Goal: Information Seeking & Learning: Learn about a topic

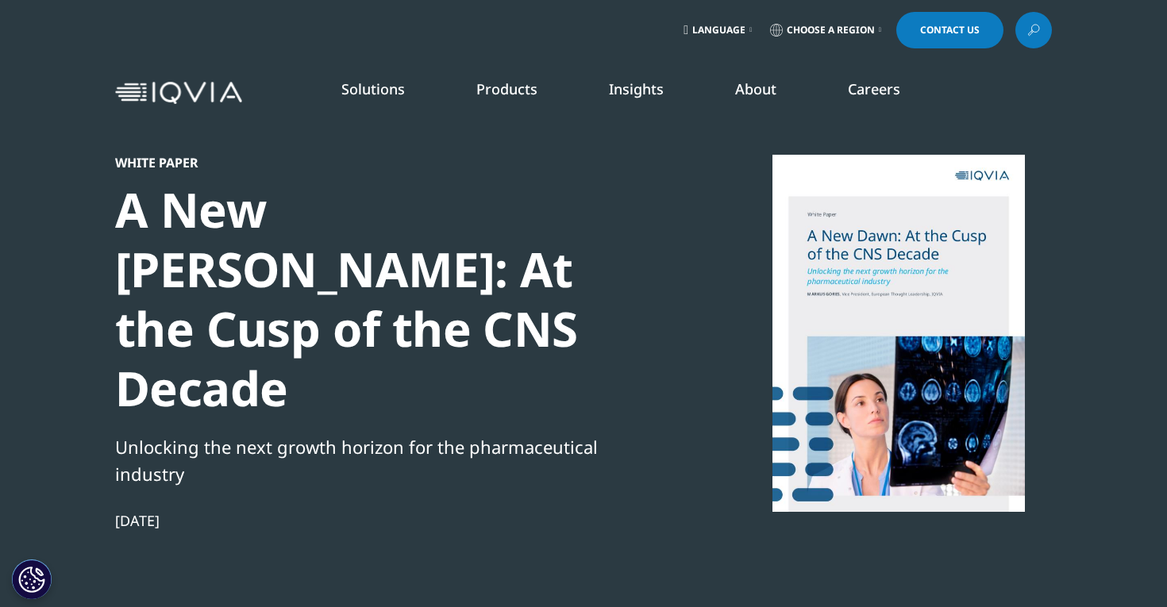
click at [645, 90] on link "Insights" at bounding box center [636, 88] width 55 height 19
click at [341, 284] on link "SEE LATEST REPORTS" at bounding box center [388, 289] width 227 height 13
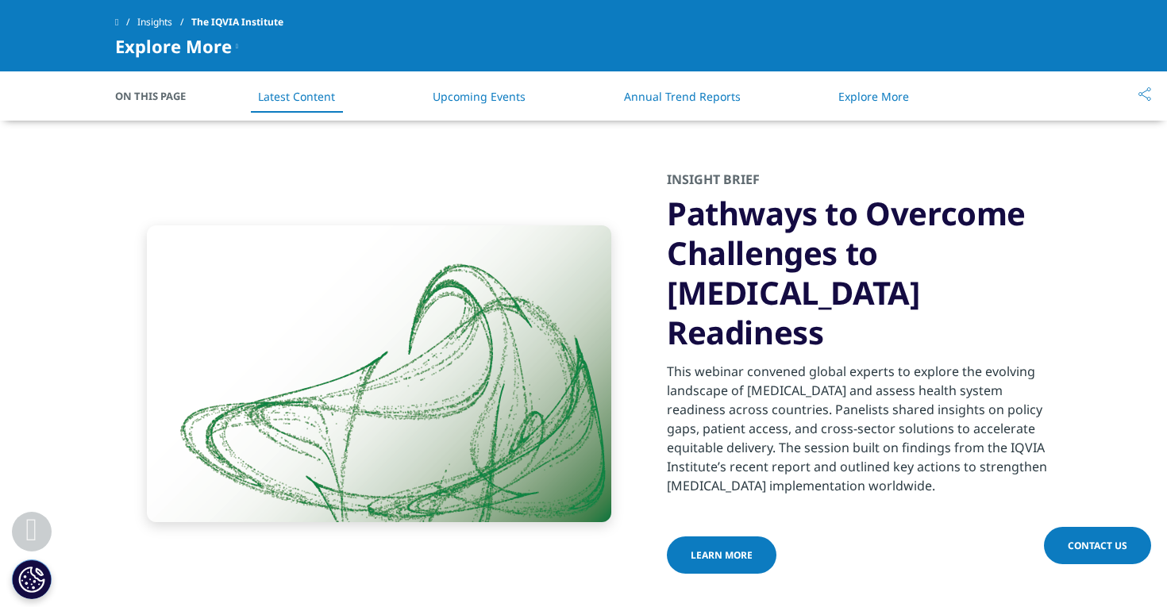
scroll to position [2964, 0]
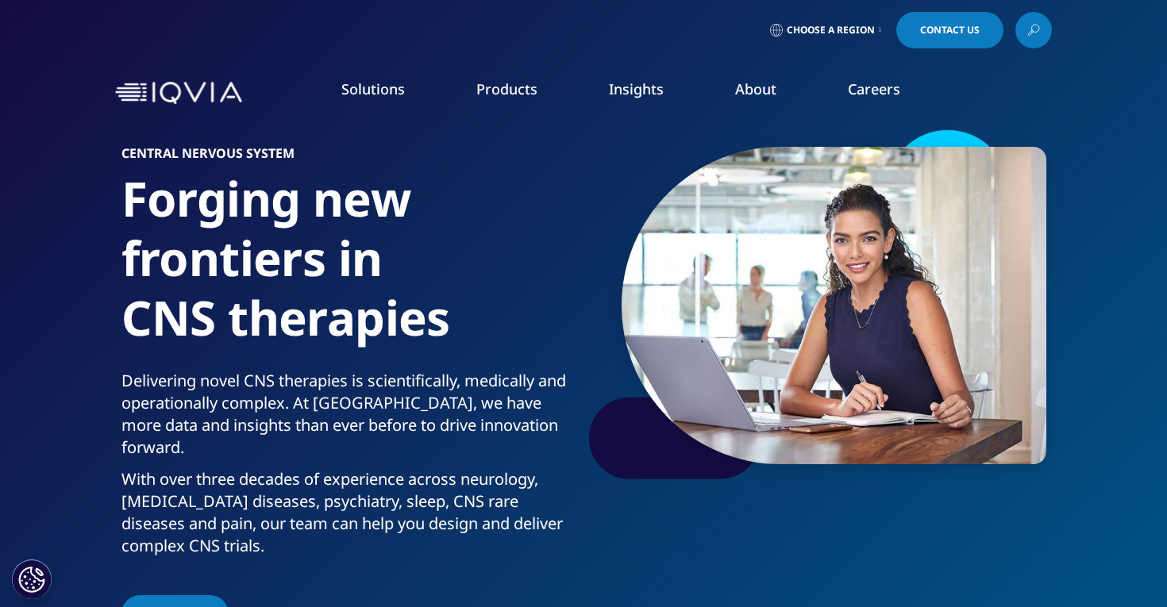
click at [646, 93] on link "Insights" at bounding box center [636, 88] width 55 height 19
click at [646, 96] on link "Insights" at bounding box center [636, 88] width 55 height 19
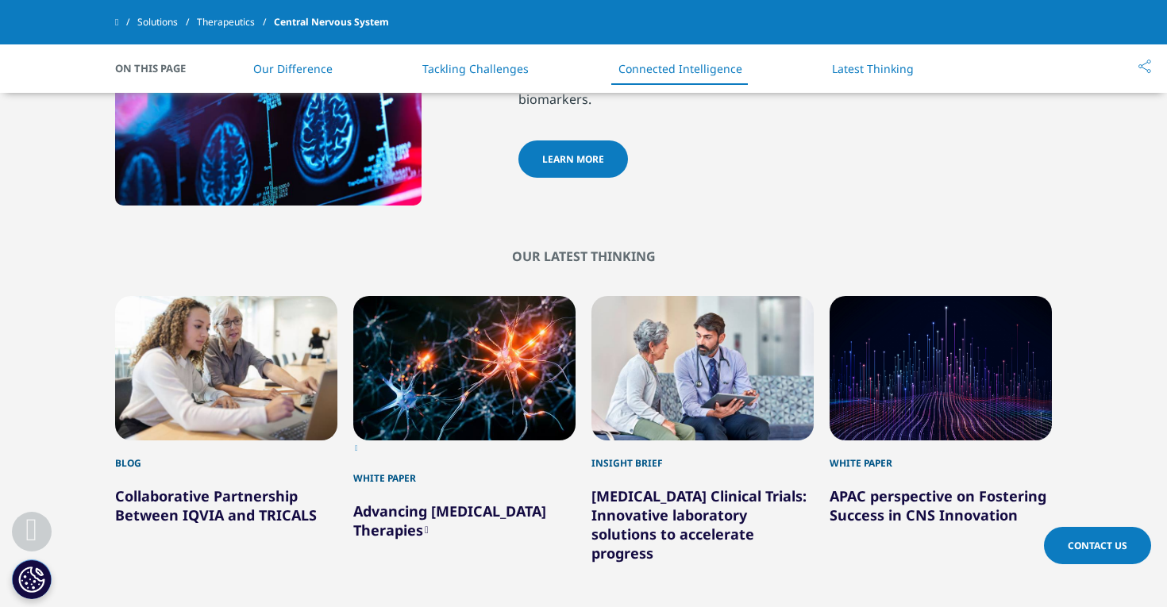
scroll to position [3043, 0]
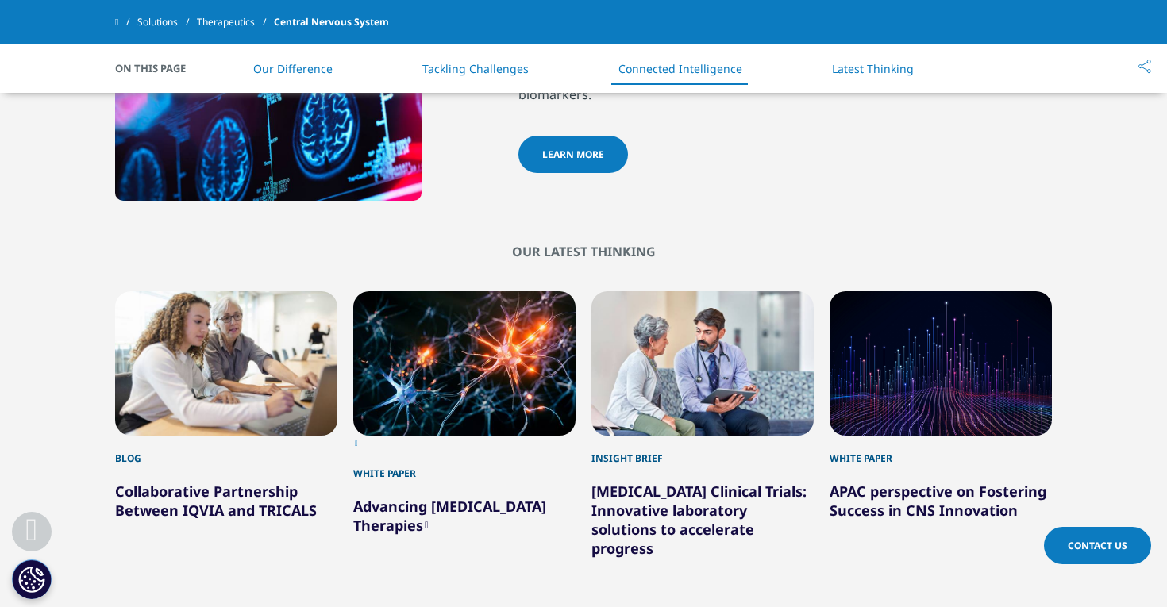
click at [526, 497] on link "Advancing Alzheimer's Disease Therapies" at bounding box center [449, 516] width 193 height 38
click at [712, 492] on link "Alzheimer's Disease Clinical Trials: Innovative laboratory solutions to acceler…" at bounding box center [699, 520] width 215 height 76
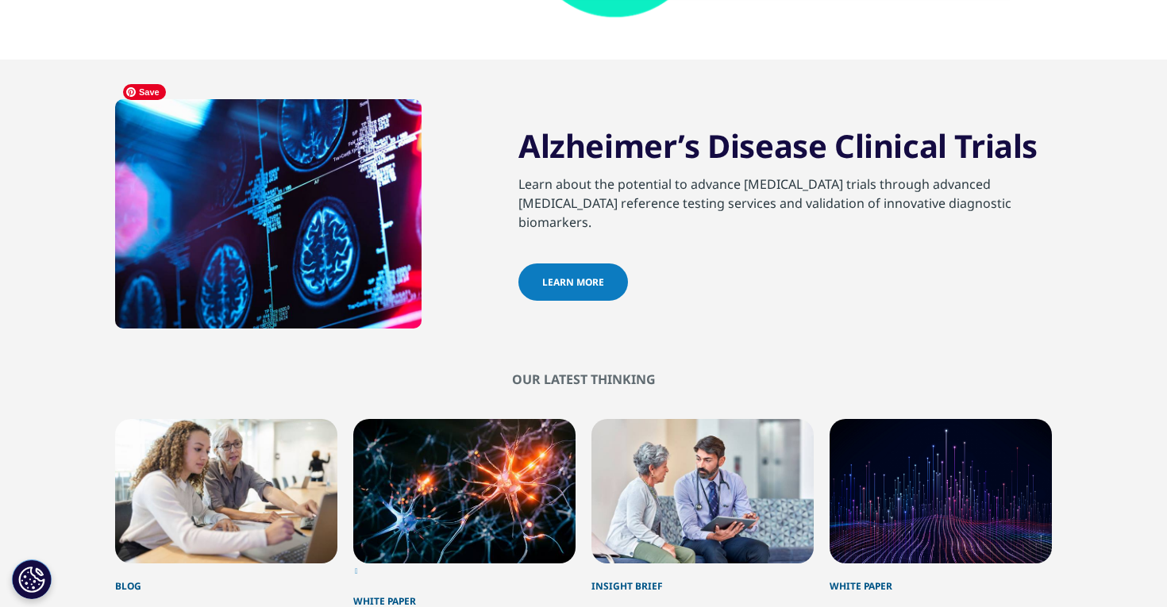
scroll to position [3043, 0]
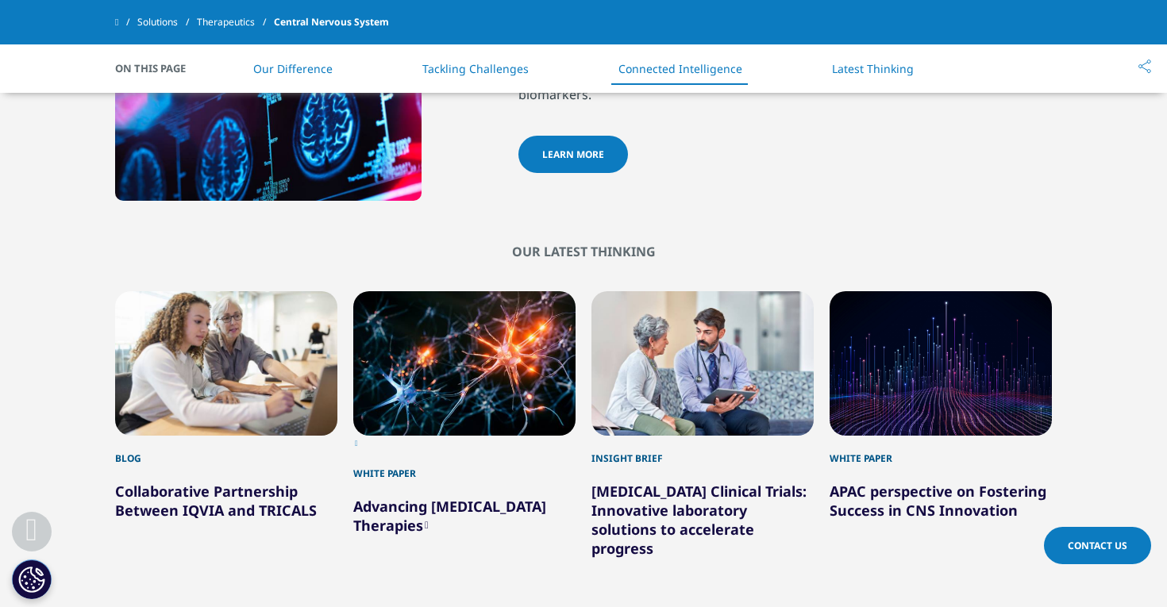
click at [867, 482] on link "APAC perspective on Fostering Success in CNS Innovation" at bounding box center [938, 501] width 217 height 38
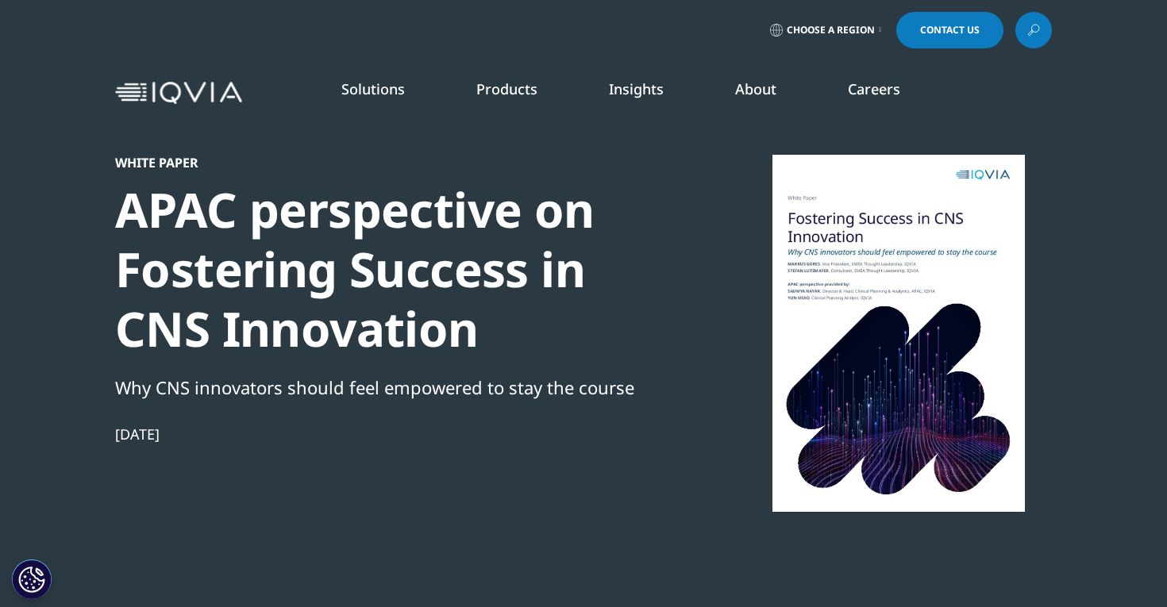
scroll to position [254, 937]
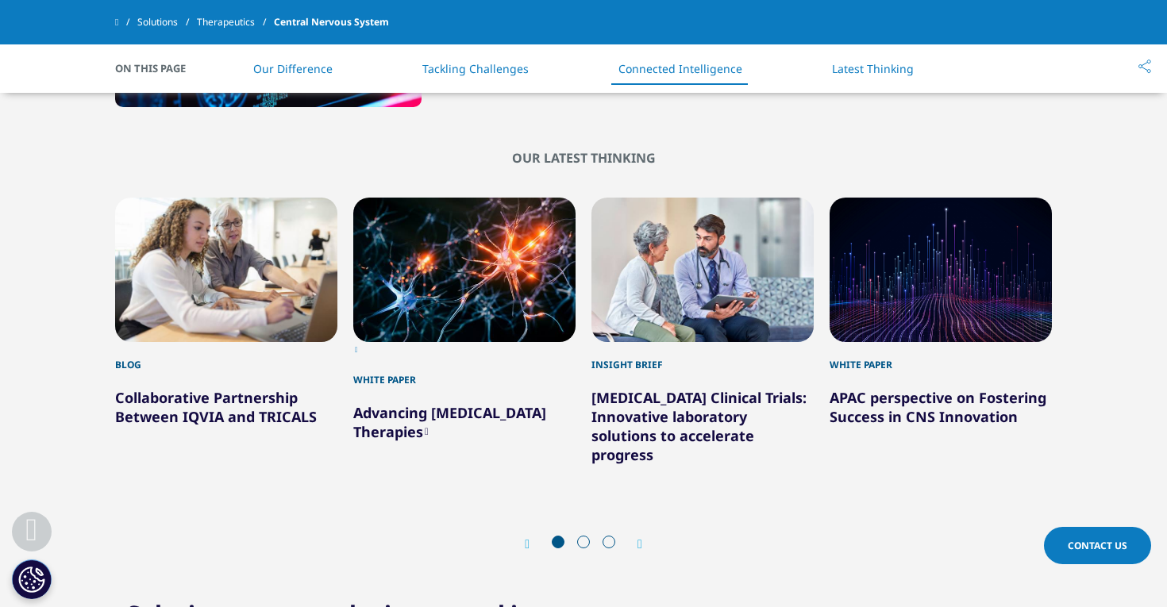
scroll to position [3043, 0]
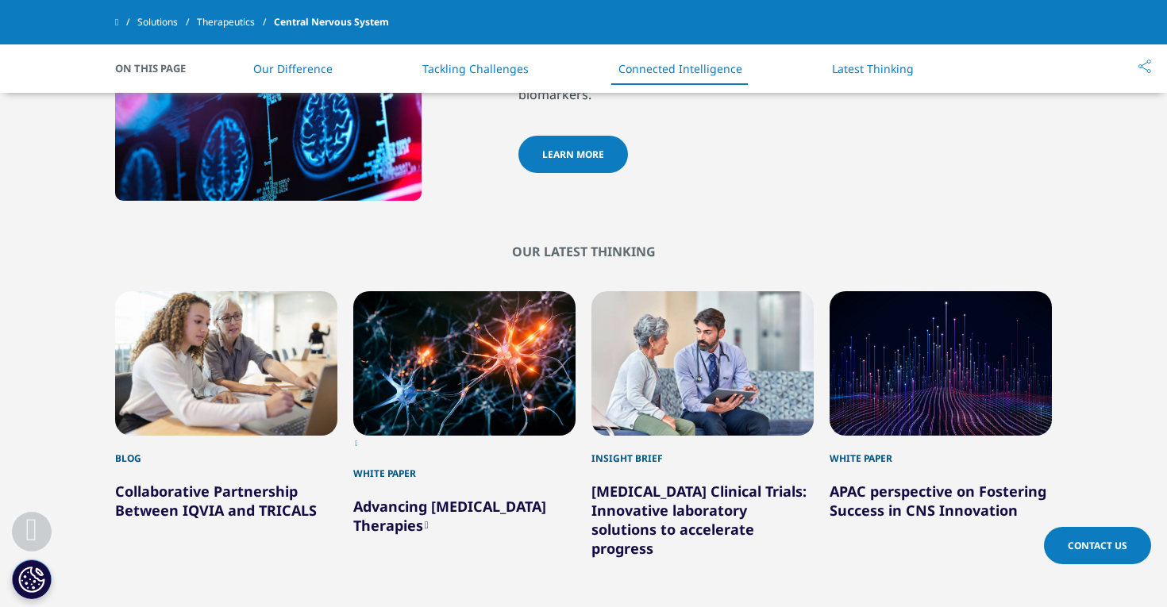
click at [237, 482] on link "Collaborative Partnership Between IQVIA and TRICALS" at bounding box center [216, 501] width 202 height 38
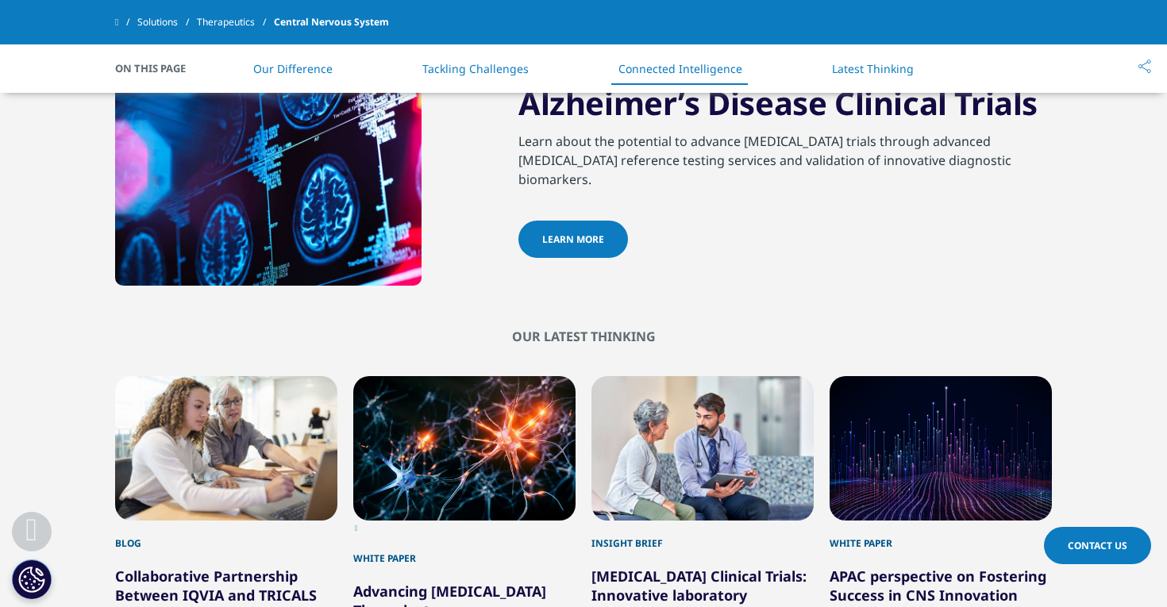
scroll to position [2950, 0]
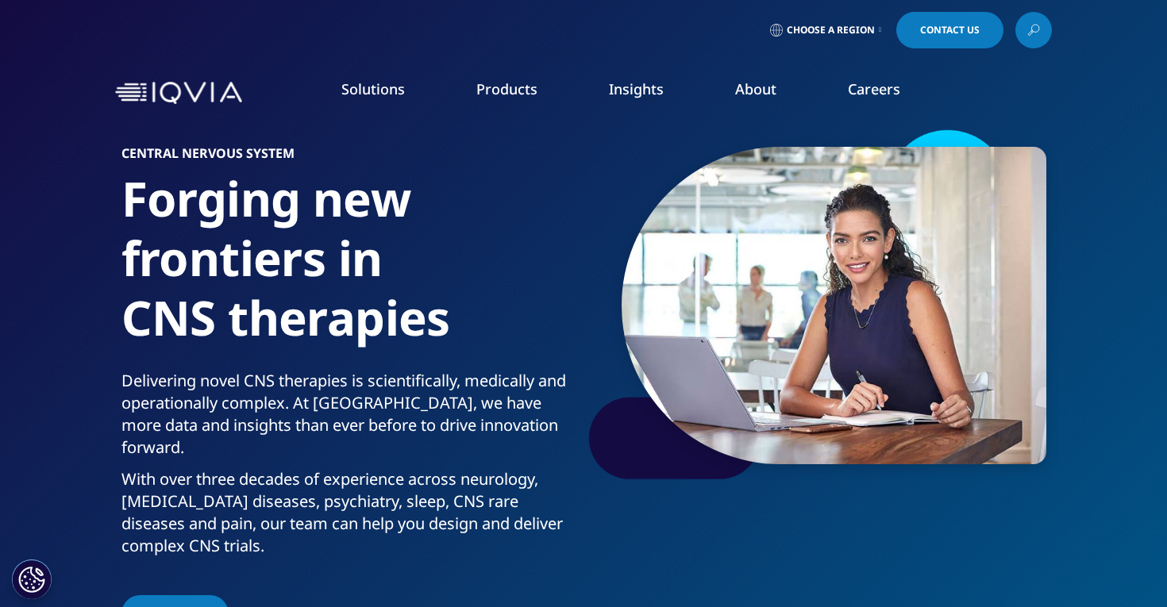
click at [795, 396] on link "Learn more" at bounding box center [825, 401] width 173 height 13
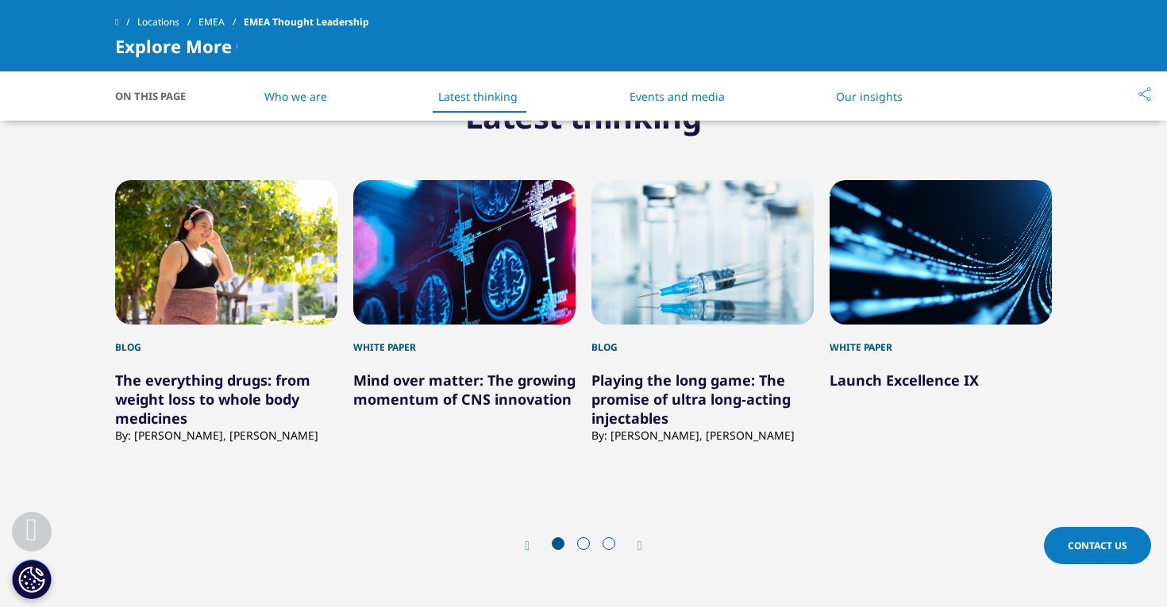
scroll to position [871, 0]
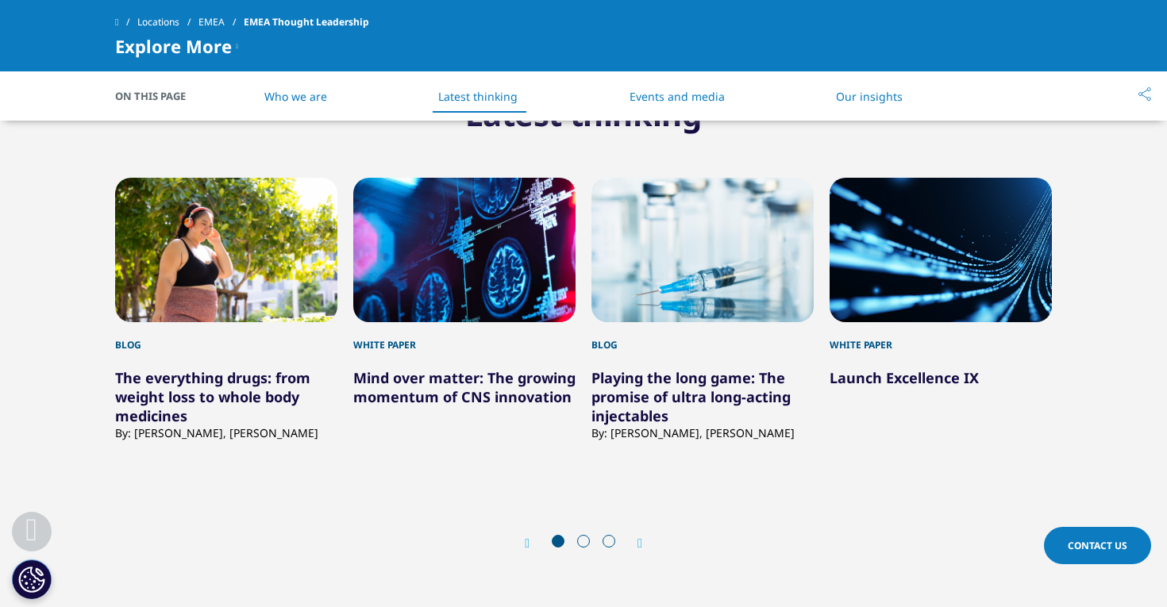
click at [529, 387] on link "Mind over matter: The growing momentum of CNS innovation" at bounding box center [464, 387] width 222 height 38
click at [483, 383] on link "Mind over matter: The growing momentum of CNS innovation" at bounding box center [464, 387] width 222 height 38
click at [488, 304] on div "2 / 12" at bounding box center [464, 250] width 222 height 145
click at [468, 369] on link "Mind over matter: The growing momentum of CNS innovation" at bounding box center [464, 387] width 222 height 38
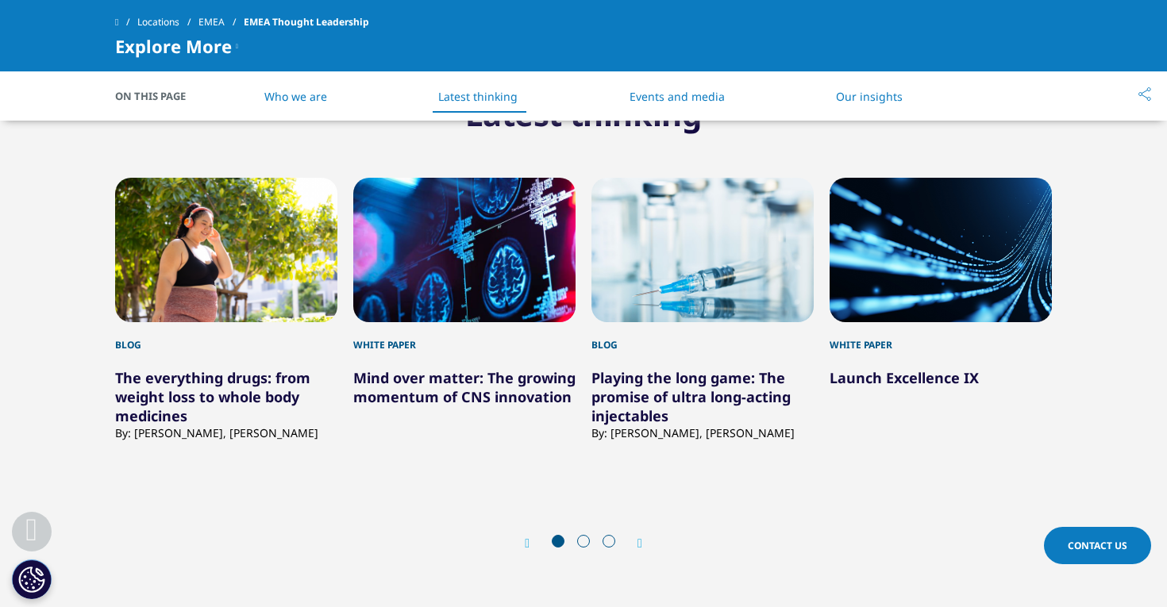
click at [480, 303] on div "2 / 12" at bounding box center [464, 250] width 222 height 145
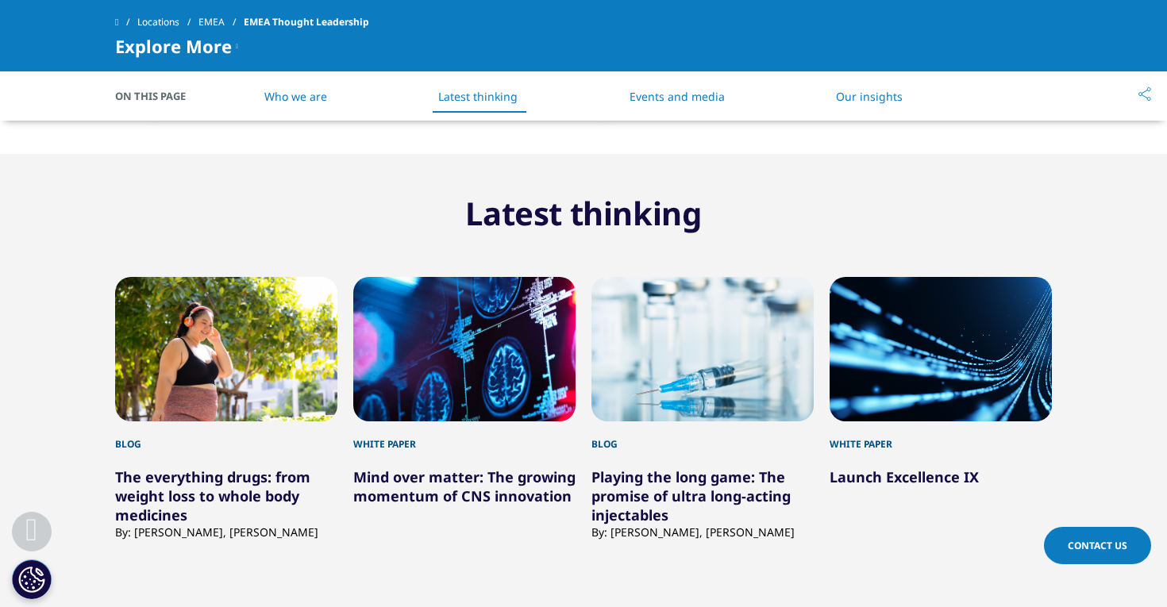
scroll to position [788, 0]
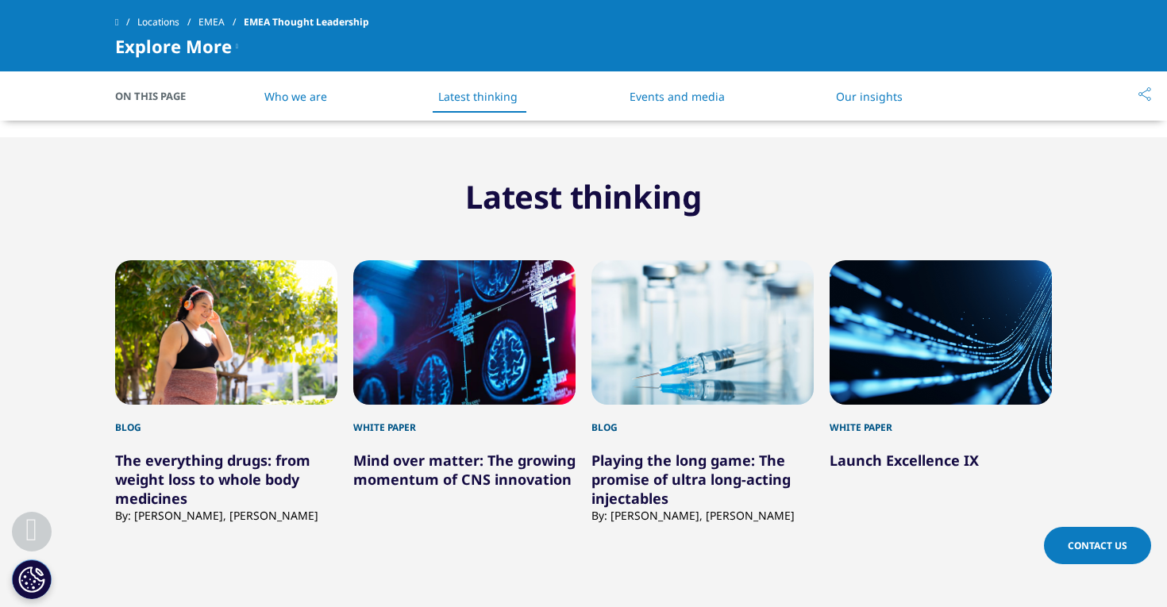
click at [448, 465] on link "Mind over matter: The growing momentum of CNS innovation" at bounding box center [464, 470] width 222 height 38
click at [494, 98] on link "Latest thinking" at bounding box center [477, 96] width 79 height 15
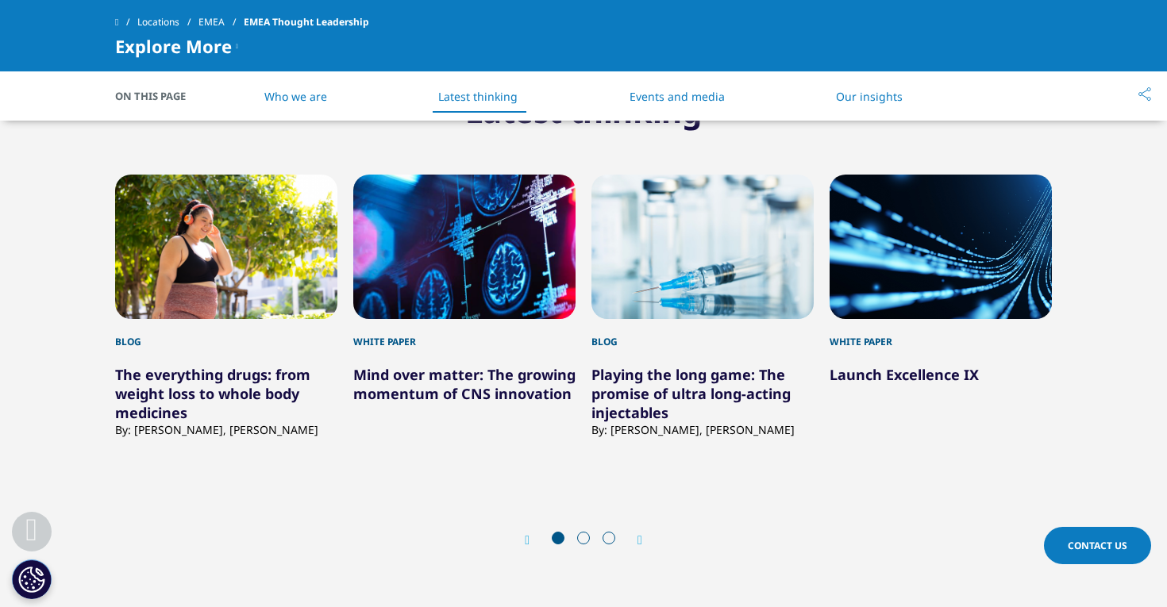
scroll to position [876, 0]
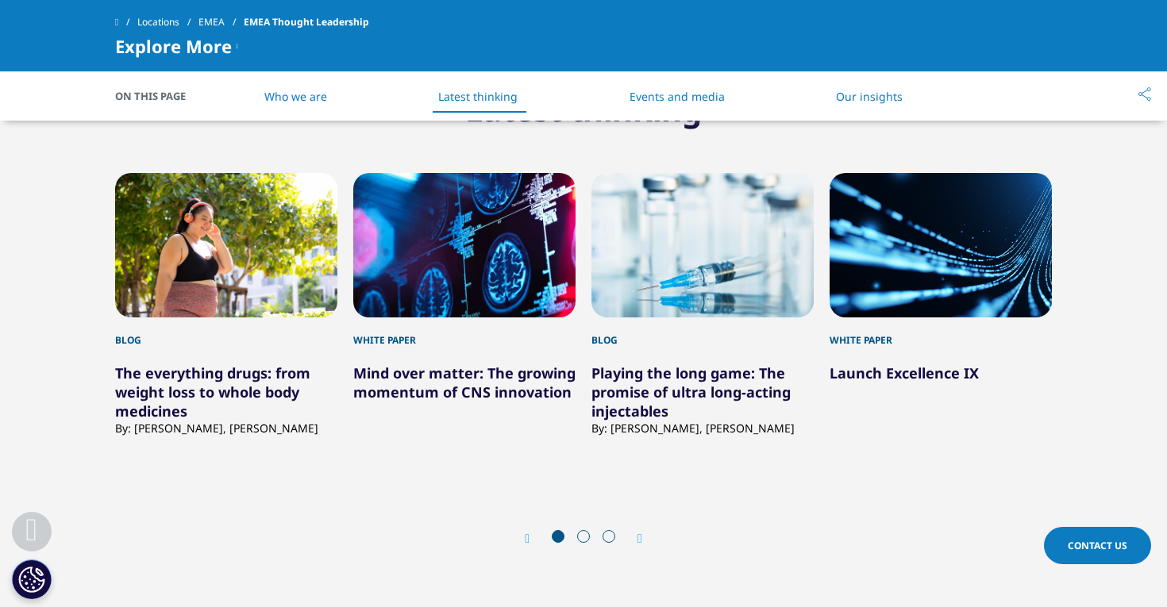
click at [526, 376] on link "Mind over matter: The growing momentum of CNS innovation" at bounding box center [464, 383] width 222 height 38
click at [422, 248] on div "2 / 12" at bounding box center [464, 245] width 222 height 145
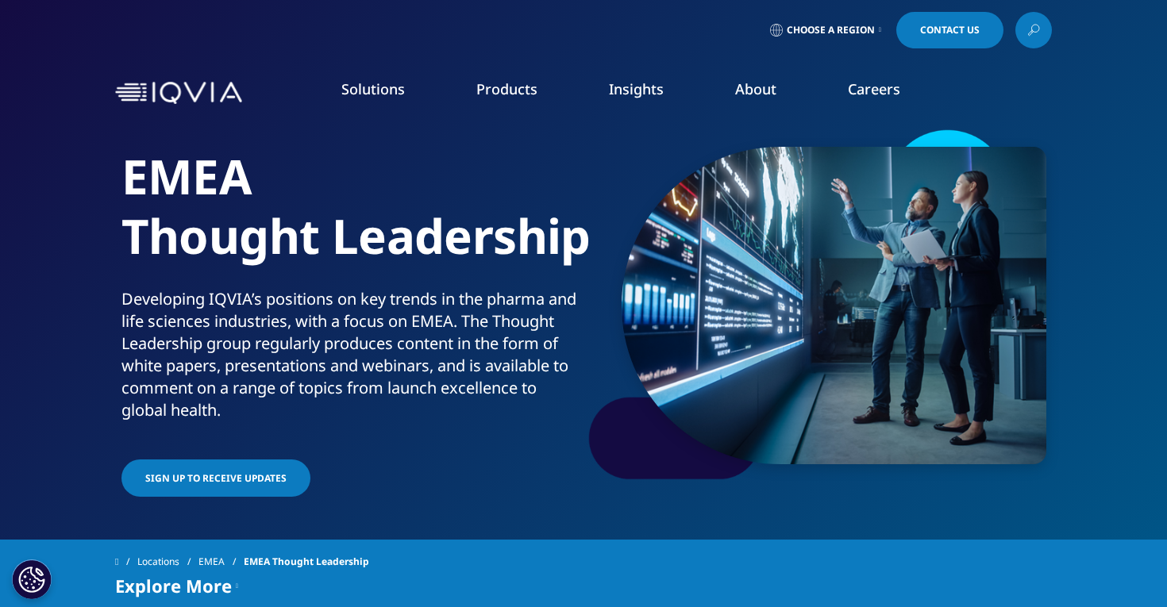
click at [993, 382] on link "LEARN MORE" at bounding box center [1032, 384] width 173 height 13
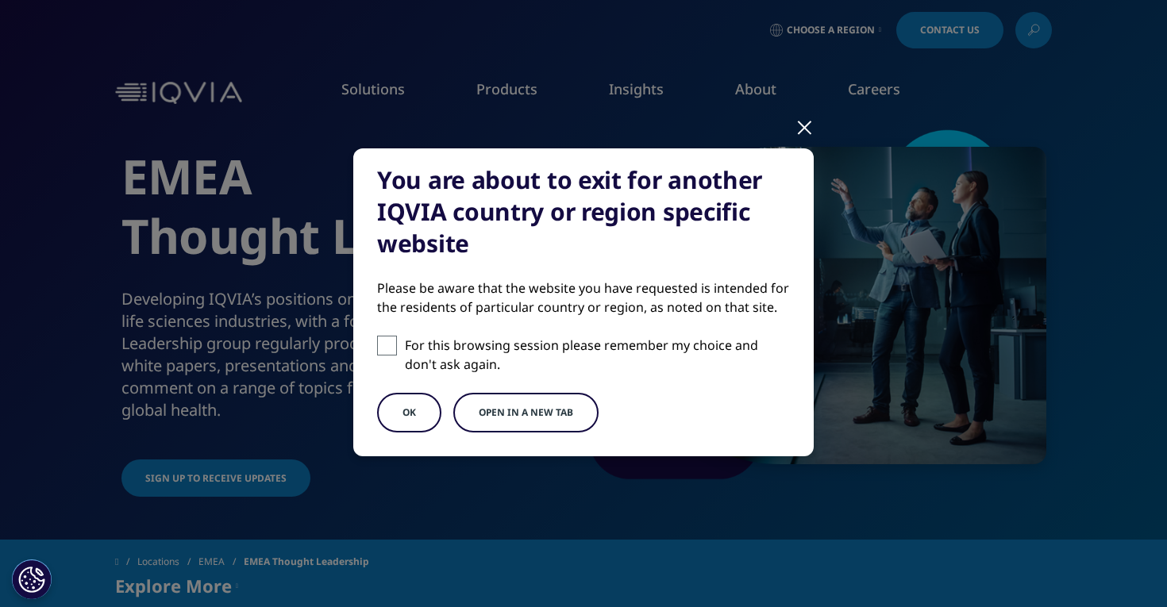
scroll to position [1, 0]
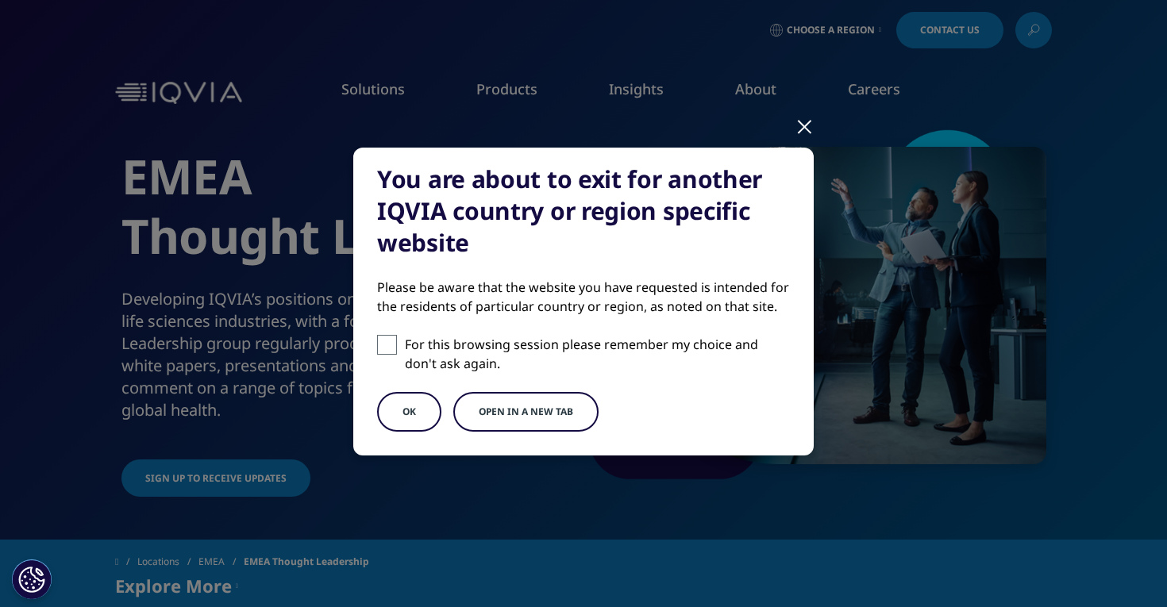
click at [805, 132] on div at bounding box center [805, 126] width 18 height 44
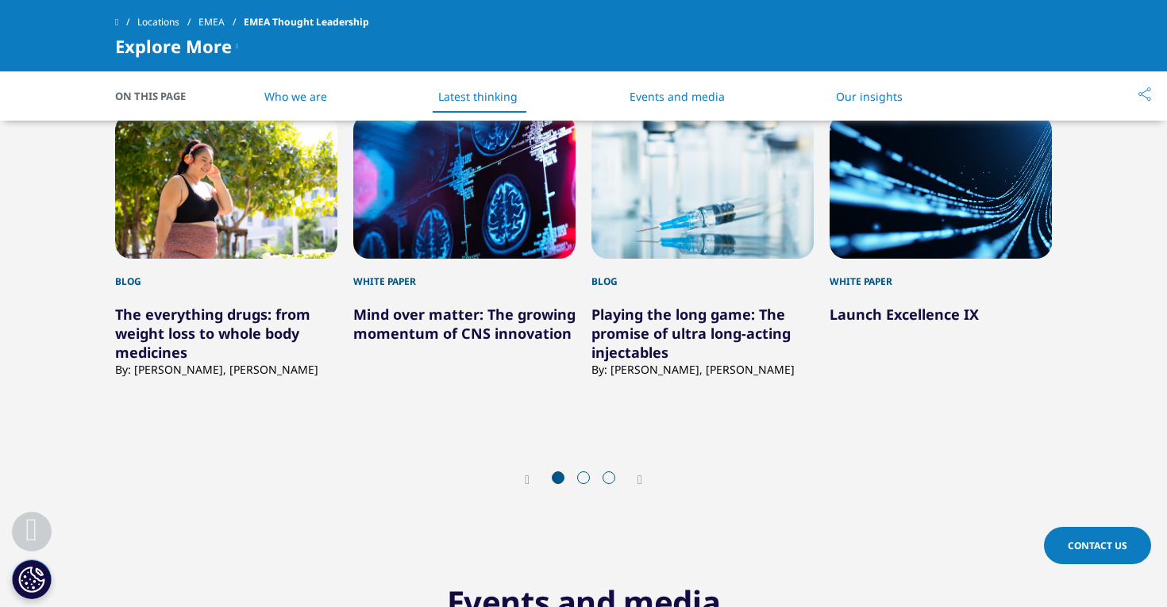
scroll to position [969, 0]
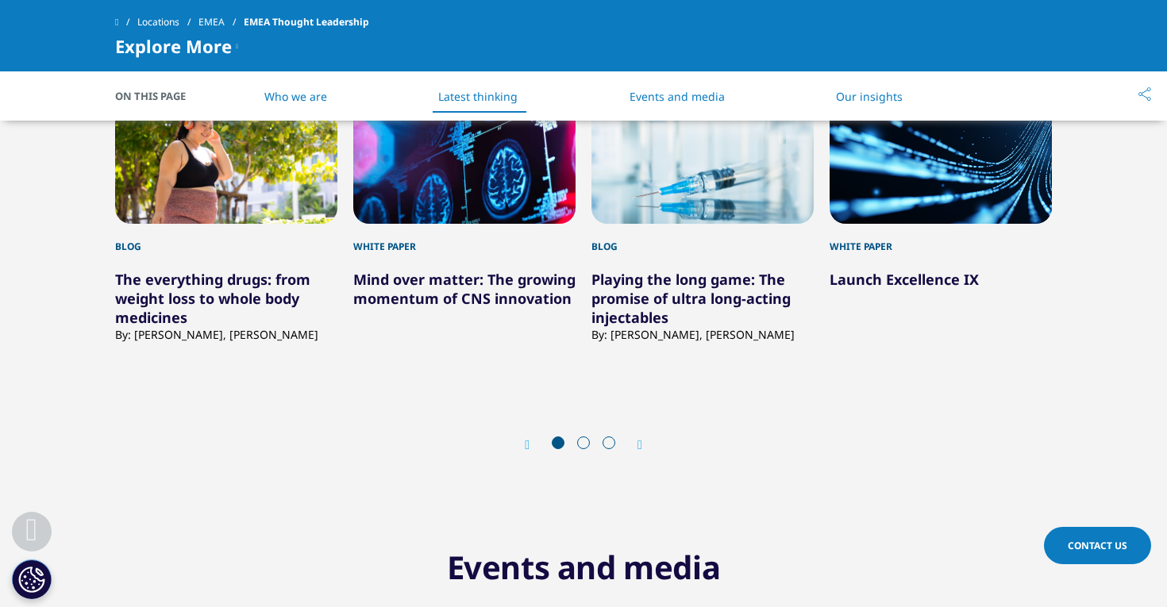
click at [512, 283] on link "Mind over matter: The growing momentum of CNS innovation" at bounding box center [464, 289] width 222 height 38
click at [504, 209] on div "2 / 12" at bounding box center [464, 151] width 222 height 145
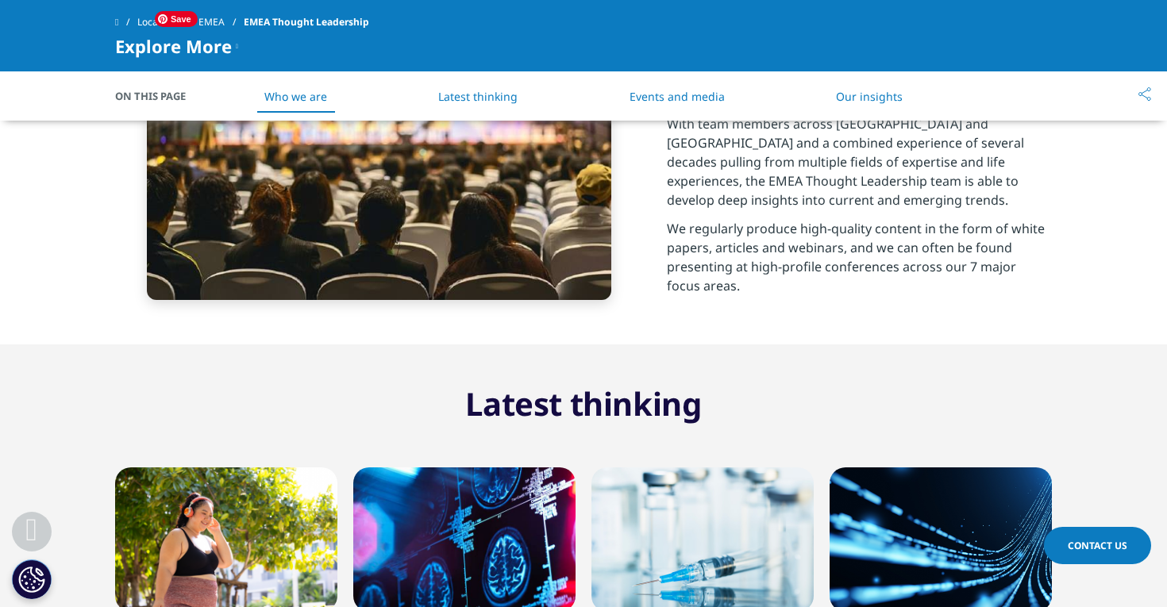
scroll to position [580, 0]
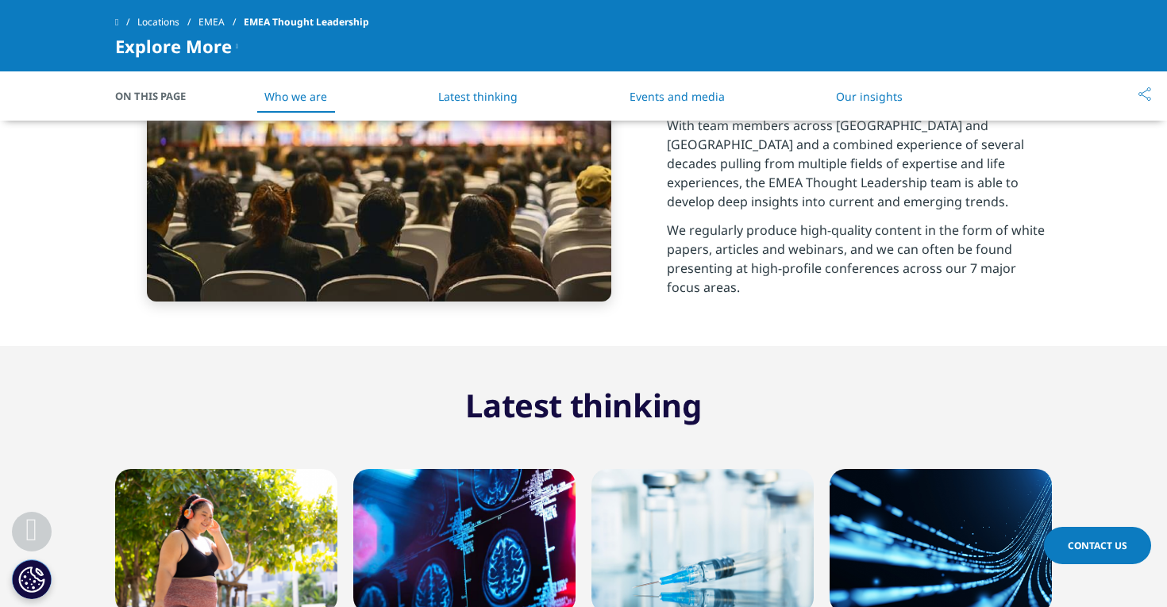
click at [493, 87] on li "Latest thinking" at bounding box center [477, 96] width 111 height 47
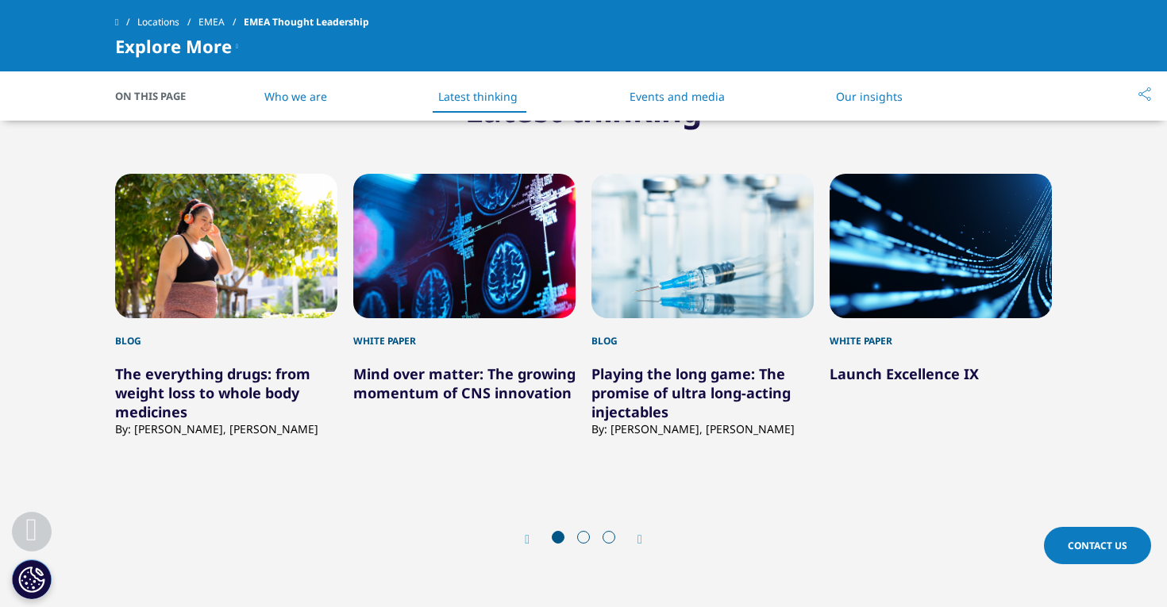
scroll to position [876, 0]
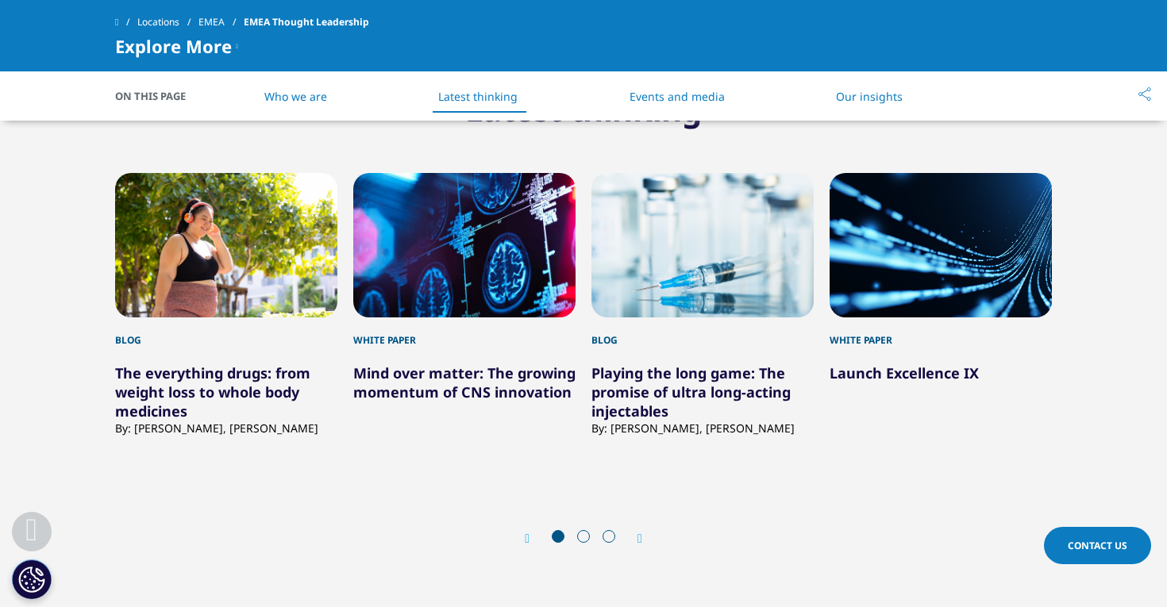
click at [492, 394] on link "Mind over matter: The growing momentum of CNS innovation" at bounding box center [464, 383] width 222 height 38
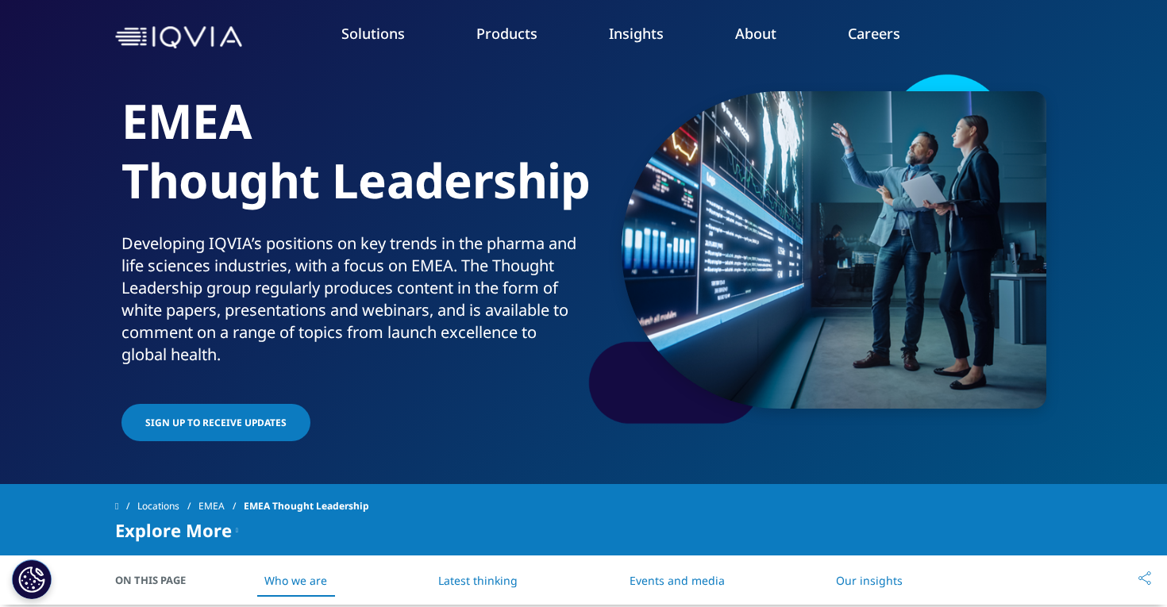
scroll to position [0, 0]
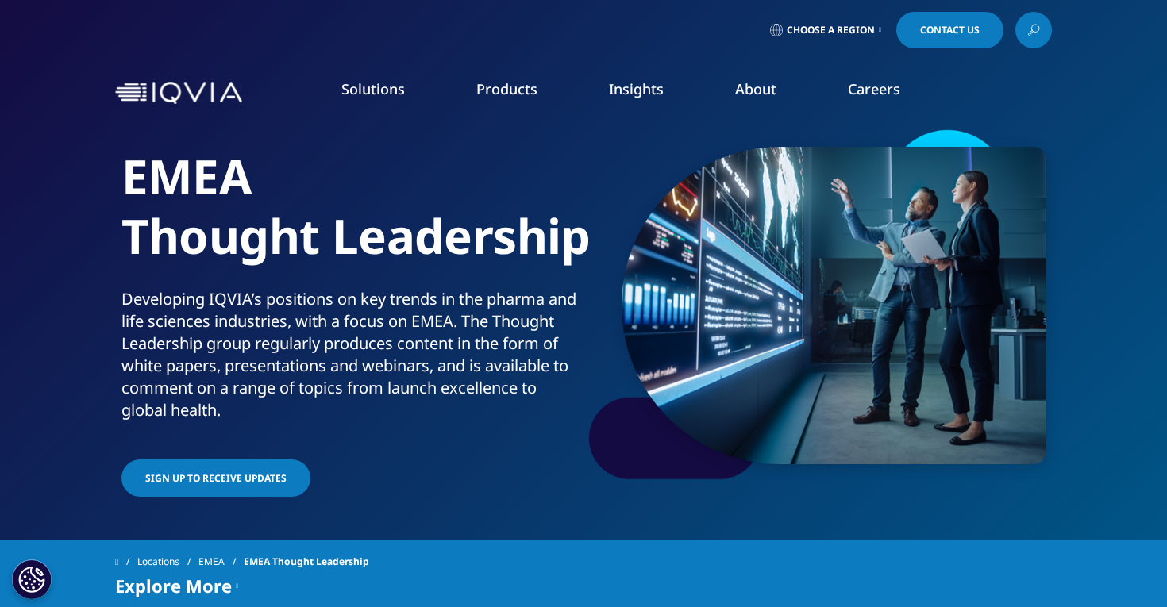
click at [862, 27] on span "Choose a Region" at bounding box center [831, 30] width 88 height 13
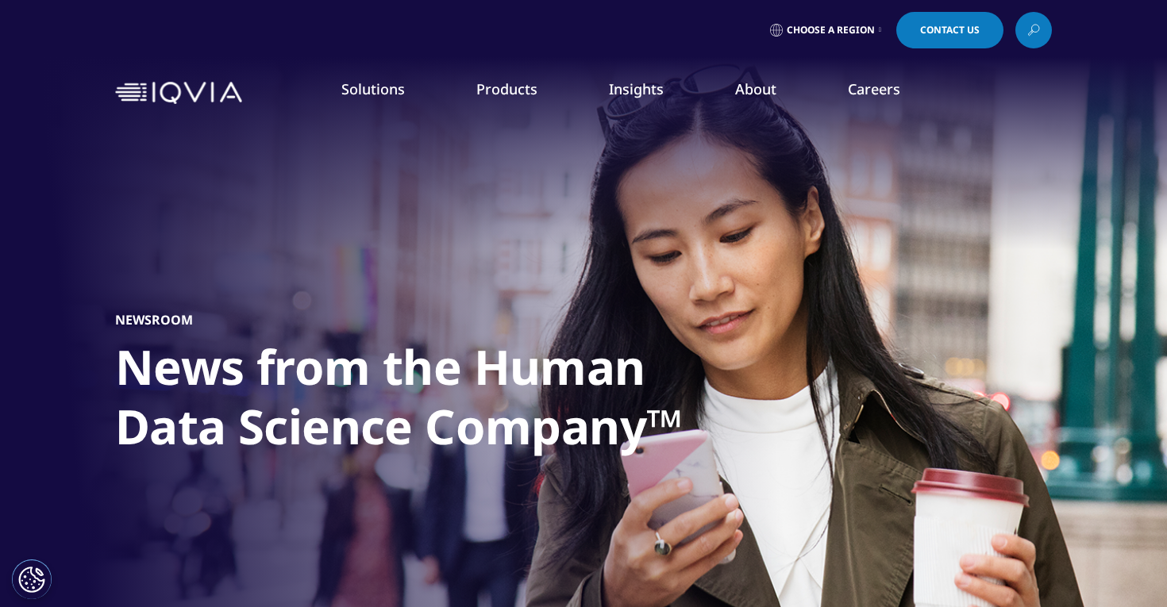
click at [145, 473] on div "Newsroom News from the Human Data Science Company™" at bounding box center [583, 389] width 937 height 540
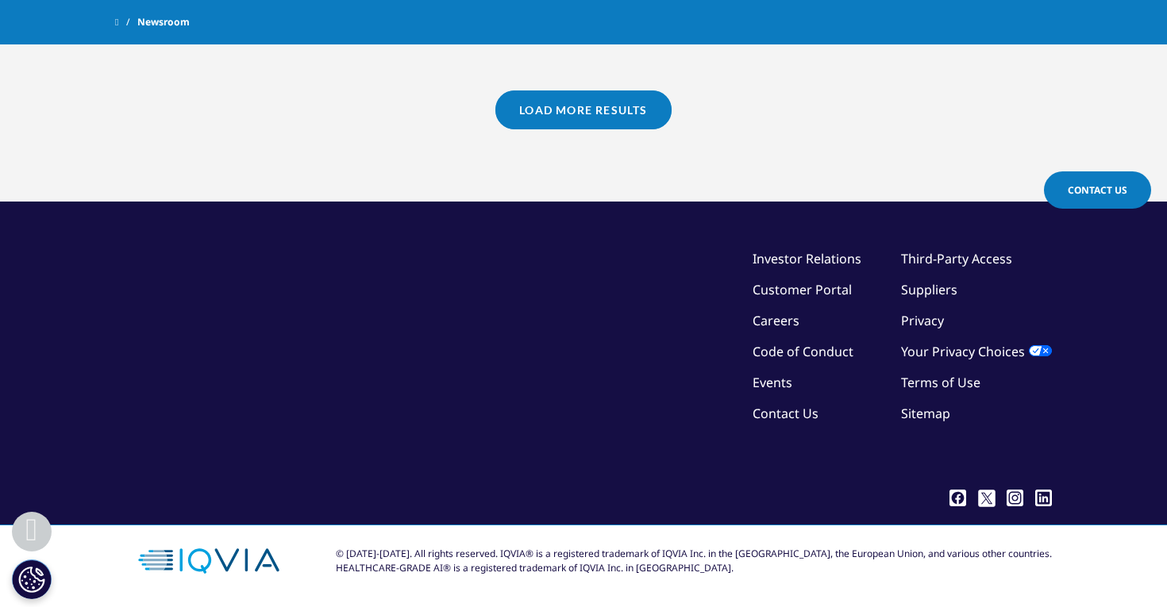
scroll to position [1507, 0]
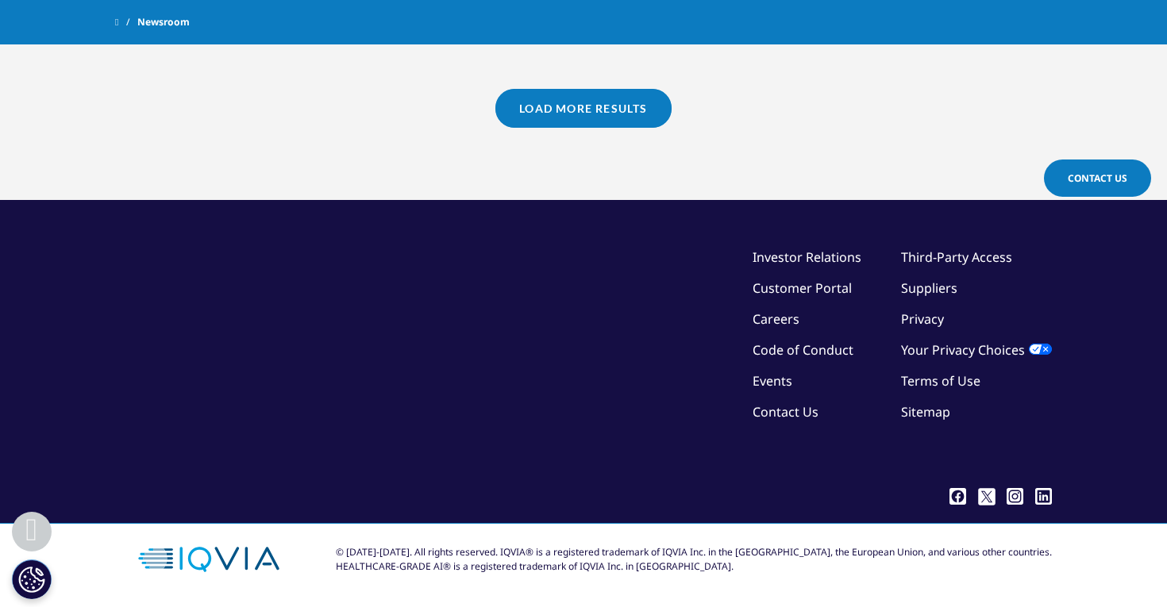
click at [822, 258] on link "Investor Relations" at bounding box center [807, 257] width 109 height 17
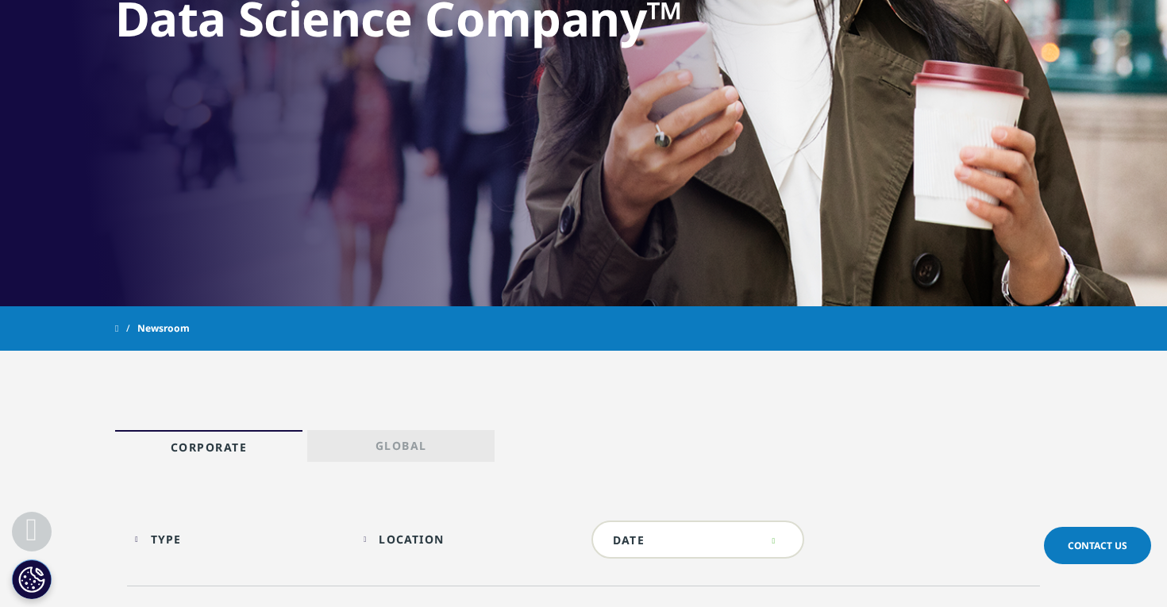
scroll to position [0, 0]
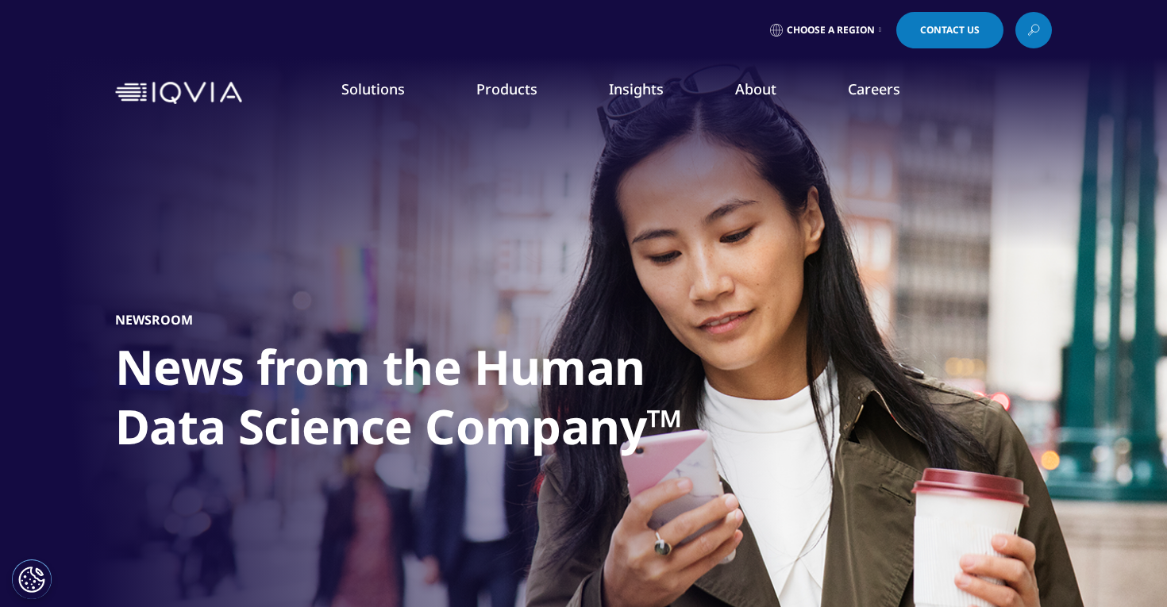
click at [198, 107] on div "Solutions quick find a capability Clear Search Loading SOLUTIONS Research & Dev…" at bounding box center [583, 93] width 937 height 75
click at [637, 89] on link "Insights" at bounding box center [636, 88] width 55 height 19
click at [589, 370] on link "READ MORE" at bounding box center [618, 370] width 173 height 13
click at [619, 309] on h5 "INSTITUTE REPORT" at bounding box center [614, 291] width 164 height 56
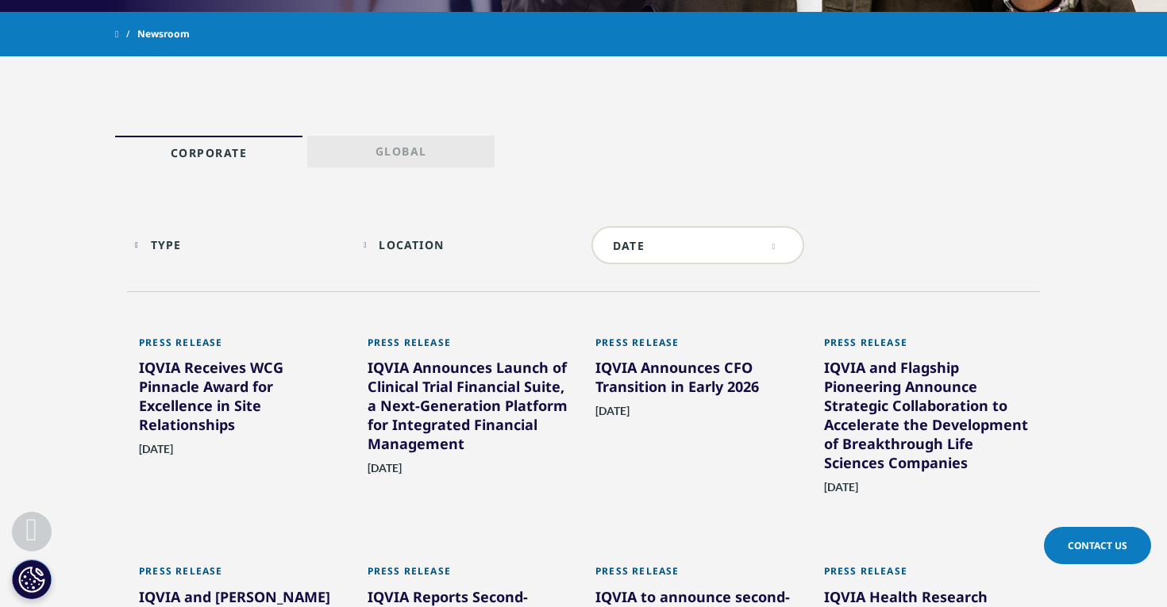
scroll to position [743, 0]
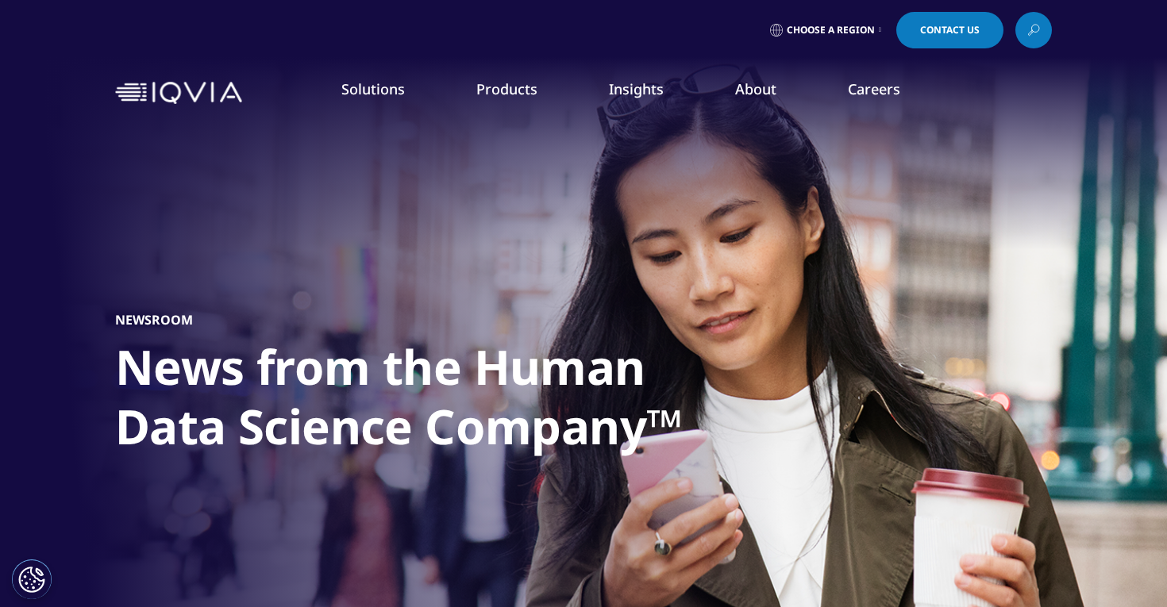
click at [625, 91] on link "Insights" at bounding box center [636, 88] width 55 height 19
click at [120, 205] on h5 "BLOGS, WHITE PAPERS & CASE STUDIES" at bounding box center [140, 192] width 216 height 52
click at [105, 285] on link "DISCOVER INSIGHTS" at bounding box center [145, 290] width 227 height 13
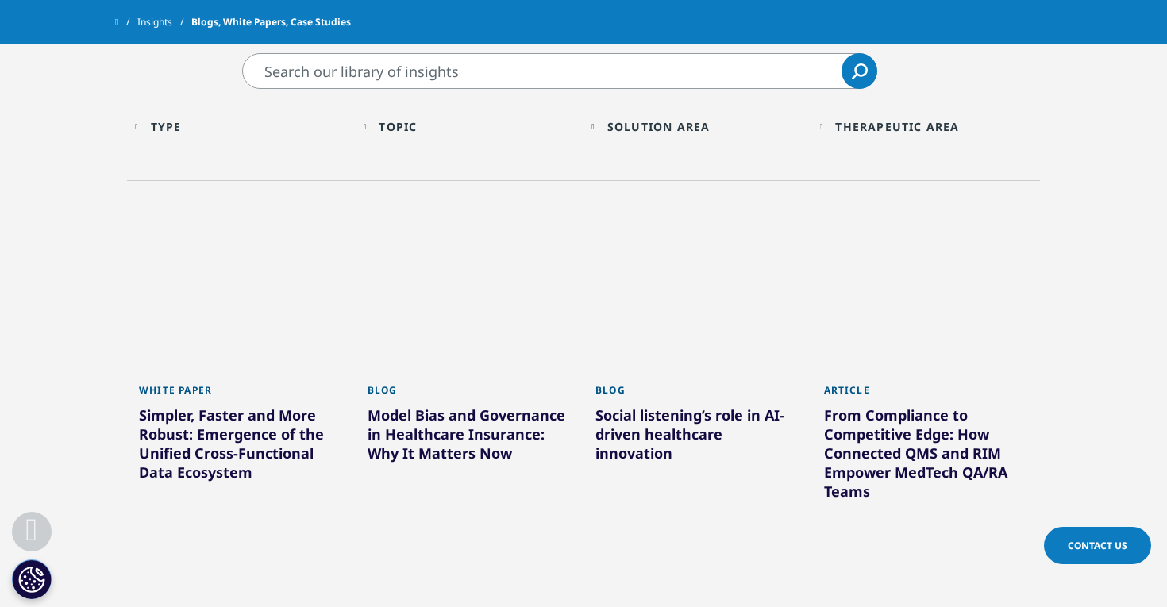
scroll to position [555, 0]
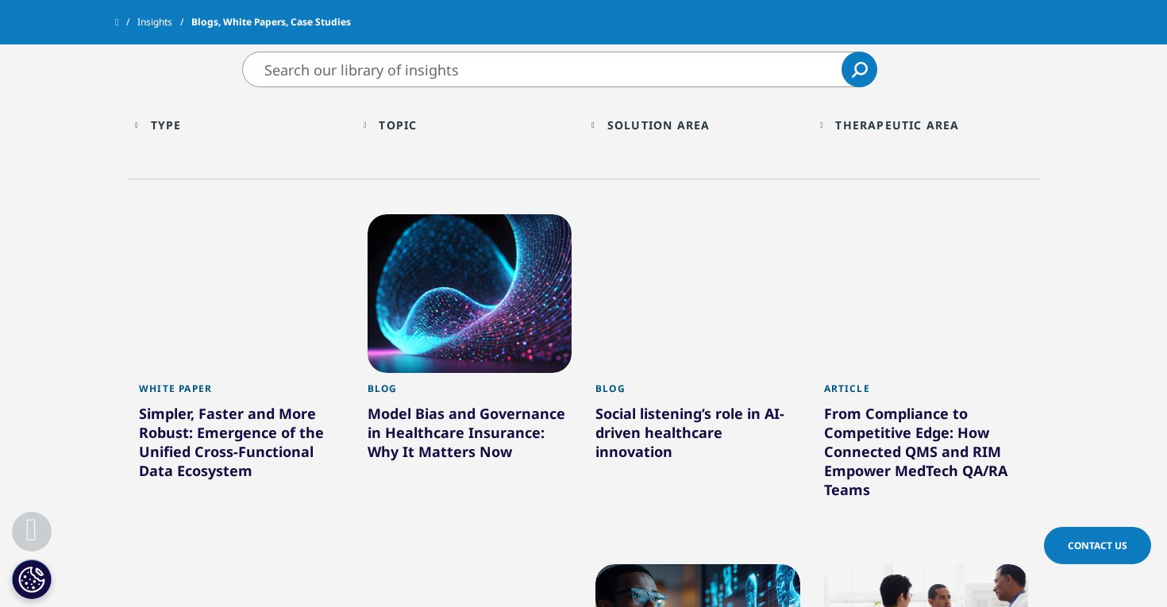
click at [156, 127] on div "Type Loading Clear Or/And Operator" at bounding box center [241, 124] width 213 height 37
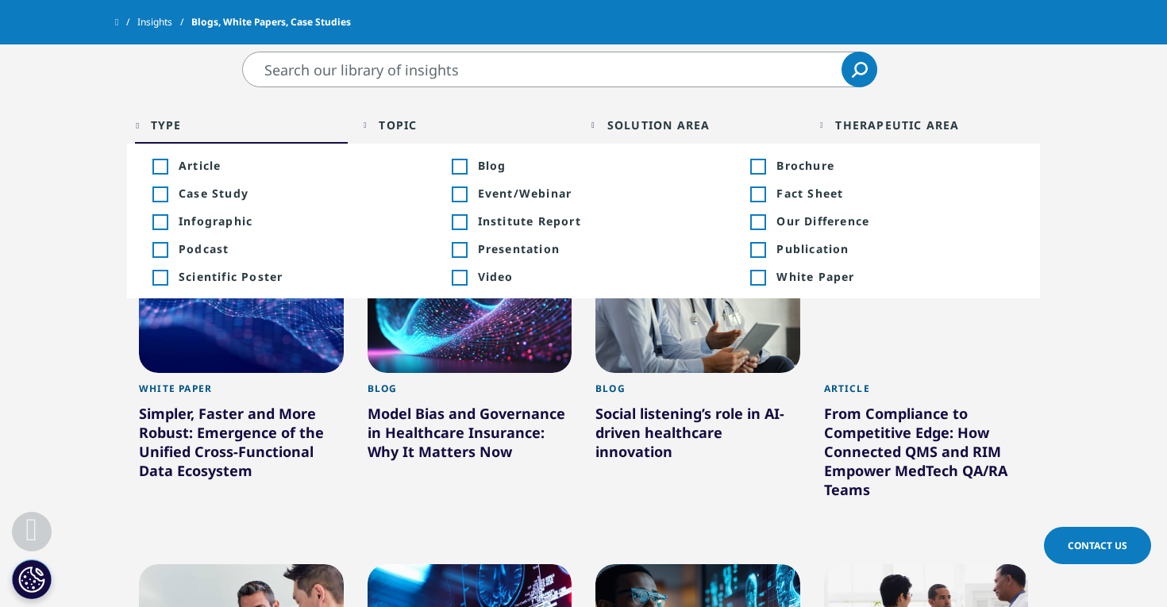
click at [161, 163] on div "Toggle" at bounding box center [159, 167] width 14 height 14
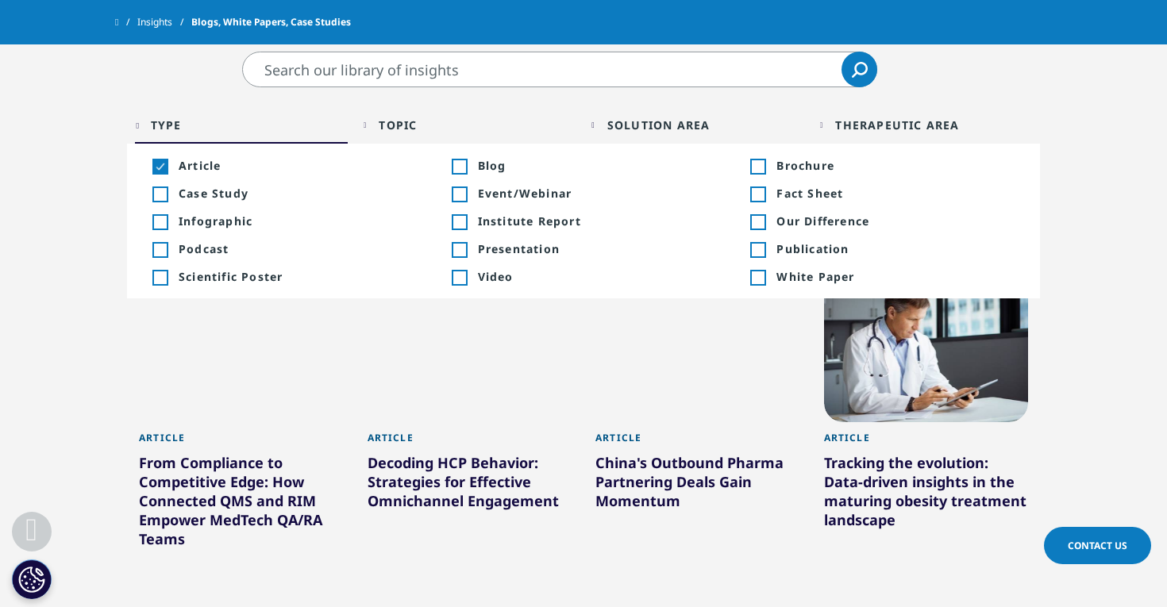
click at [160, 249] on div "Toggle" at bounding box center [159, 250] width 14 height 14
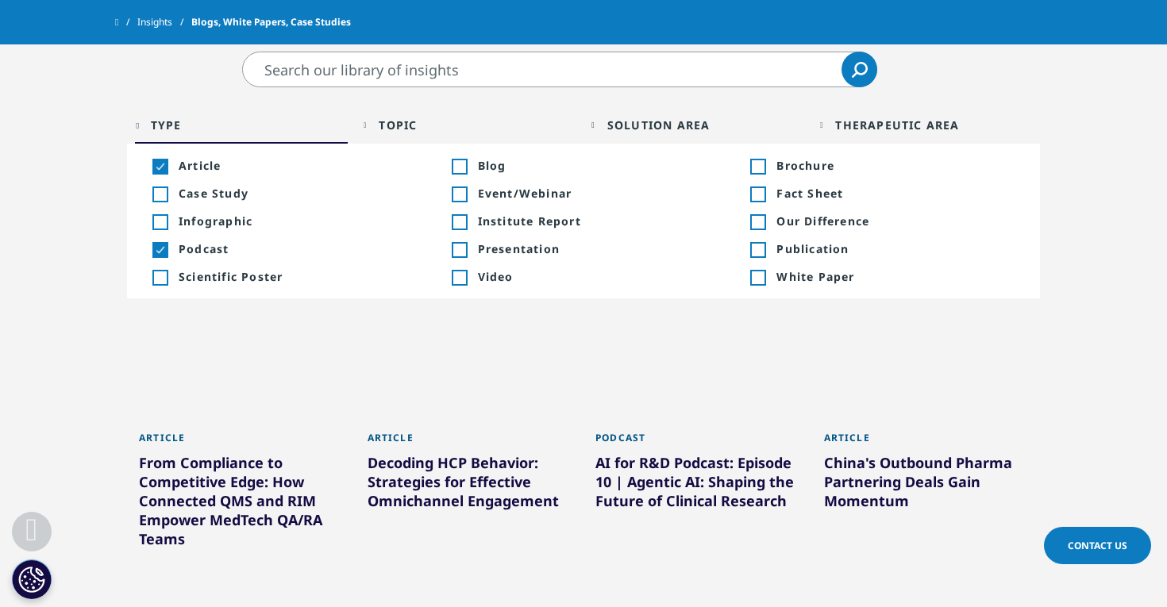
click at [460, 164] on div "Toggle" at bounding box center [459, 167] width 14 height 14
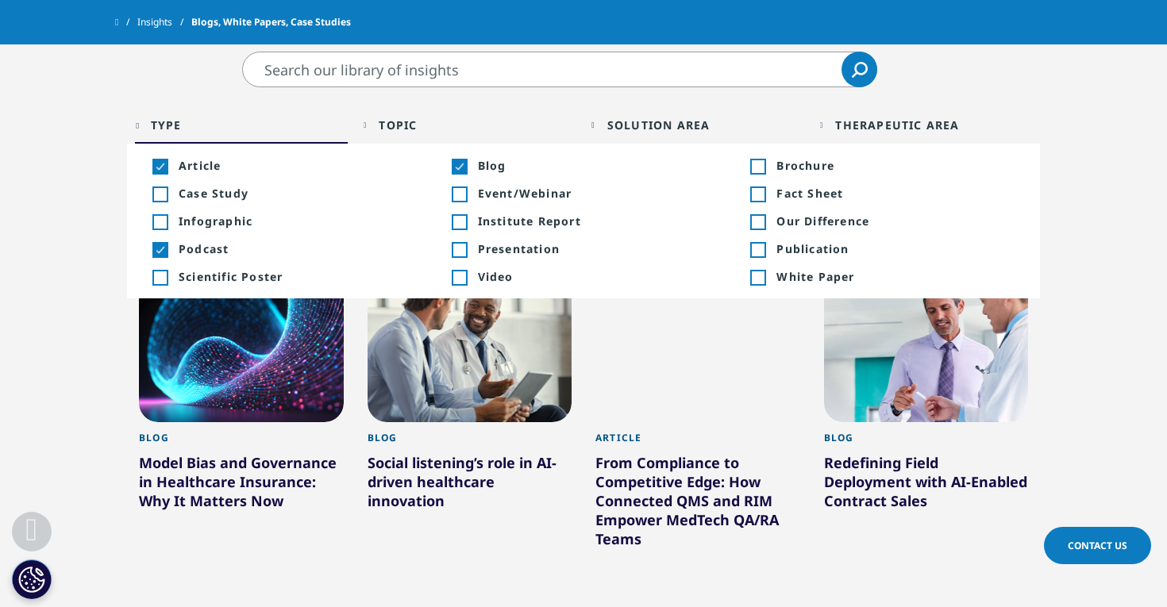
click at [464, 192] on div "Toggle" at bounding box center [459, 194] width 14 height 14
click at [464, 220] on div "Toggle" at bounding box center [459, 222] width 14 height 14
click at [765, 248] on div "Toggle" at bounding box center [757, 250] width 14 height 14
click at [765, 279] on div "Toggle" at bounding box center [757, 278] width 14 height 14
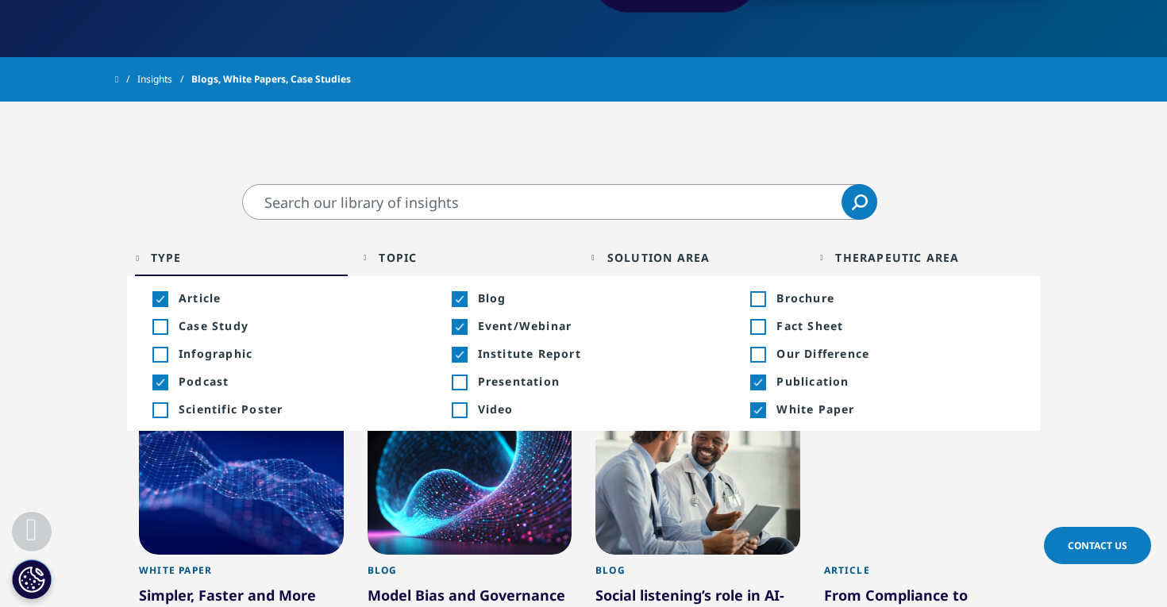
scroll to position [459, 0]
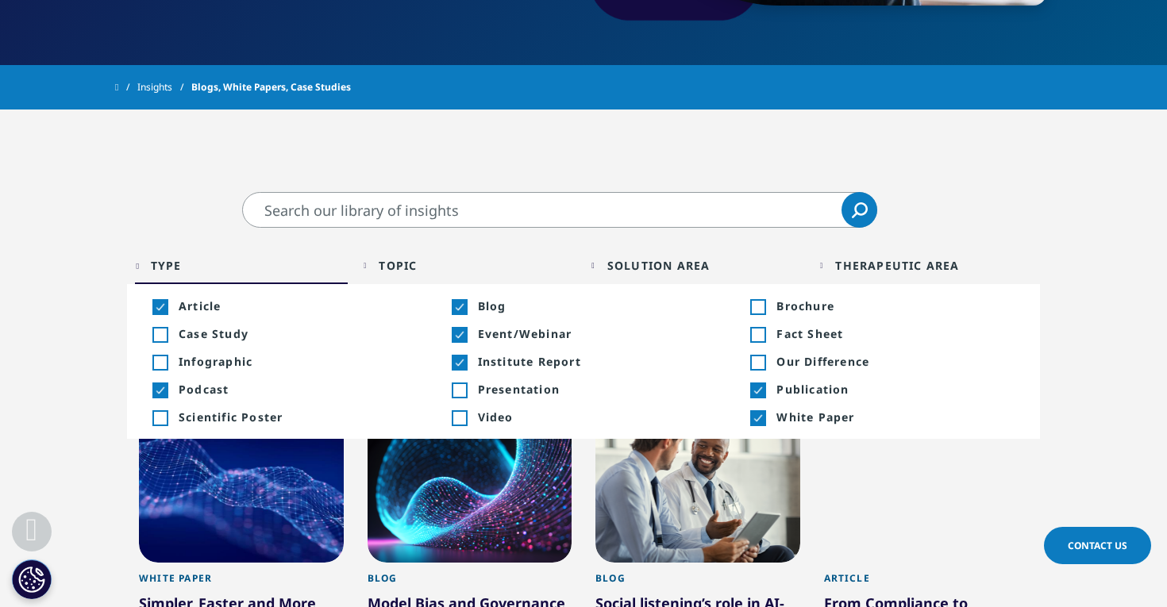
click at [858, 268] on div "Therapeutic Area" at bounding box center [897, 265] width 124 height 15
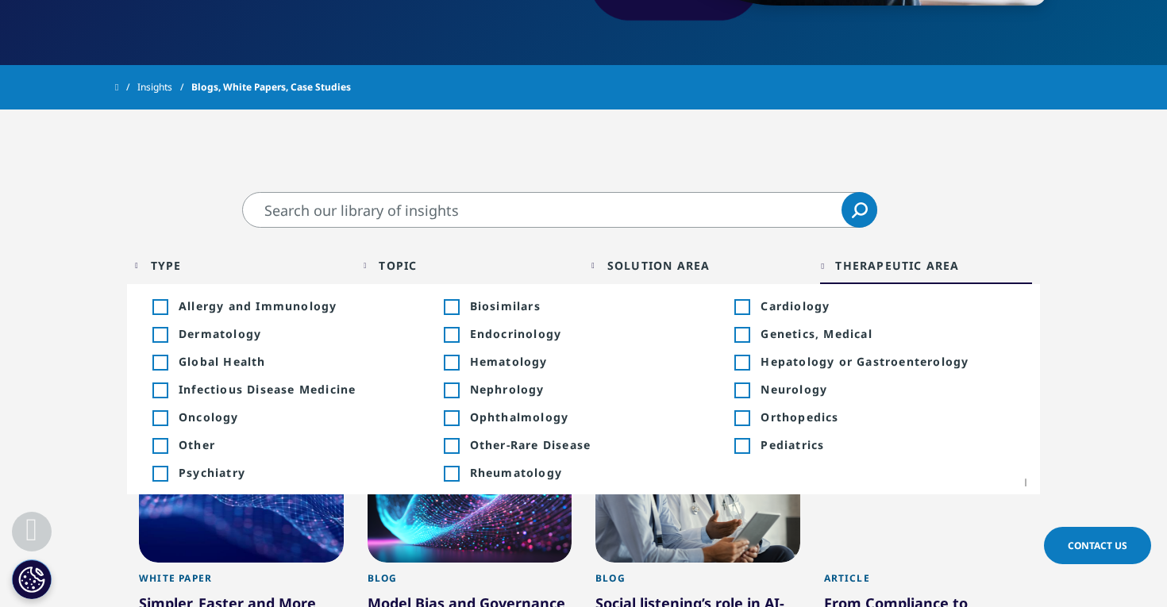
click at [747, 392] on div "Toggle" at bounding box center [741, 391] width 14 height 14
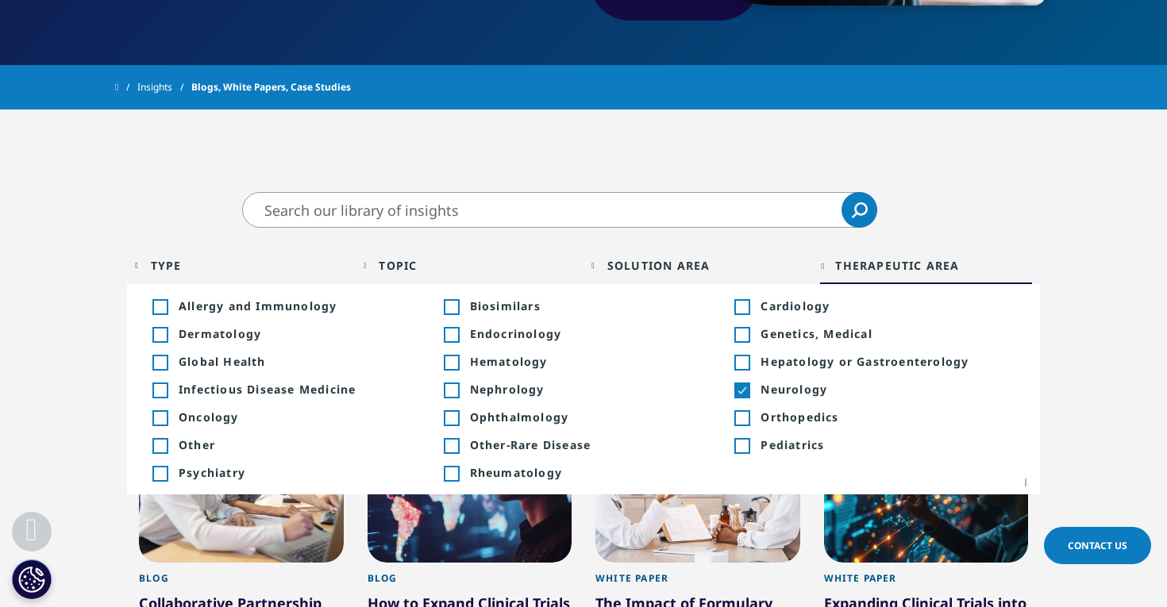
click at [161, 476] on div "Toggle" at bounding box center [159, 474] width 14 height 14
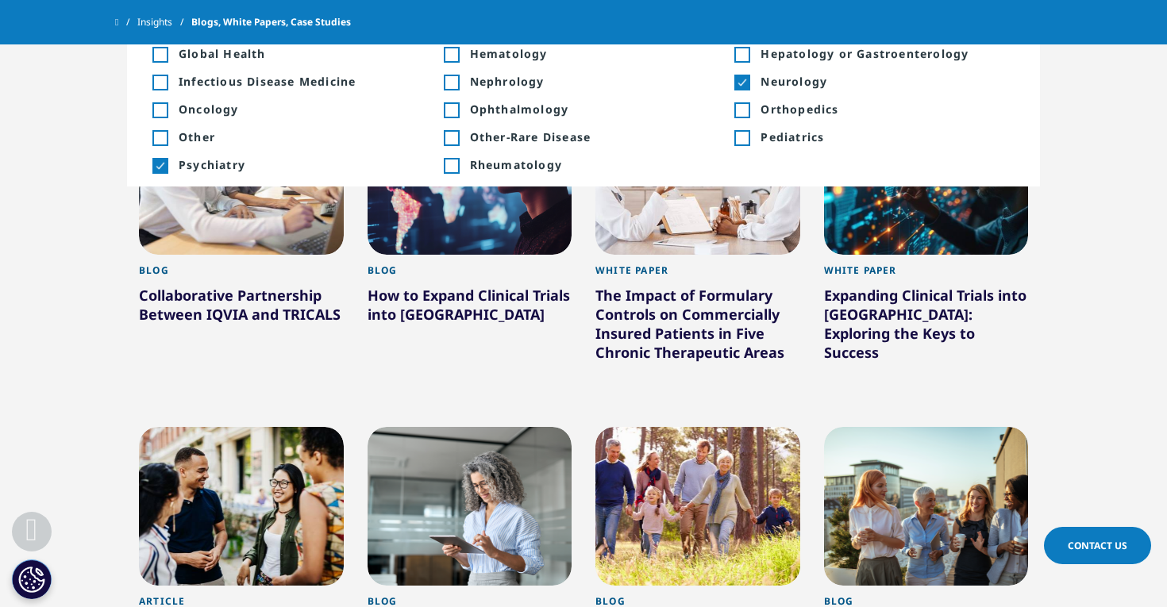
scroll to position [703, 0]
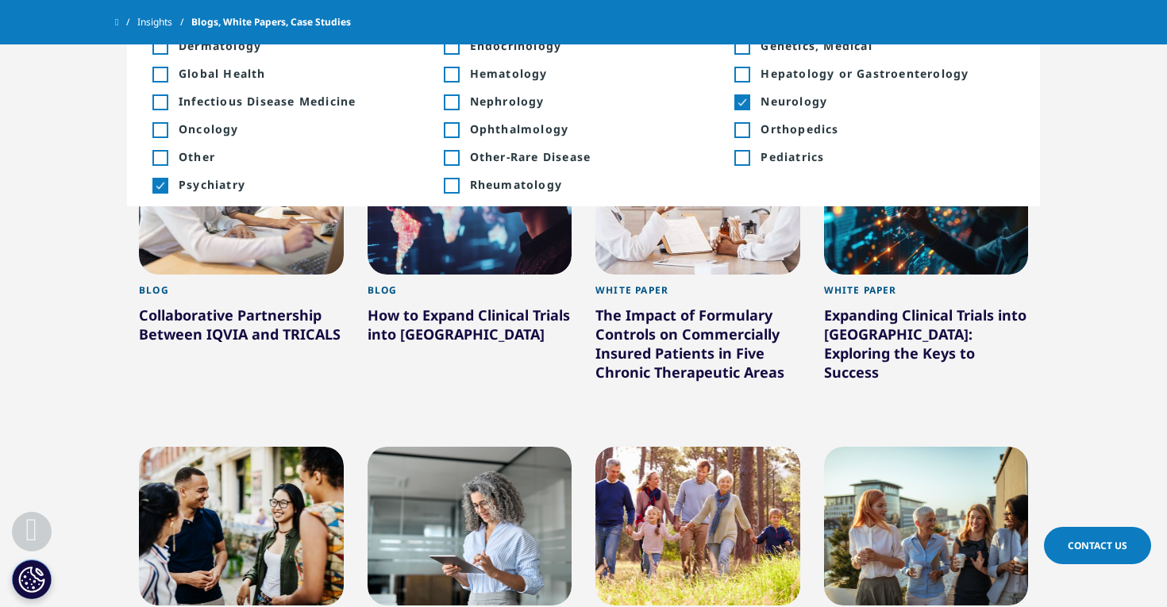
click at [1129, 368] on section "Clear Search Loading Type Loading Clear Or/And Operator Toggle Article 7 Toggle…" at bounding box center [583, 553] width 1167 height 1298
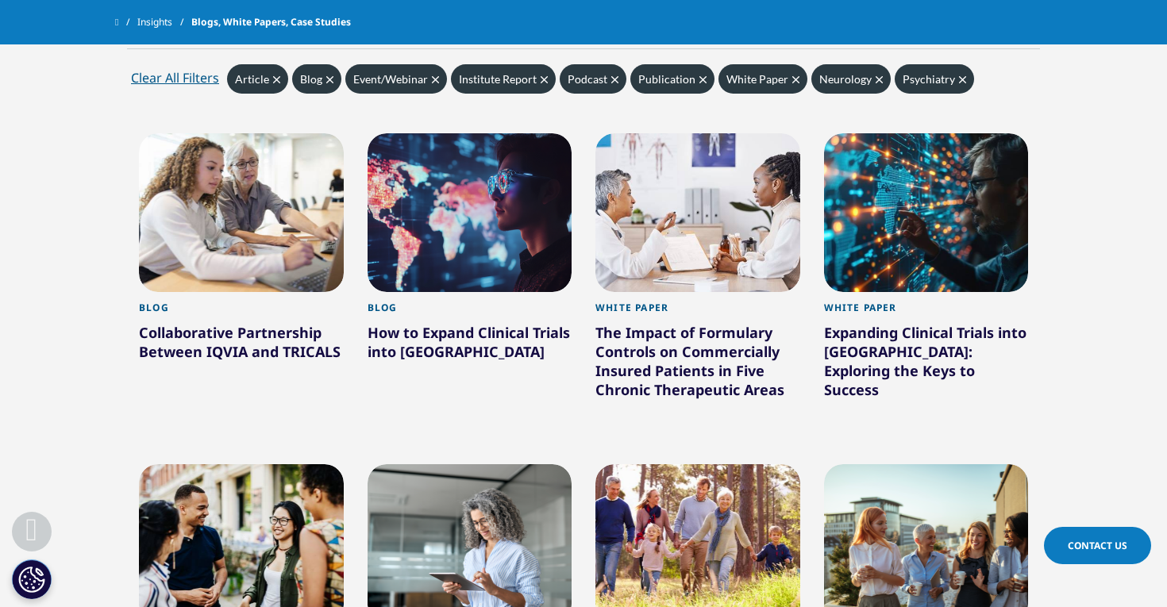
scroll to position [688, 0]
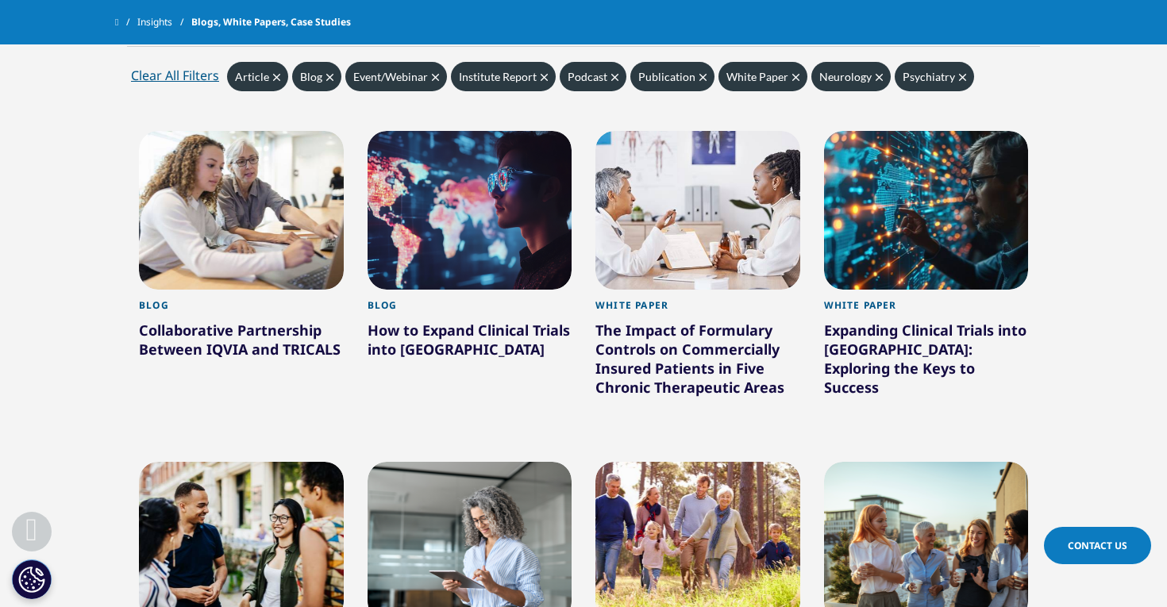
click at [414, 347] on div "How to Expand Clinical Trials into [GEOGRAPHIC_DATA]" at bounding box center [470, 343] width 205 height 44
click at [415, 345] on div "How to Expand Clinical Trials into [GEOGRAPHIC_DATA]" at bounding box center [470, 343] width 205 height 44
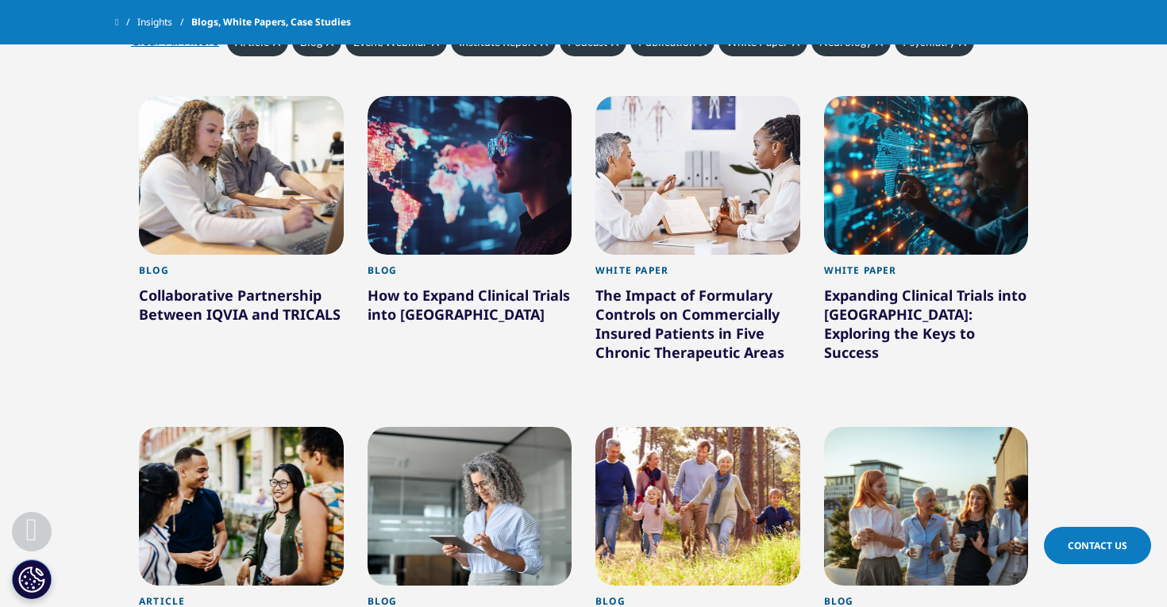
scroll to position [700, 0]
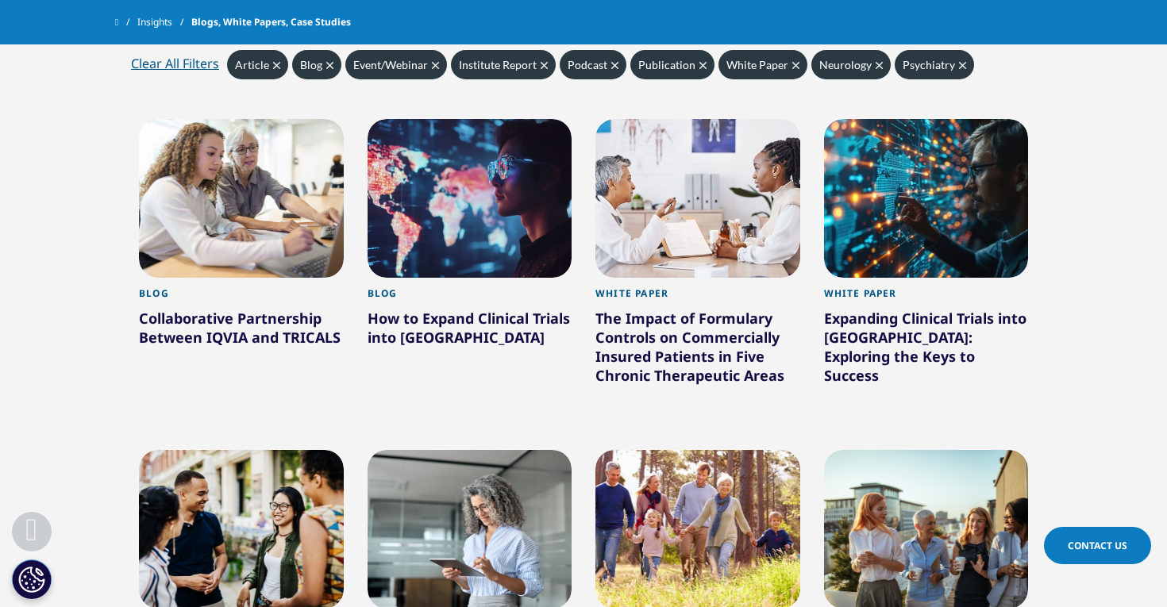
click at [645, 337] on div "The Impact of Formulary Controls on Commercially Insured Patients in Five Chron…" at bounding box center [698, 350] width 205 height 83
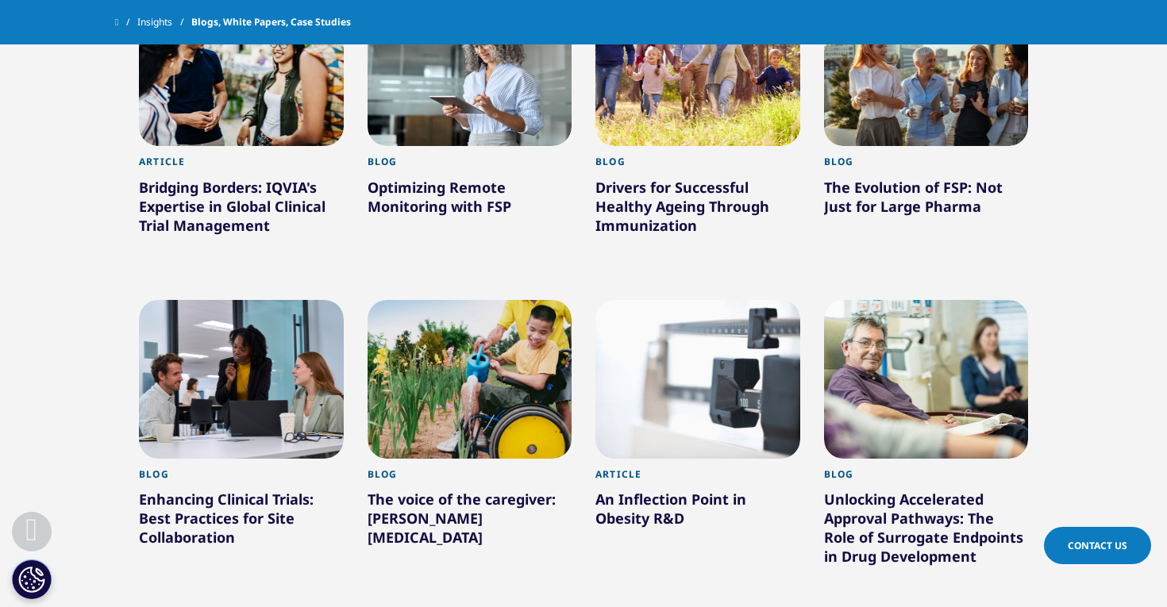
scroll to position [1100, 0]
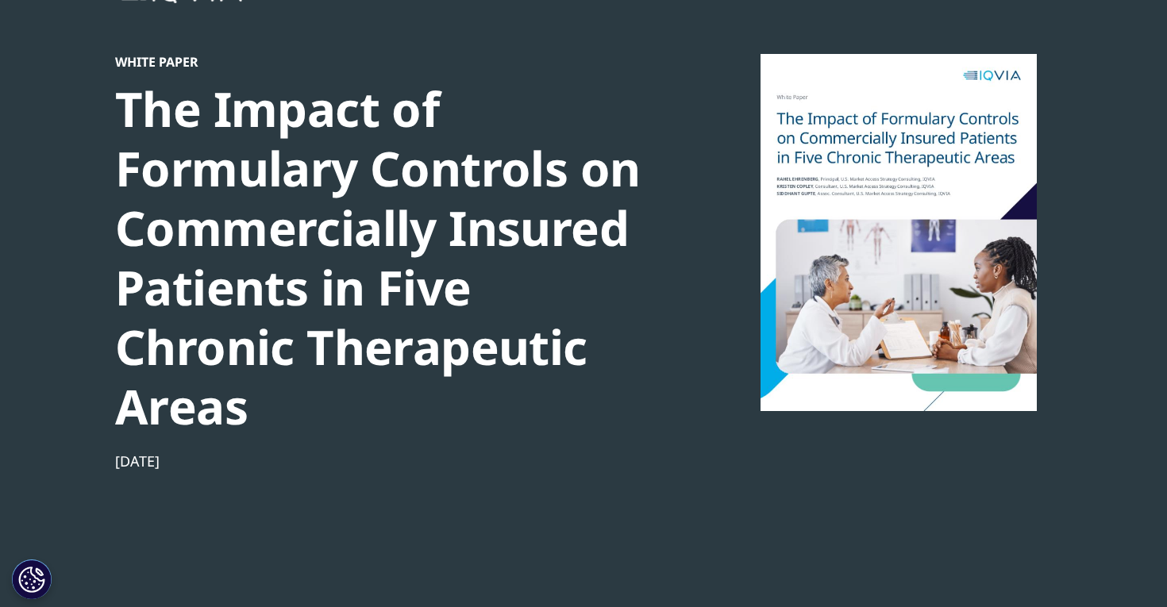
scroll to position [100, 0]
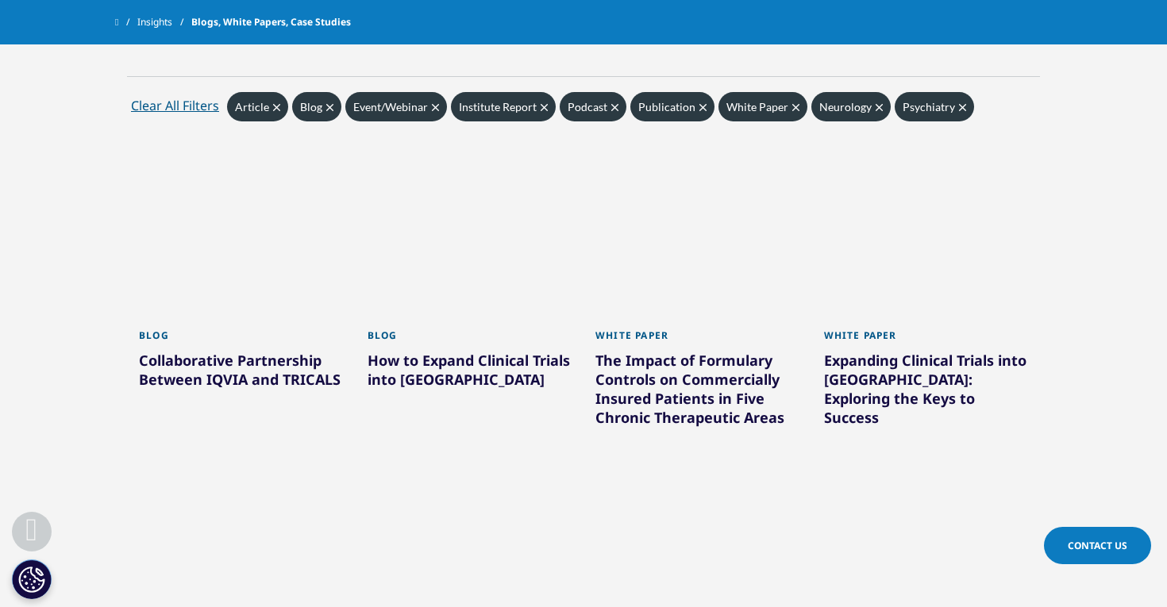
scroll to position [651, 0]
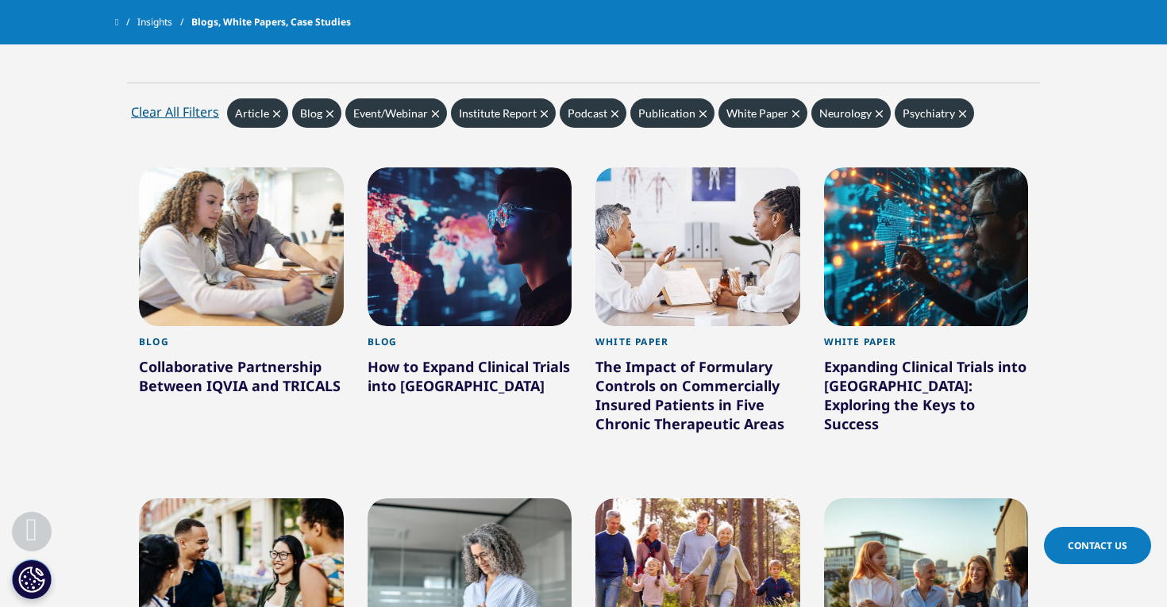
click at [499, 381] on div "How to Expand Clinical Trials into [GEOGRAPHIC_DATA]" at bounding box center [470, 379] width 205 height 44
click at [498, 373] on div "How to Expand Clinical Trials into [GEOGRAPHIC_DATA]" at bounding box center [470, 379] width 205 height 44
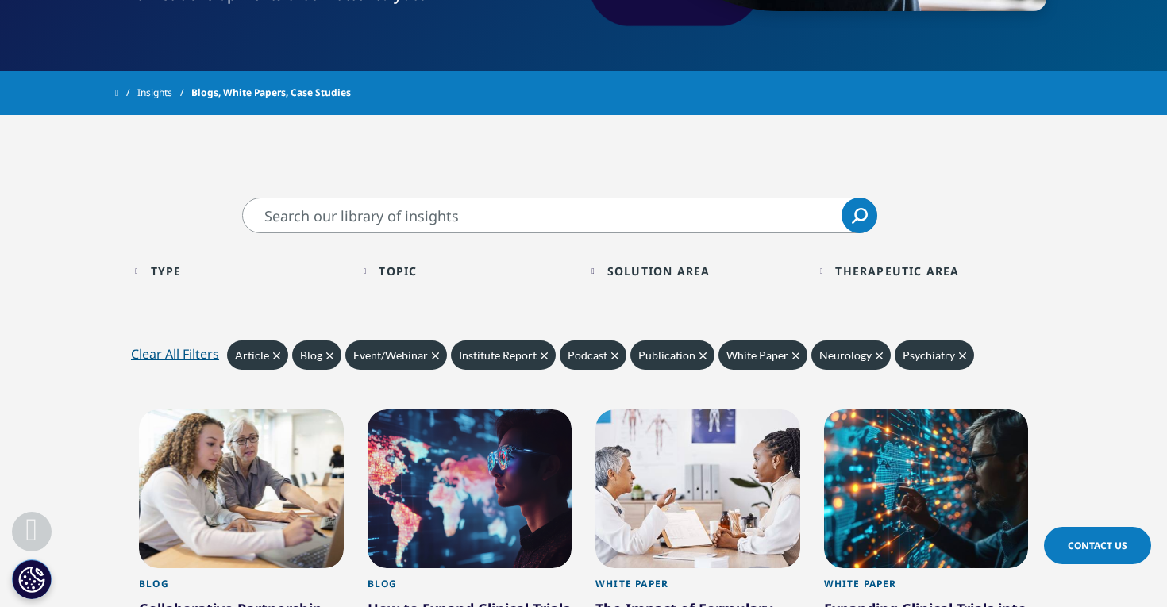
scroll to position [452, 0]
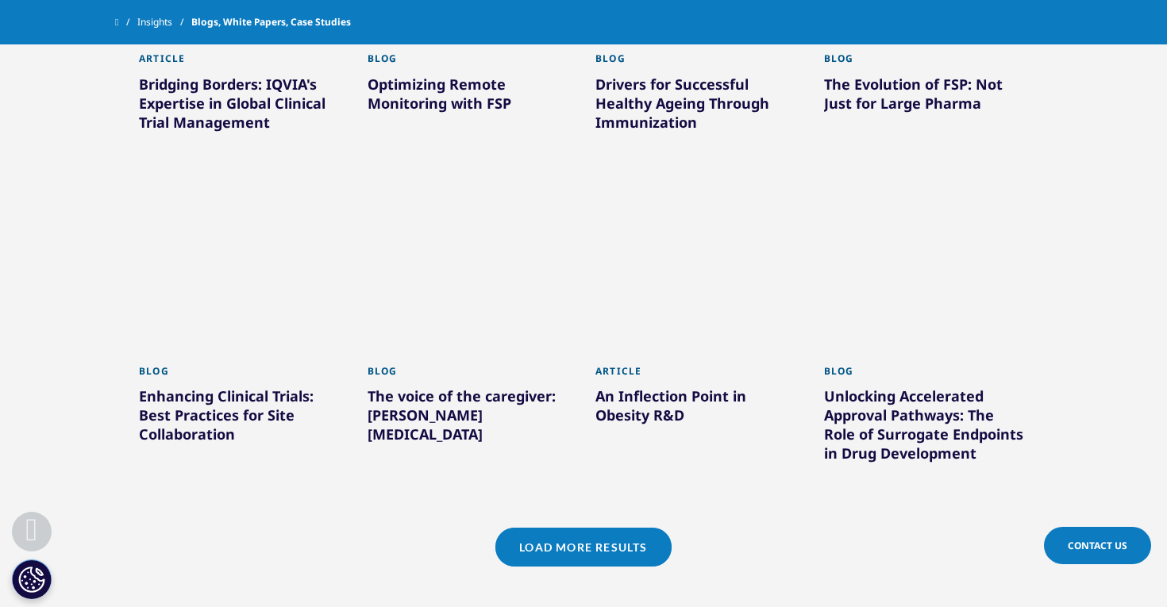
scroll to position [1266, 0]
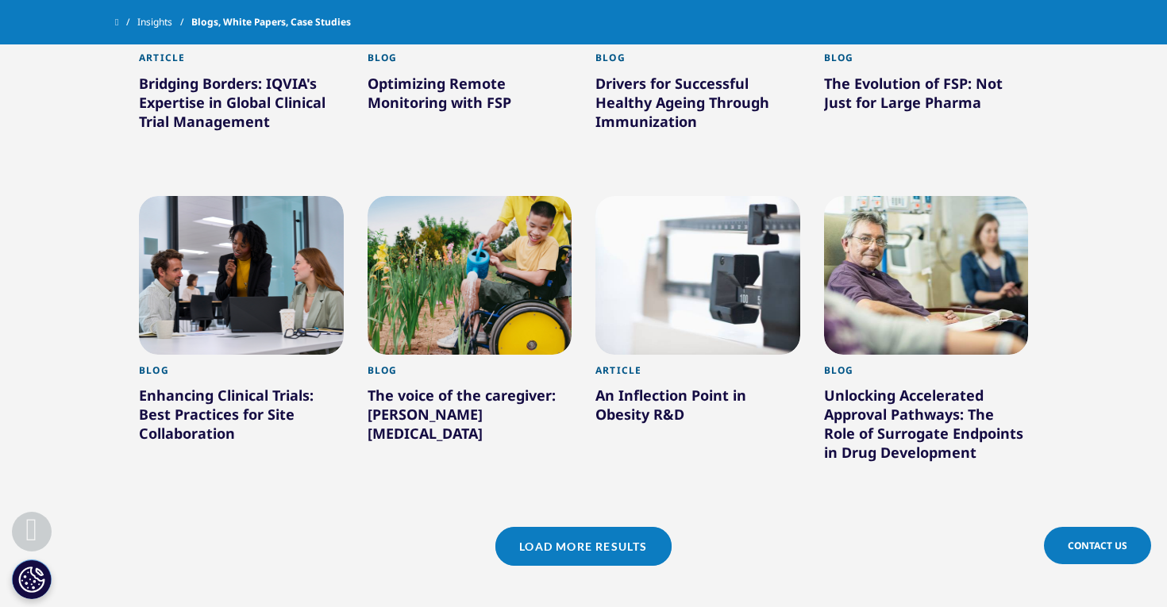
click at [434, 420] on div "The voice of the caregiver: [PERSON_NAME][MEDICAL_DATA]" at bounding box center [470, 418] width 205 height 64
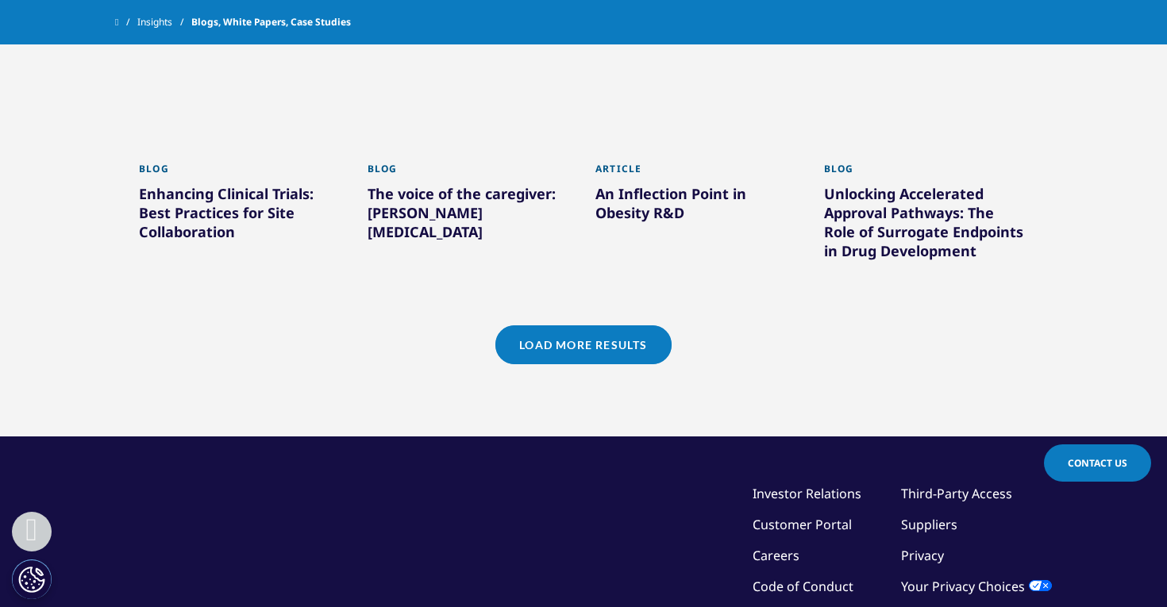
scroll to position [1516, 0]
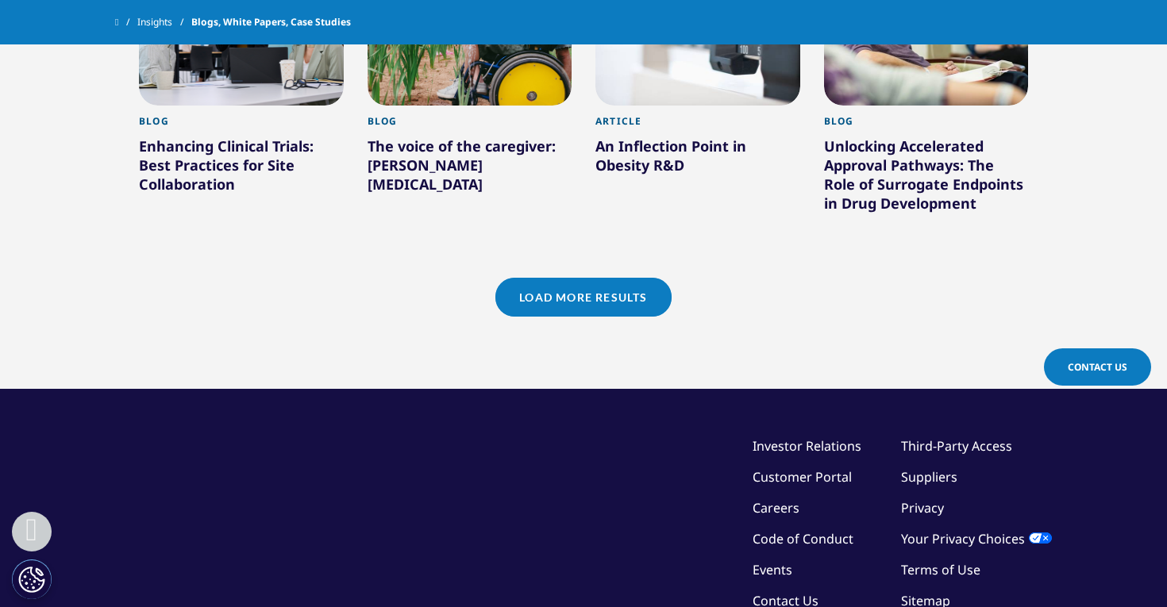
click at [530, 300] on link "Load More Results" at bounding box center [582, 297] width 175 height 39
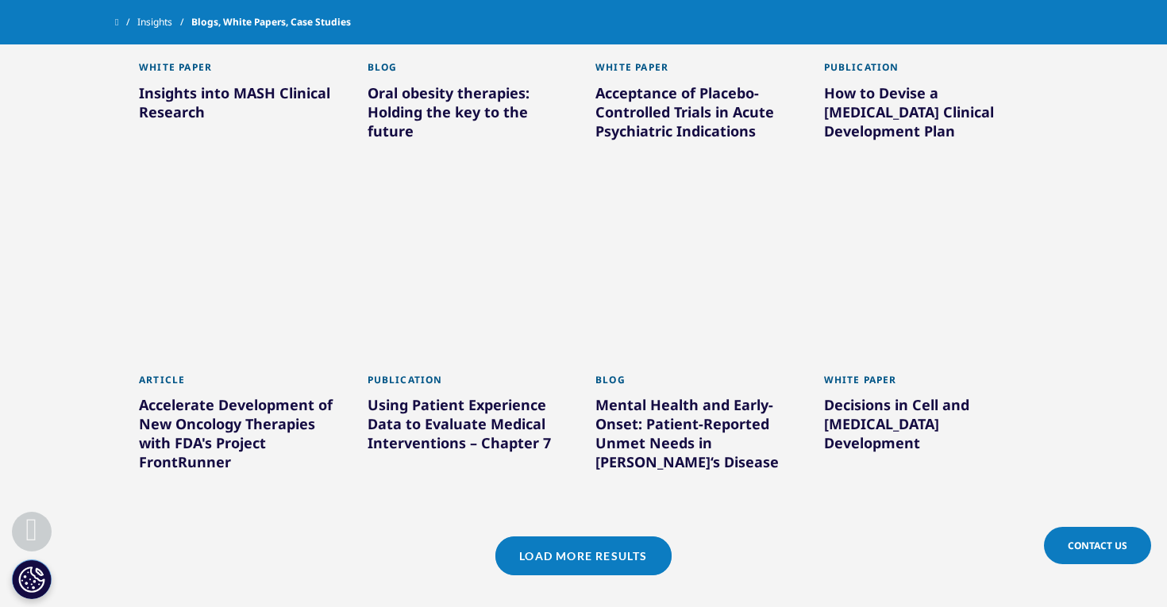
scroll to position [2238, 0]
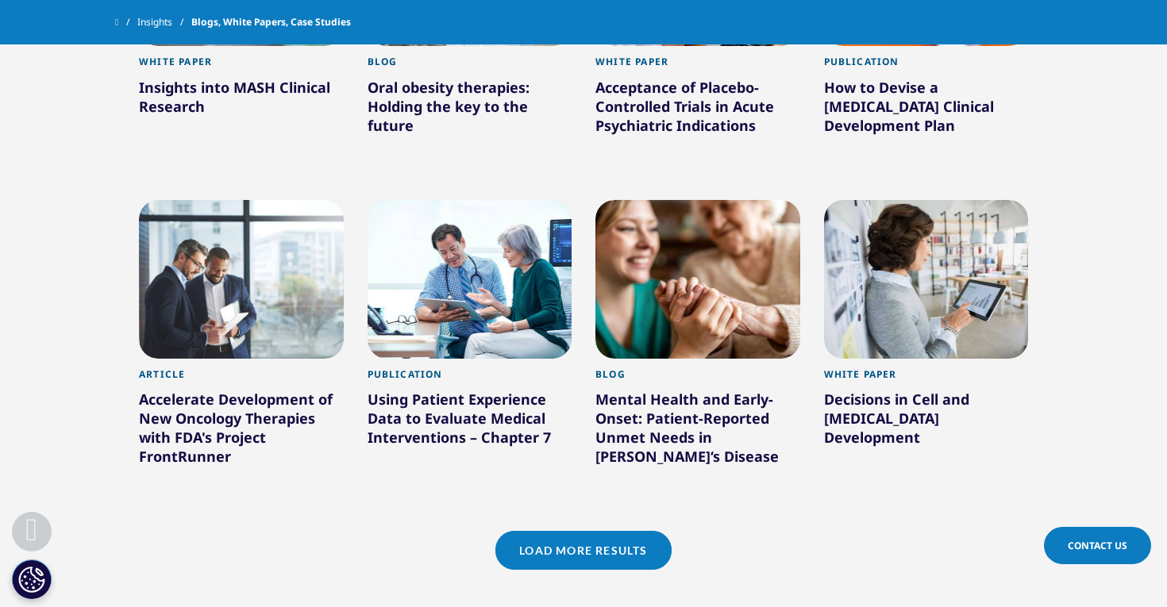
click at [640, 398] on div "Mental Health and Early-Onset: Patient-Reported Unmet Needs in [PERSON_NAME]‘s …" at bounding box center [698, 431] width 205 height 83
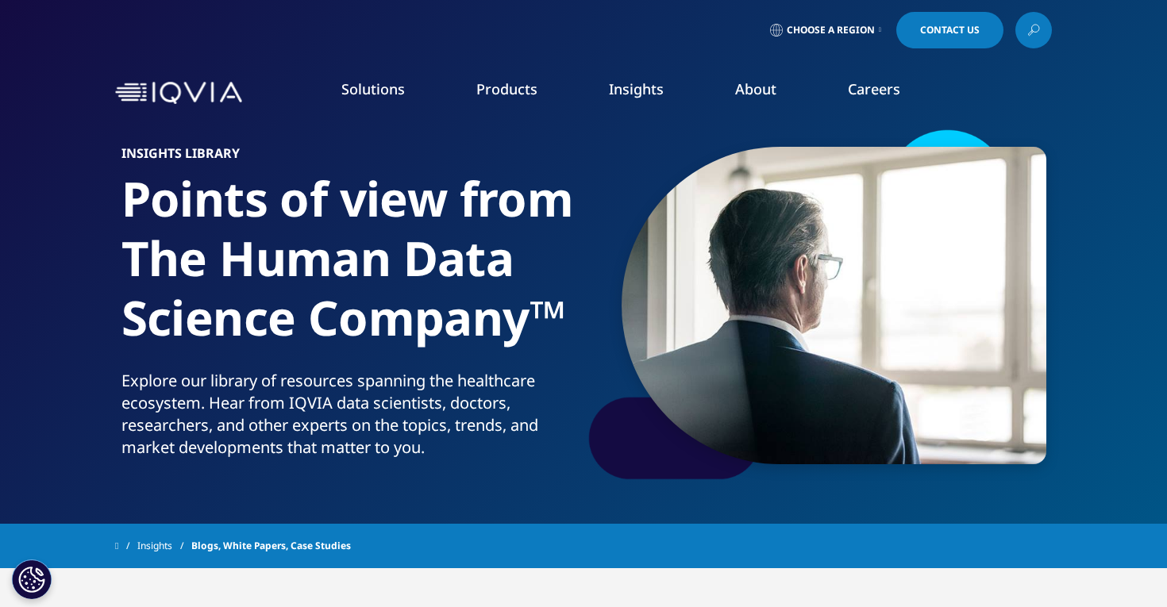
click at [880, 28] on icon at bounding box center [880, 30] width 2 height 6
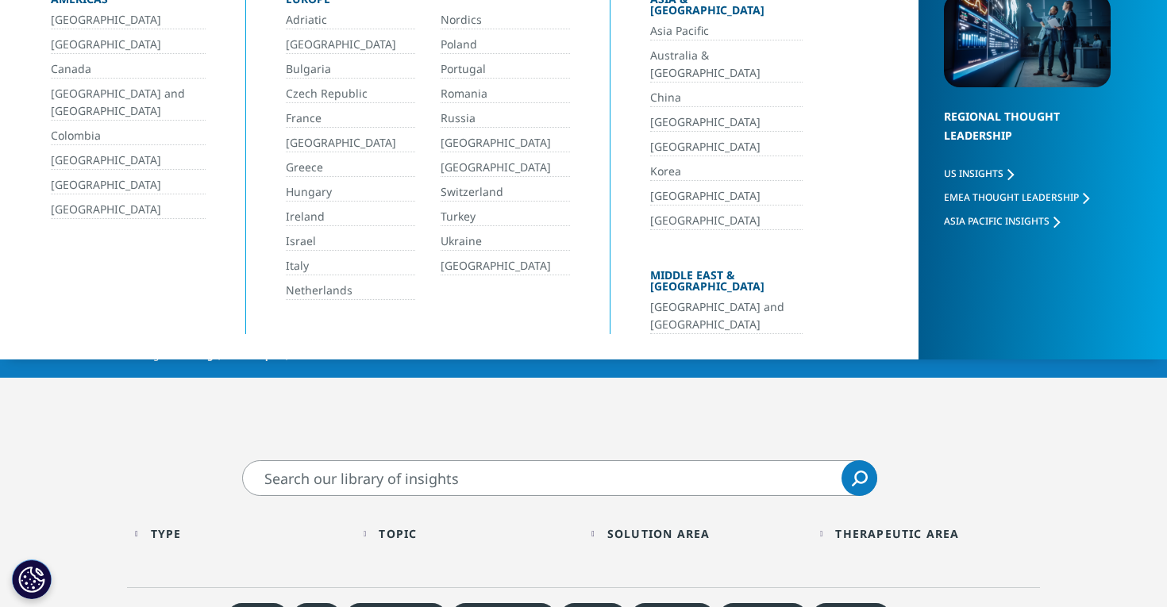
scroll to position [196, 0]
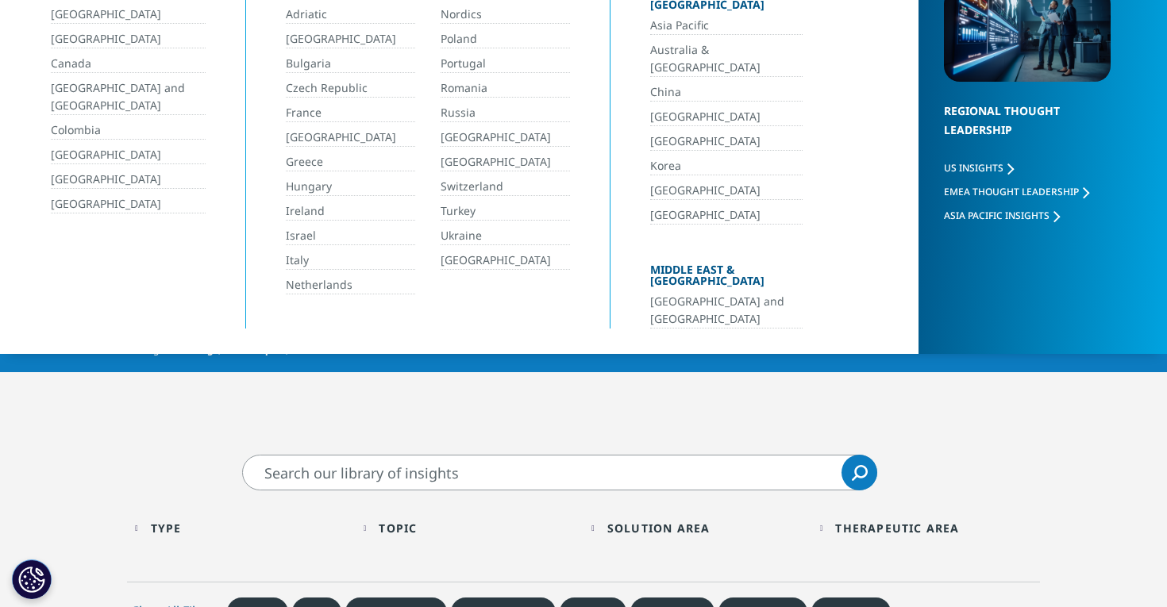
click at [995, 189] on span "EMEA Thought Leadership" at bounding box center [1011, 191] width 135 height 13
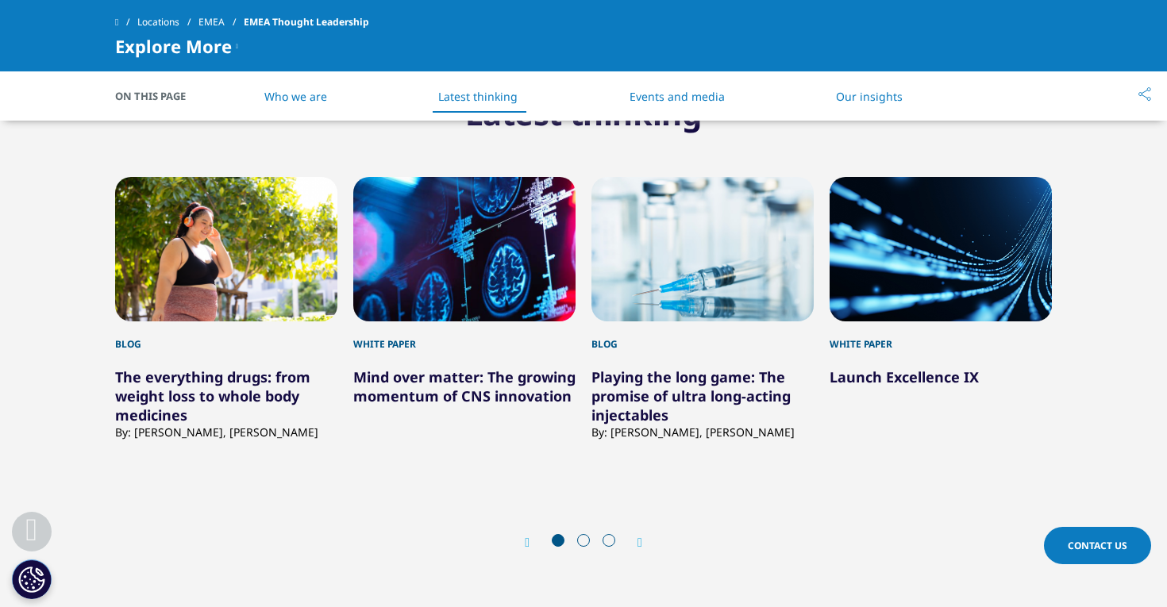
scroll to position [876, 0]
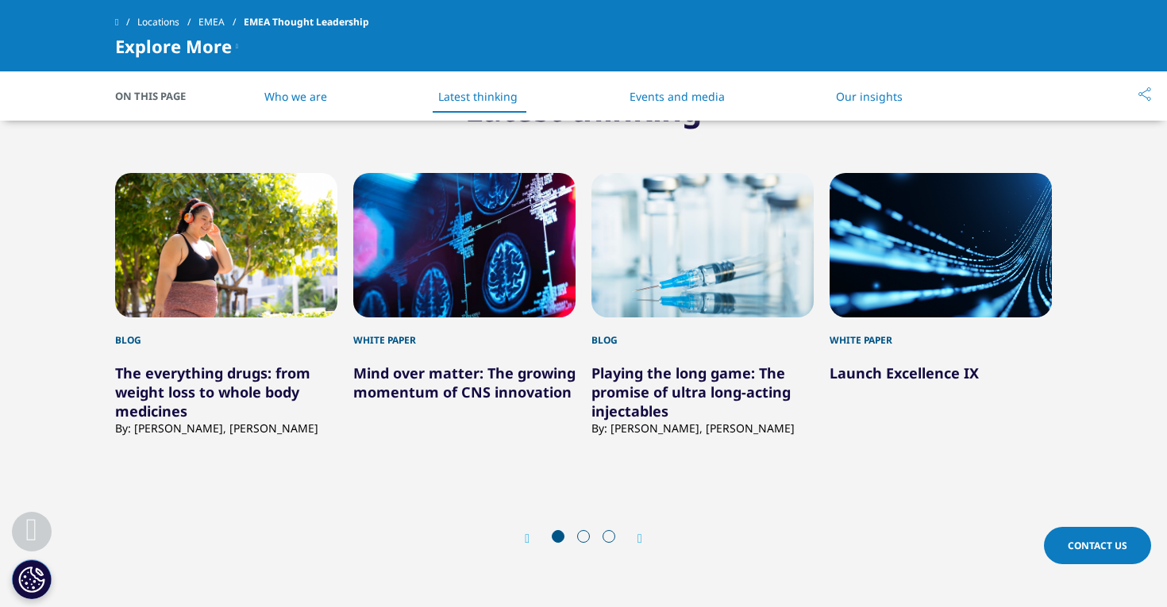
click at [488, 379] on link "Mind over matter: The growing momentum of CNS innovation" at bounding box center [464, 383] width 222 height 38
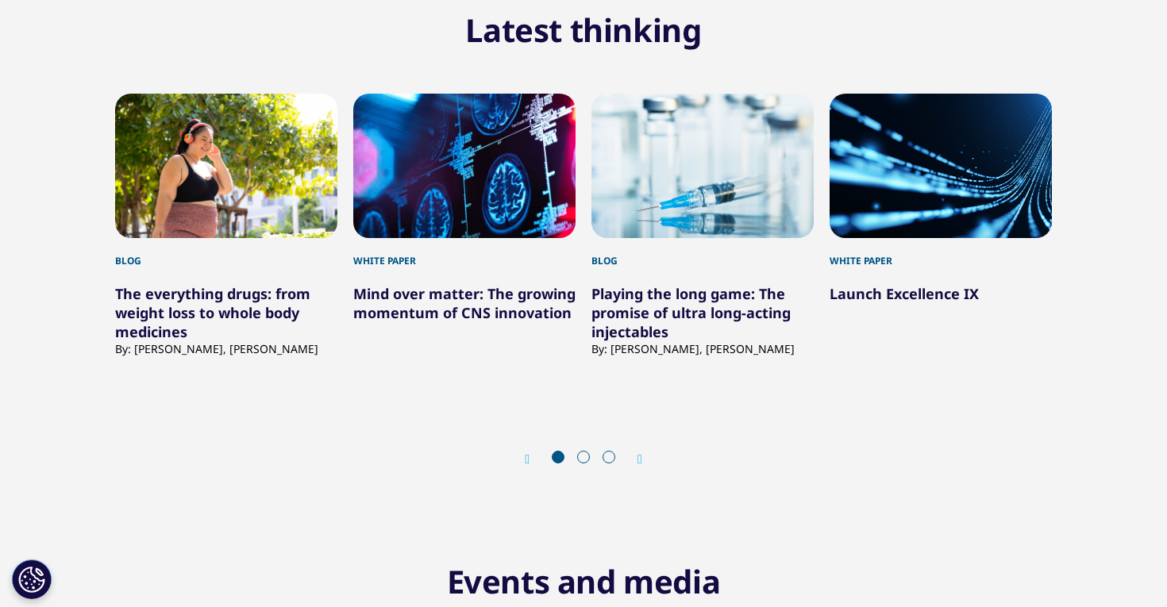
scroll to position [876, 0]
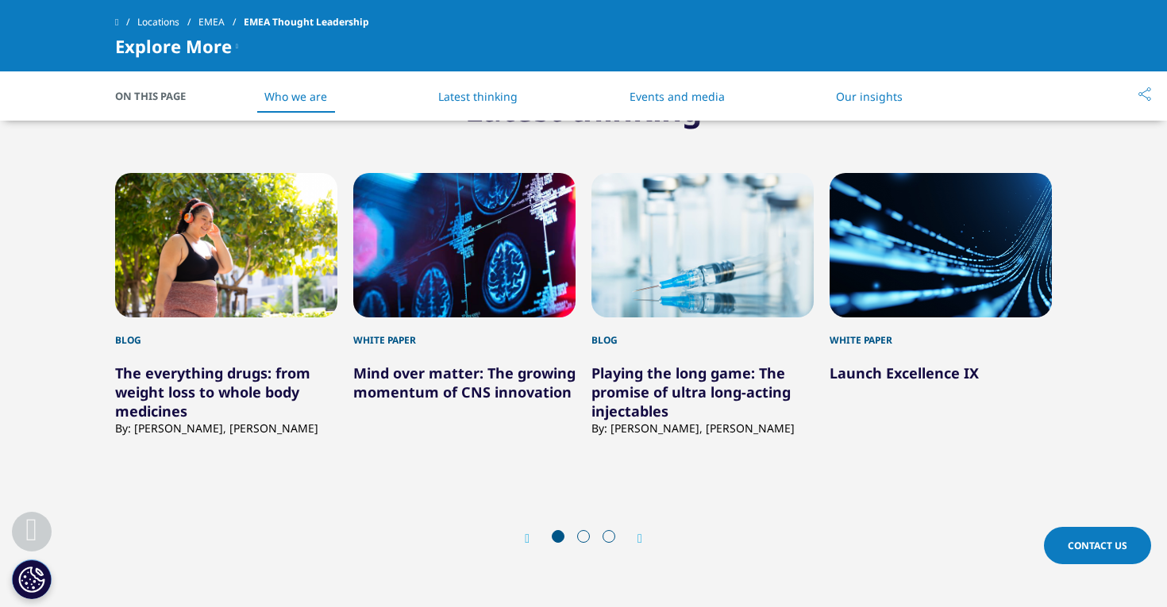
click at [639, 537] on icon "Next slide" at bounding box center [640, 539] width 5 height 13
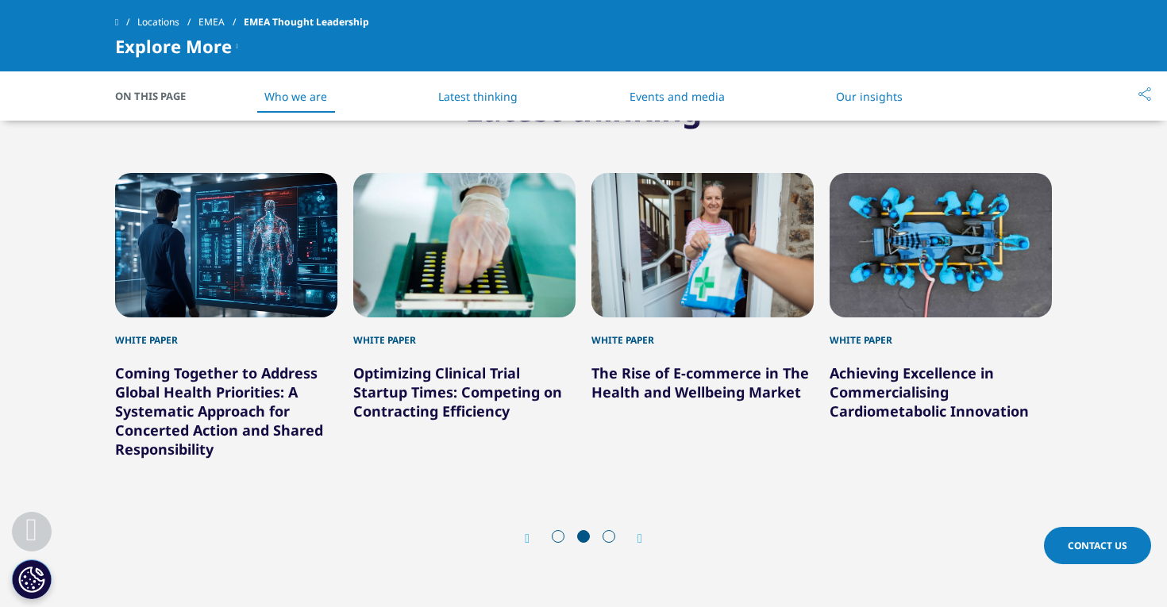
click at [639, 538] on icon "Next slide" at bounding box center [640, 539] width 5 height 13
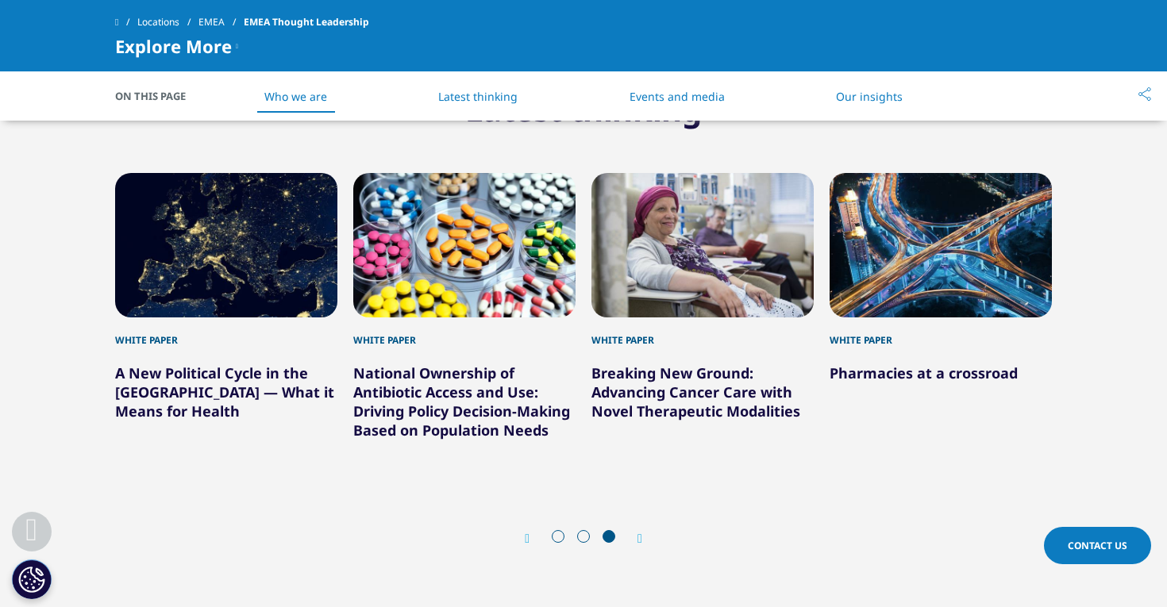
click at [639, 538] on icon "Next slide" at bounding box center [640, 539] width 5 height 13
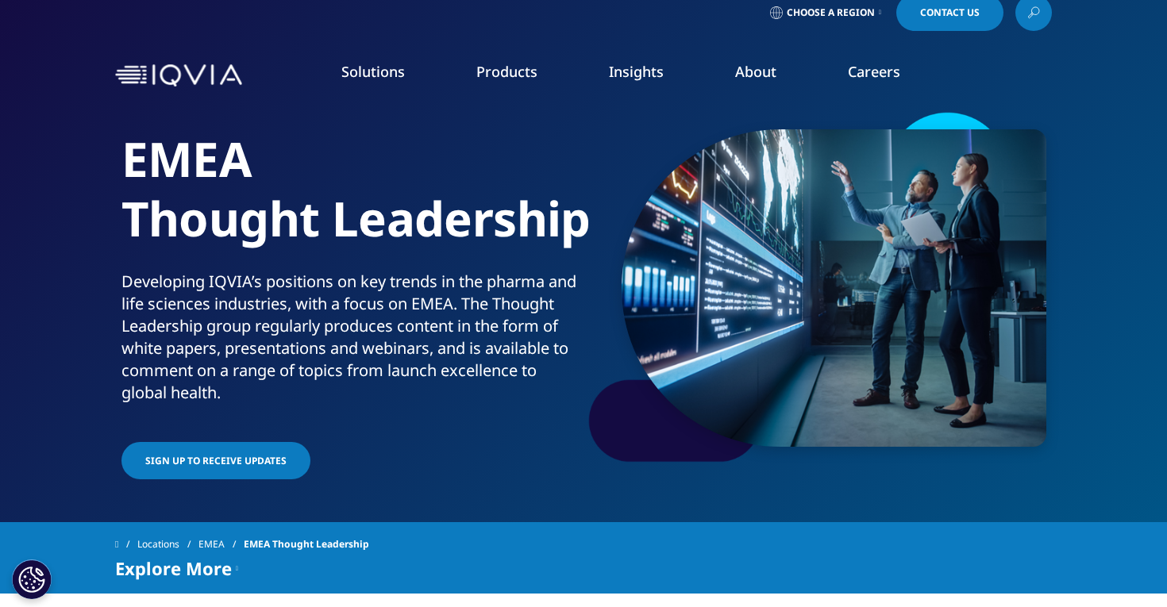
scroll to position [0, 0]
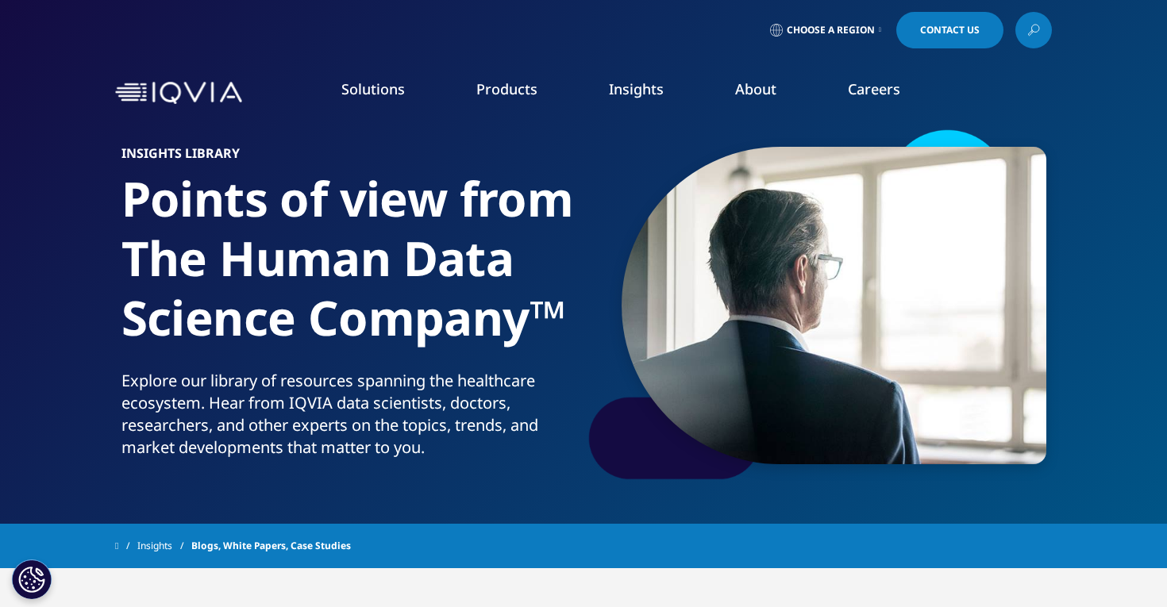
click at [650, 100] on li "Insights BLOGS, WHITE PAPERS & CASE STUDIES Explore our library of insights, th…" at bounding box center [636, 104] width 126 height 51
click at [792, 406] on link "Learn more" at bounding box center [825, 401] width 173 height 13
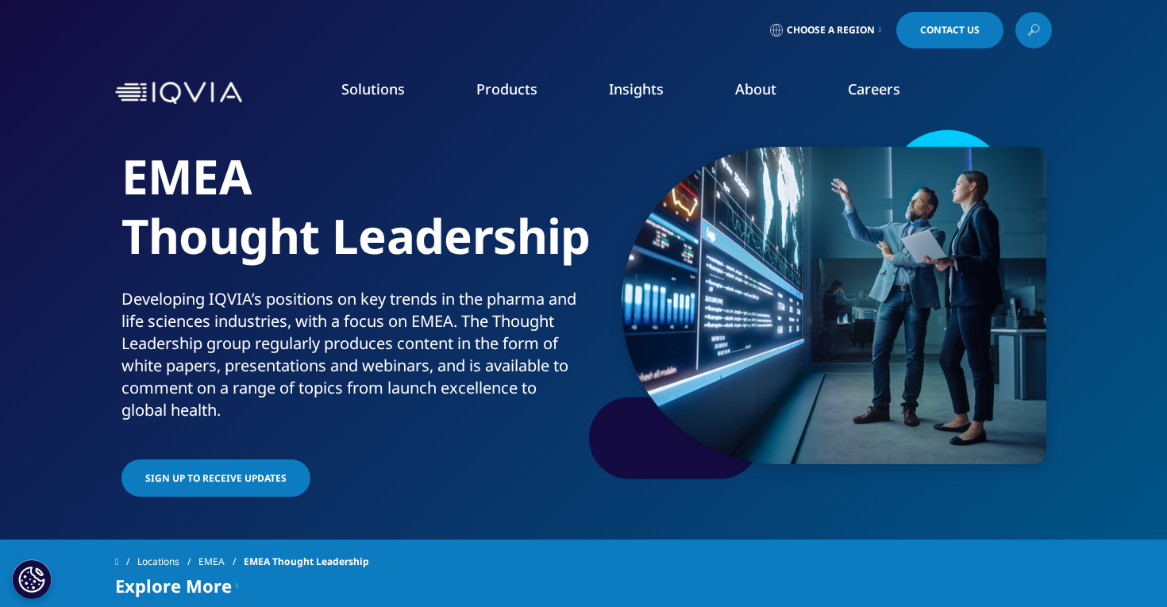
click at [831, 37] on link "Choose a Region" at bounding box center [826, 30] width 118 height 37
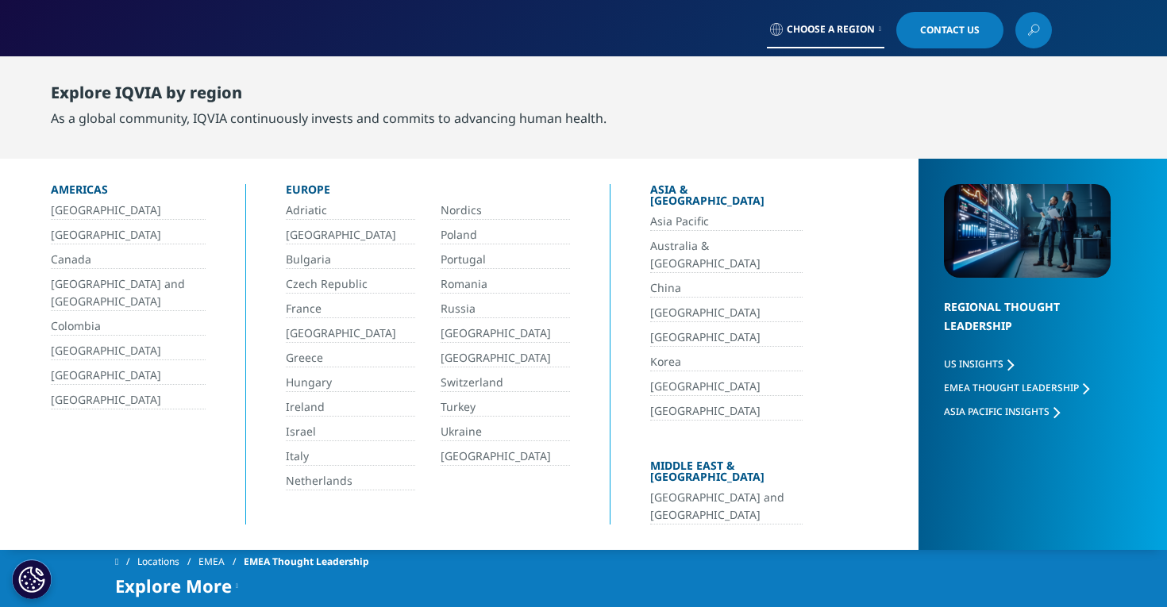
click at [880, 32] on icon at bounding box center [880, 29] width 2 height 6
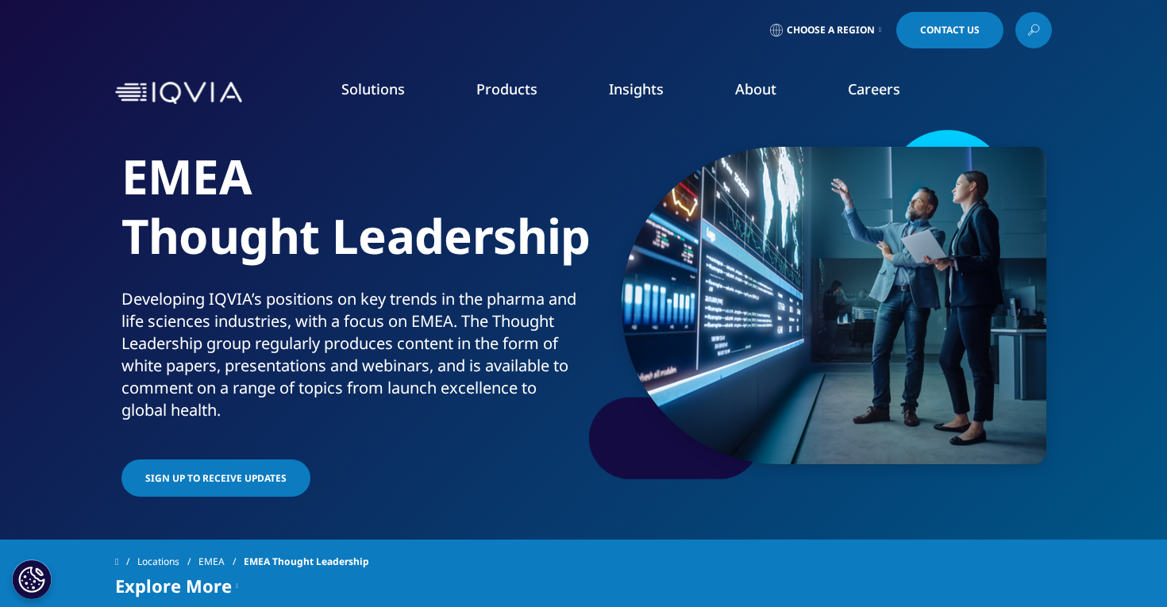
click at [863, 32] on span "Choose a Region" at bounding box center [831, 30] width 88 height 13
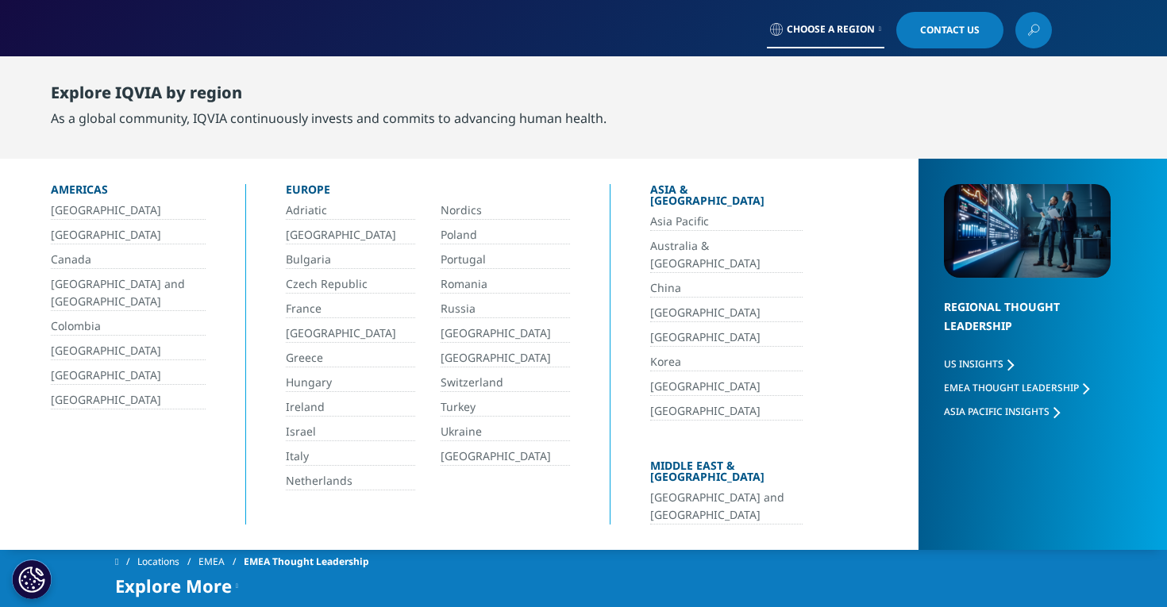
click at [981, 367] on span "US Insights" at bounding box center [974, 363] width 60 height 13
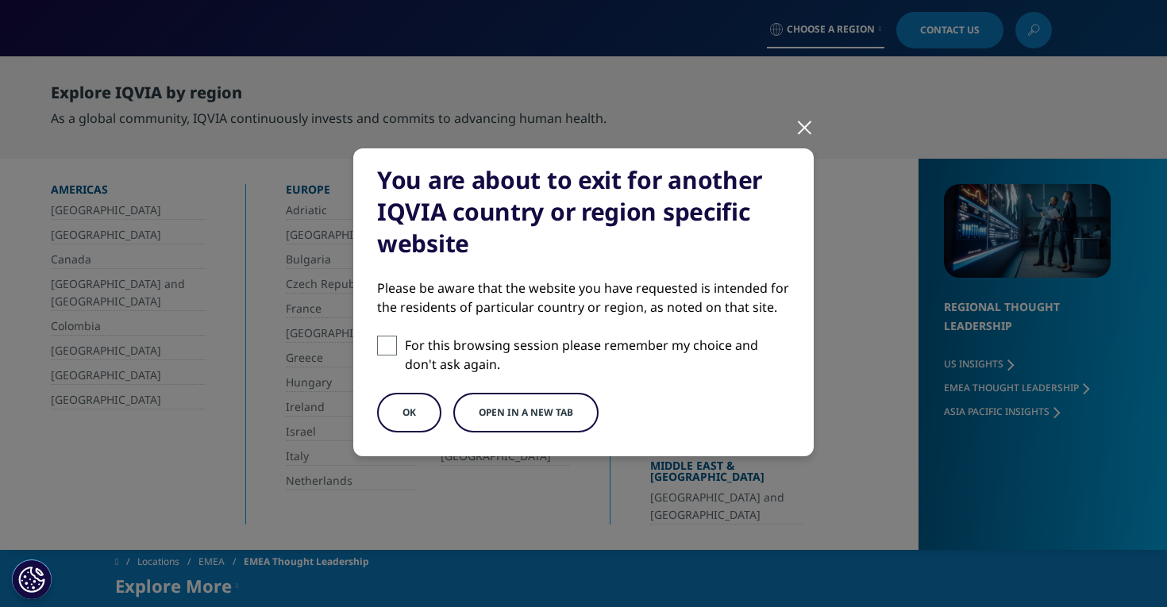
click at [424, 422] on button "OK" at bounding box center [409, 413] width 64 height 40
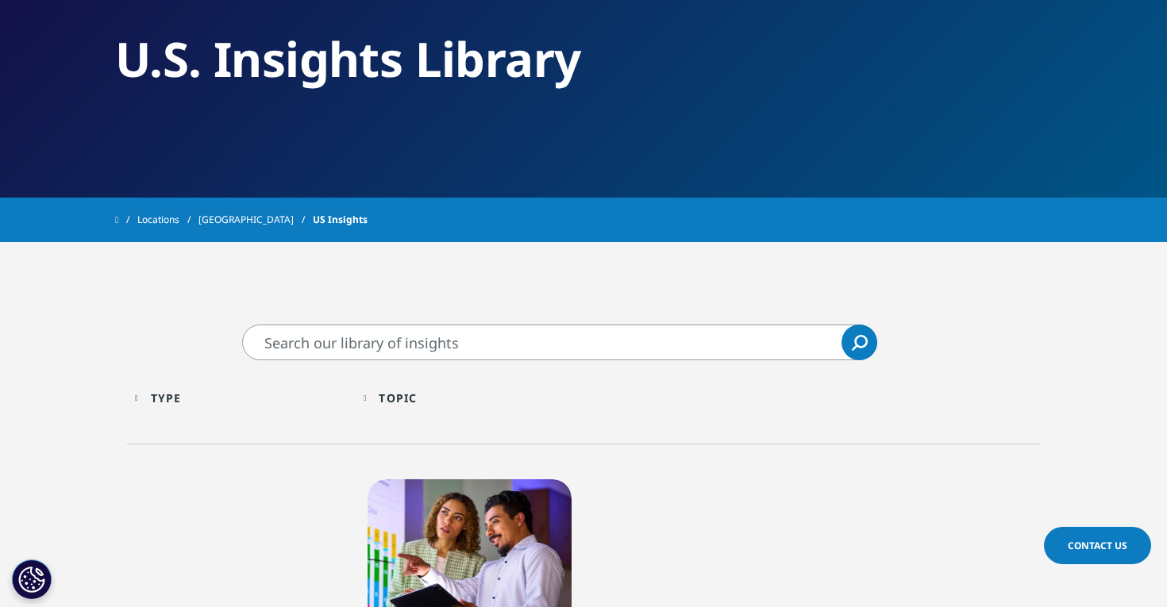
scroll to position [112, 0]
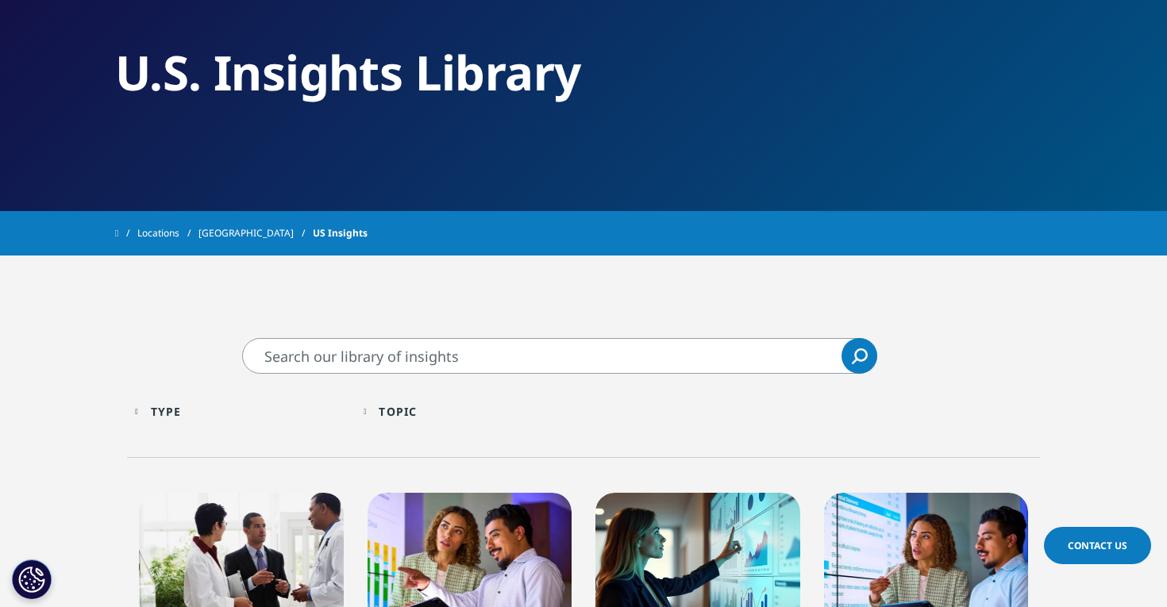
click at [507, 357] on input "Search" at bounding box center [559, 356] width 635 height 36
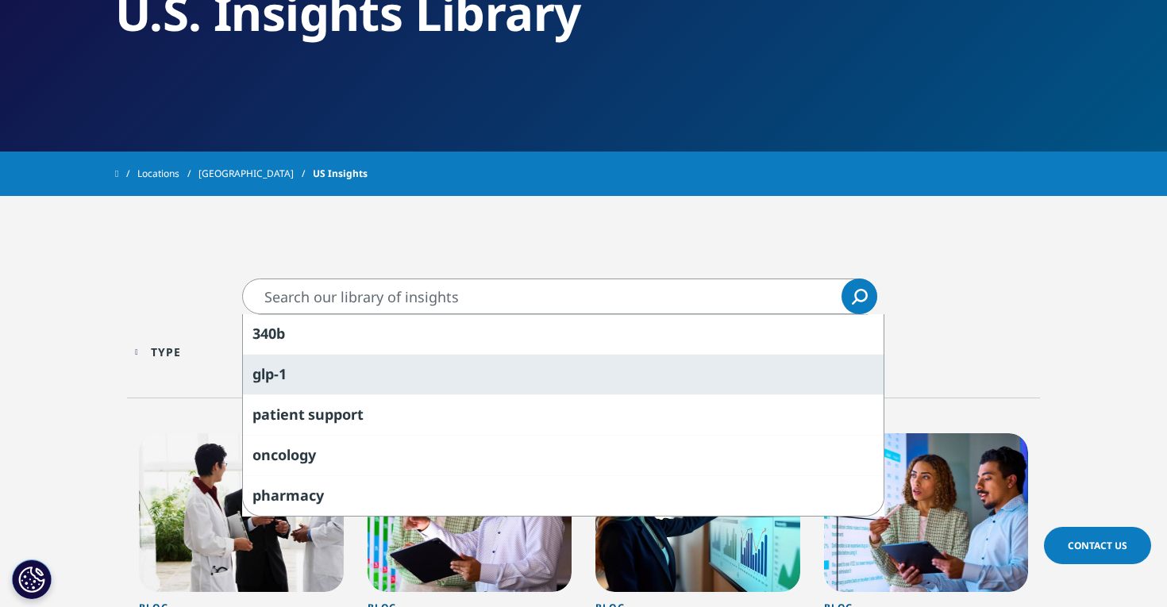
scroll to position [172, 0]
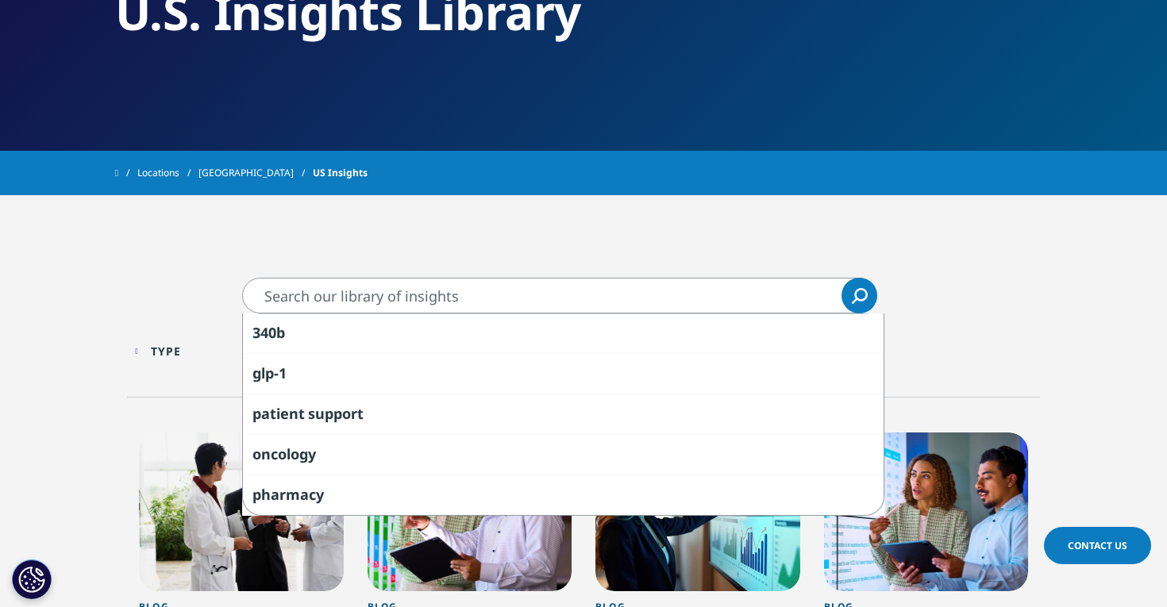
click at [448, 293] on input "Search" at bounding box center [559, 296] width 635 height 36
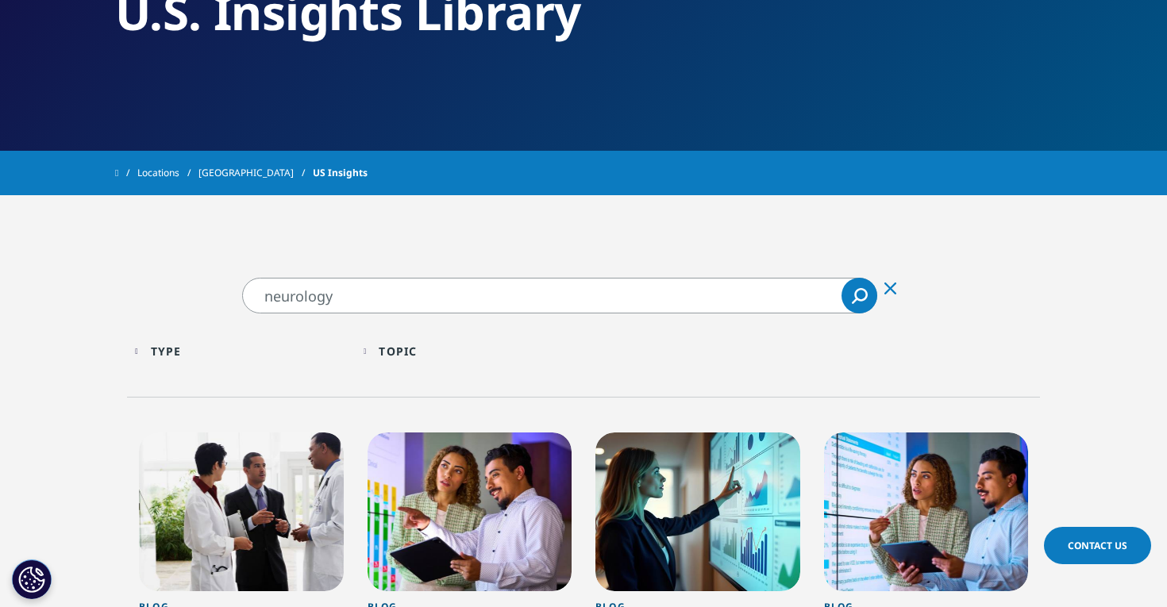
type input "neurology"
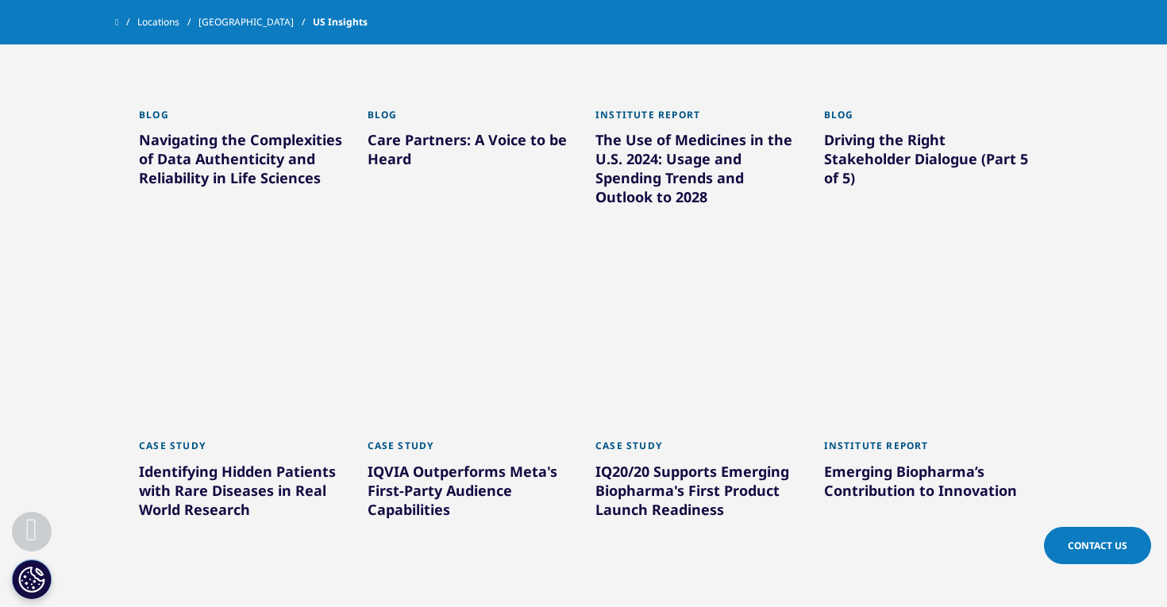
scroll to position [595, 0]
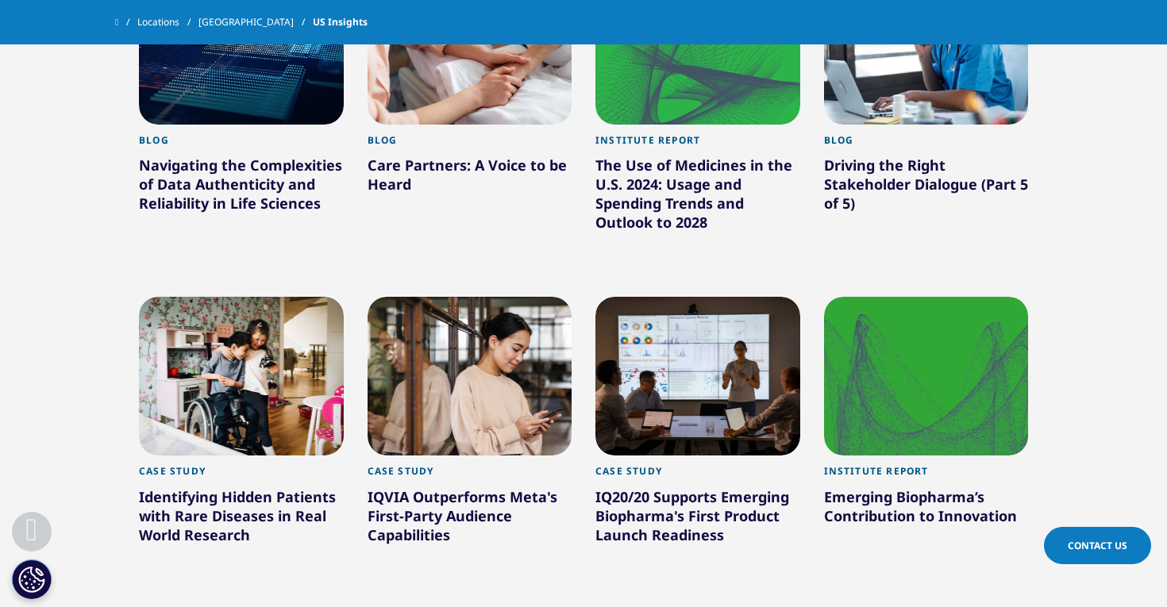
click at [260, 202] on div "Navigating the Complexities of Data Authenticity and Reliability in Life Scienc…" at bounding box center [241, 188] width 205 height 64
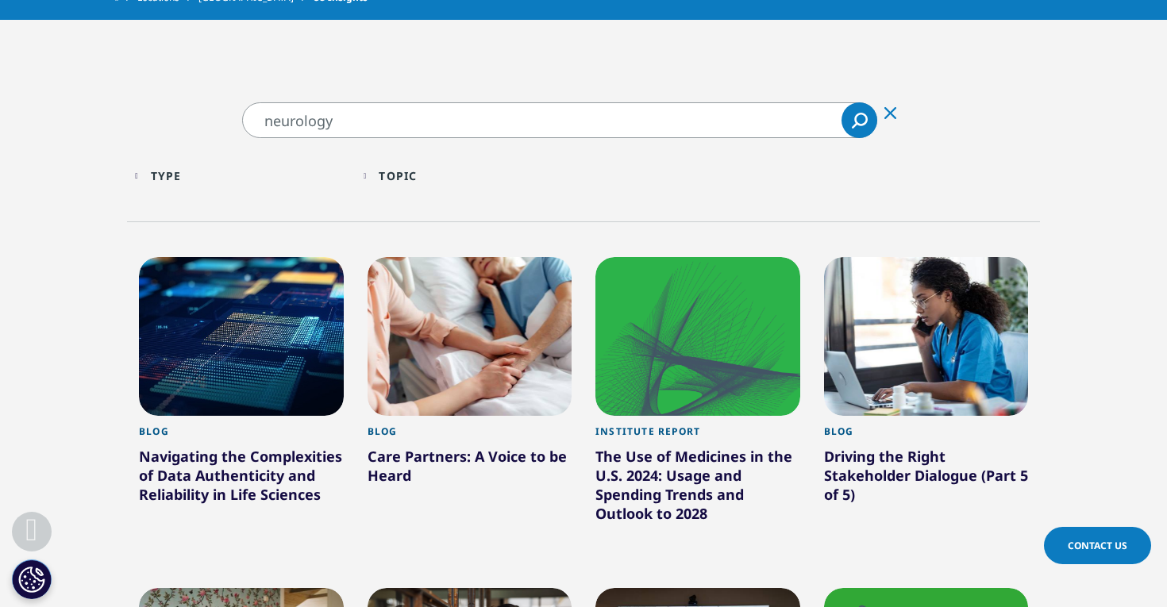
scroll to position [372, 0]
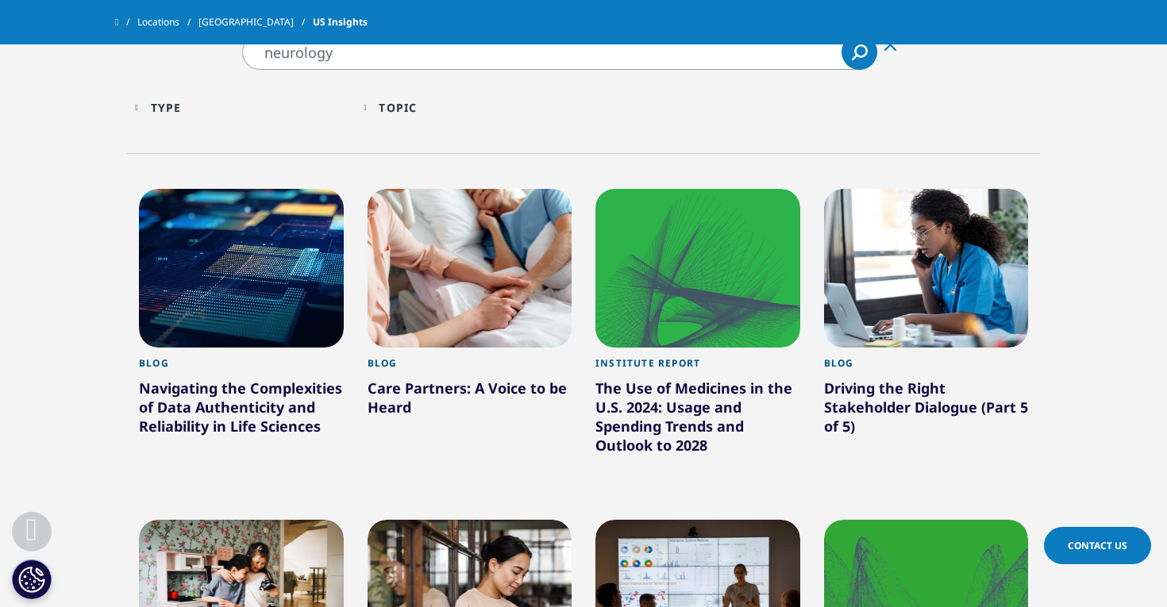
click at [461, 384] on div "Care Partners: A Voice to be Heard" at bounding box center [470, 401] width 205 height 44
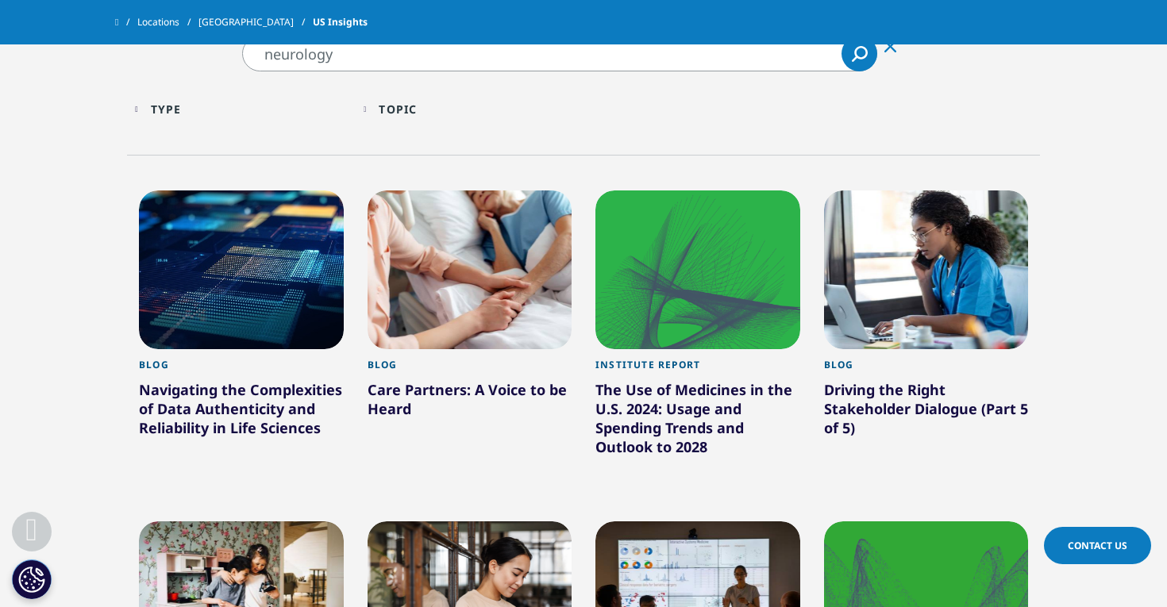
scroll to position [333, 0]
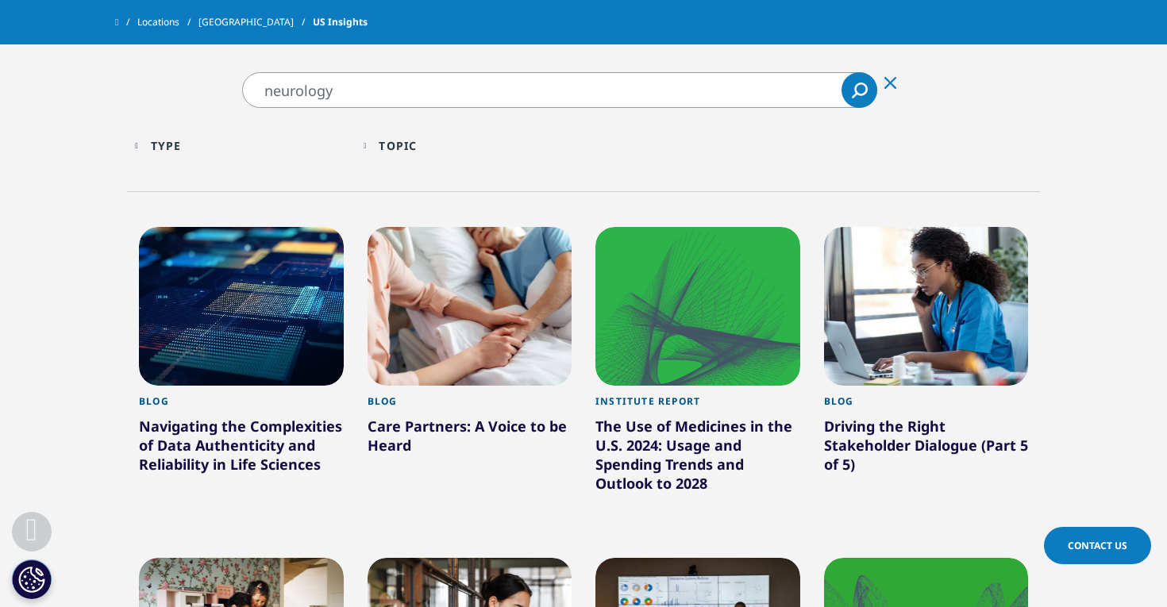
click at [444, 424] on div "Care Partners: A Voice to be Heard" at bounding box center [470, 439] width 205 height 44
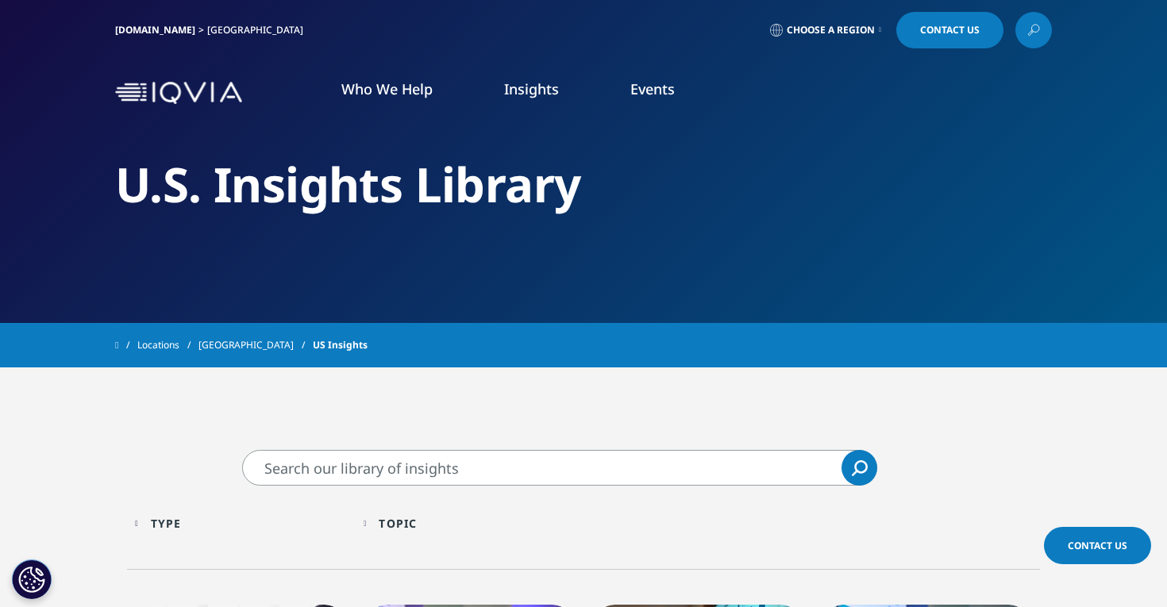
click at [445, 470] on input "Search" at bounding box center [559, 468] width 635 height 36
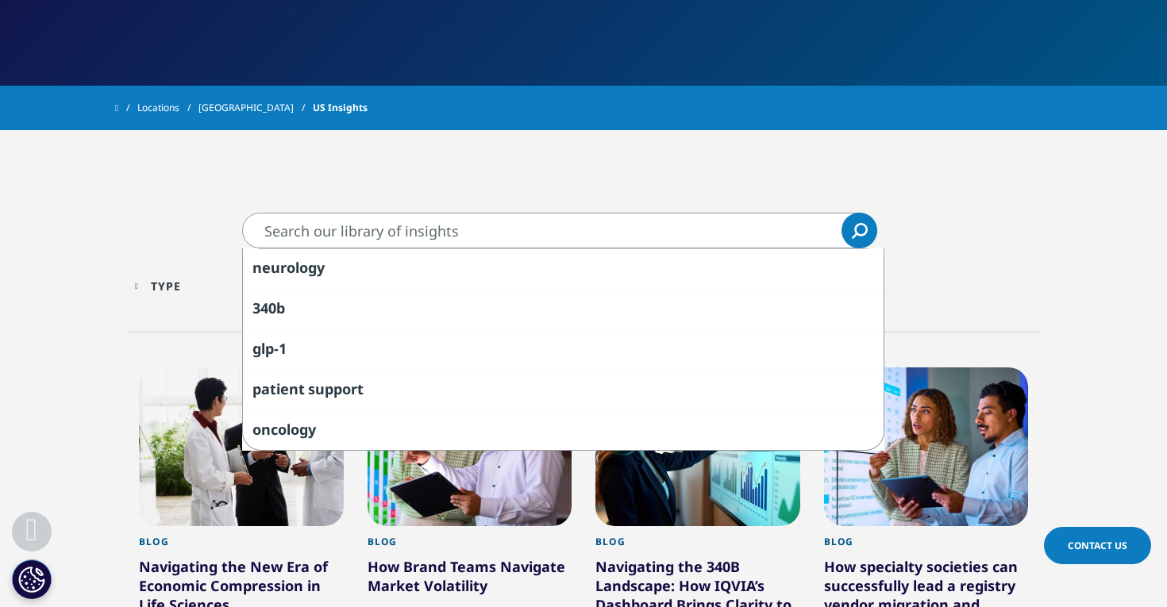
scroll to position [242, 0]
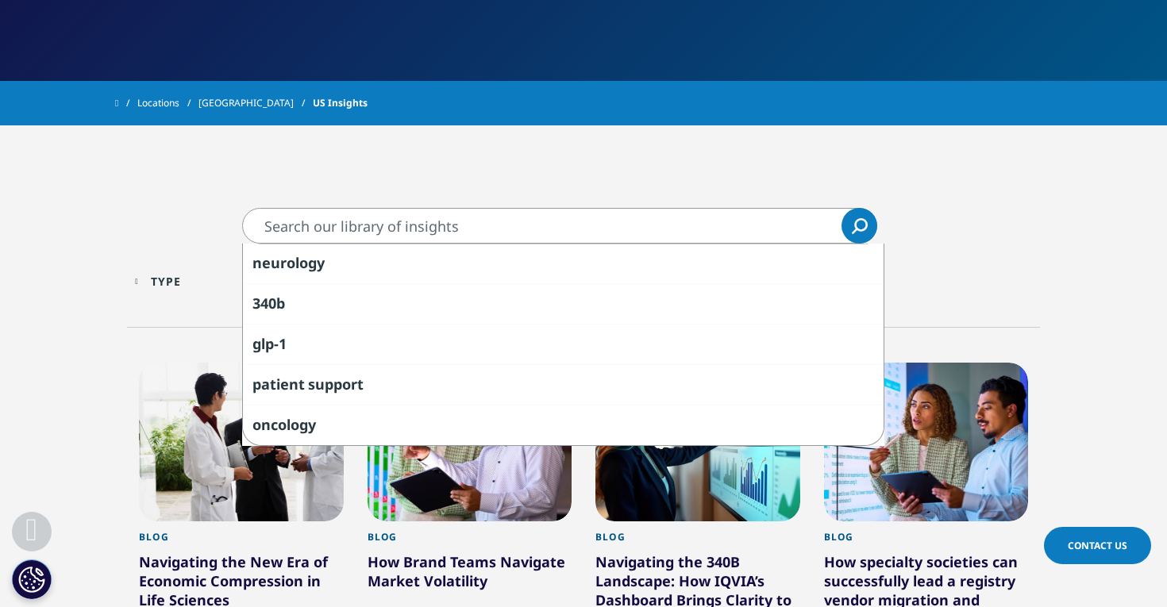
click at [214, 301] on div "Type Loading Clear Or/And Operator Toggle Article 58 Toggle Toggle Blog 410 Tog…" at bounding box center [241, 285] width 229 height 45
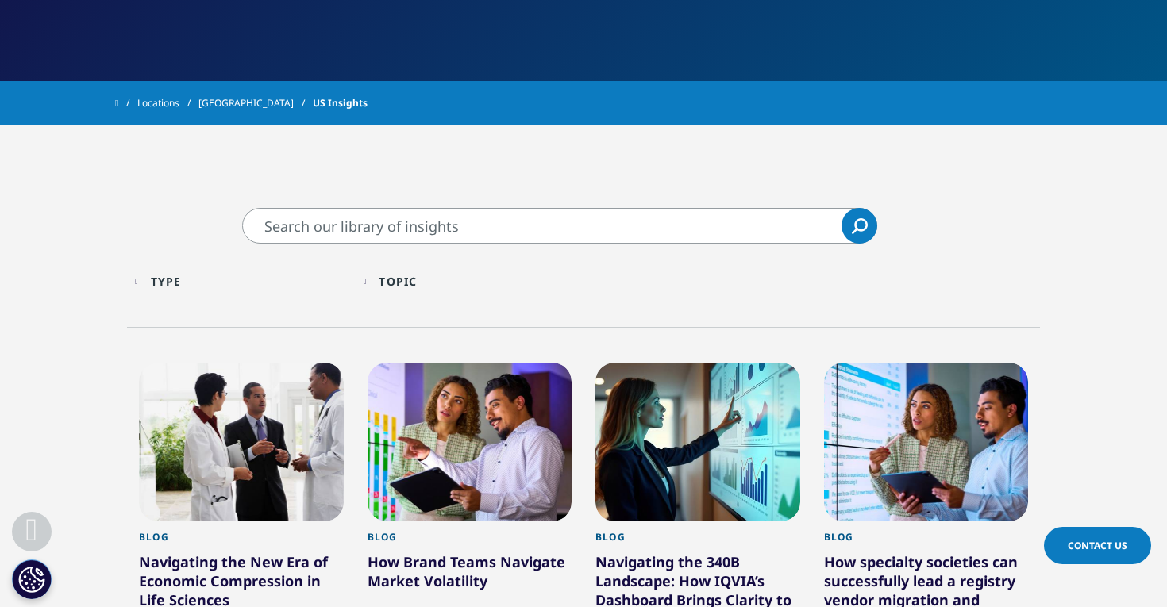
click at [182, 276] on div "Type" at bounding box center [166, 281] width 31 height 15
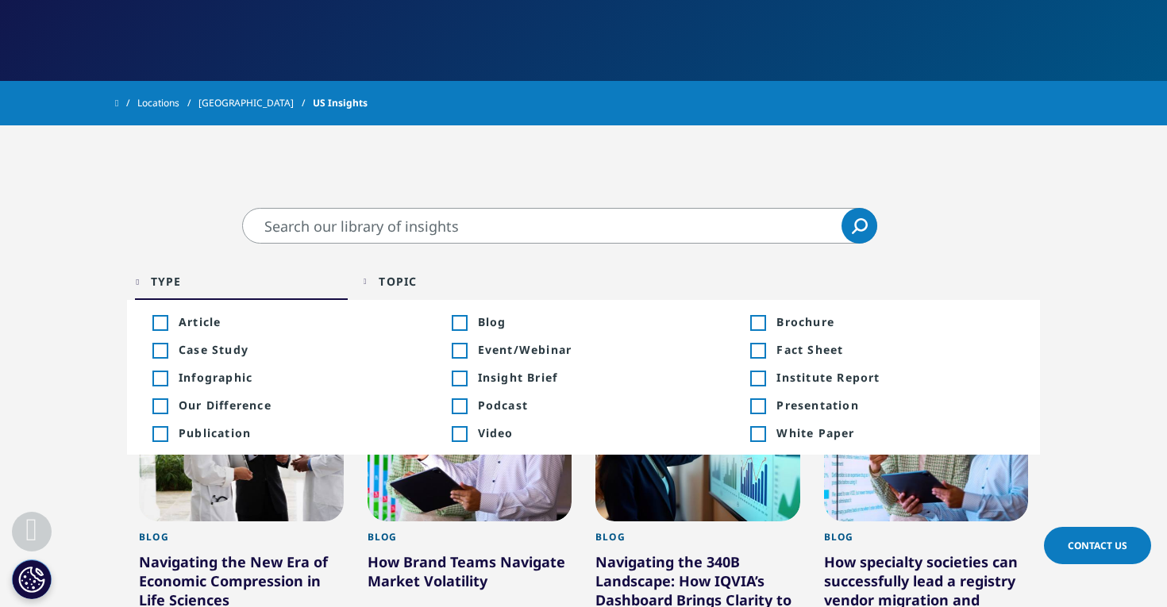
click at [164, 320] on div "Toggle" at bounding box center [159, 323] width 14 height 14
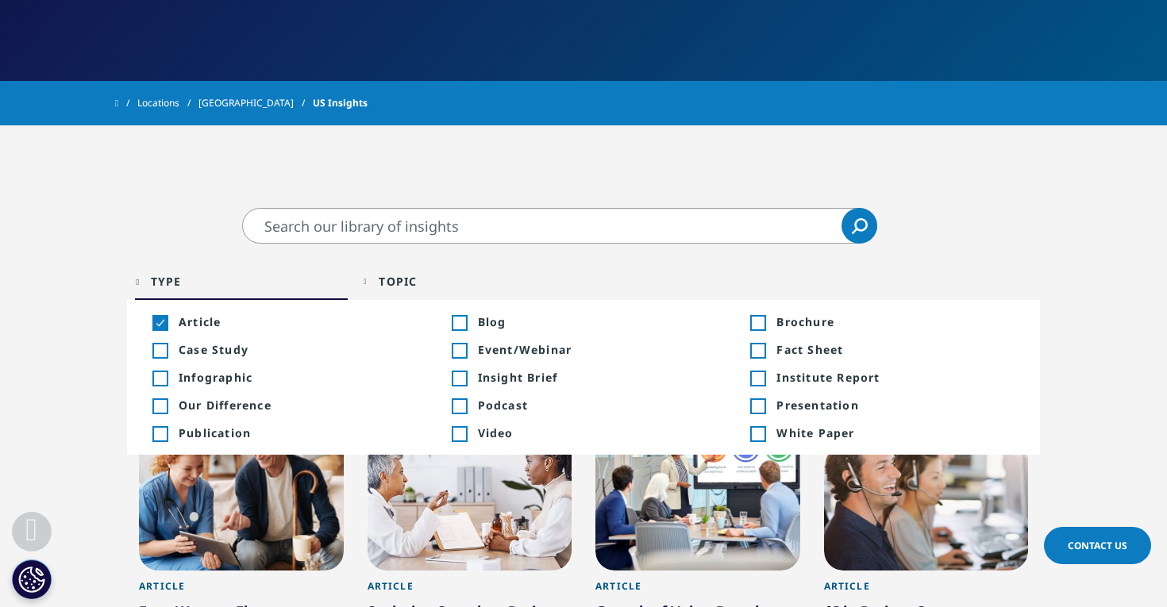
click at [465, 320] on div "Toggle" at bounding box center [459, 323] width 14 height 14
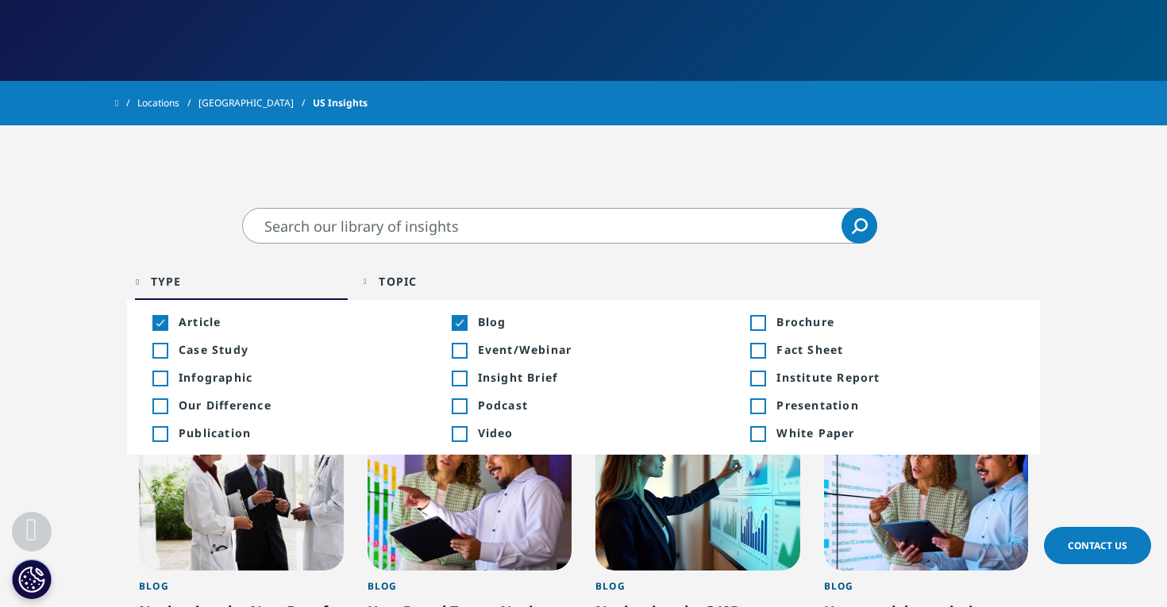
click at [463, 349] on div "Toggle" at bounding box center [459, 351] width 14 height 14
click at [761, 373] on div "Toggle" at bounding box center [757, 379] width 14 height 14
click at [763, 431] on div "Toggle" at bounding box center [757, 434] width 14 height 14
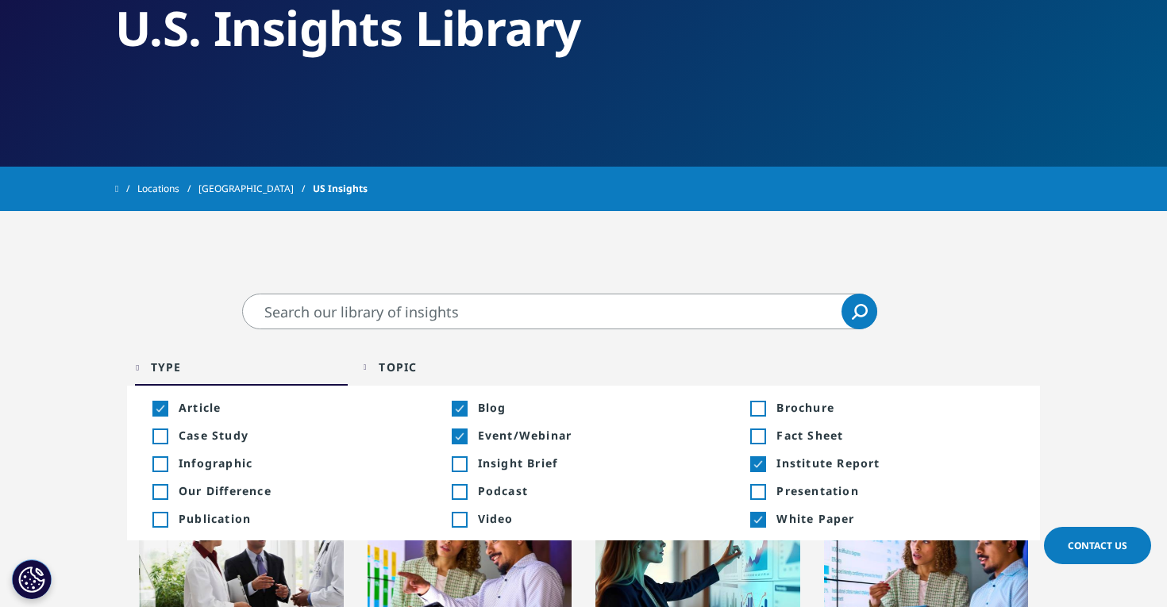
scroll to position [156, 0]
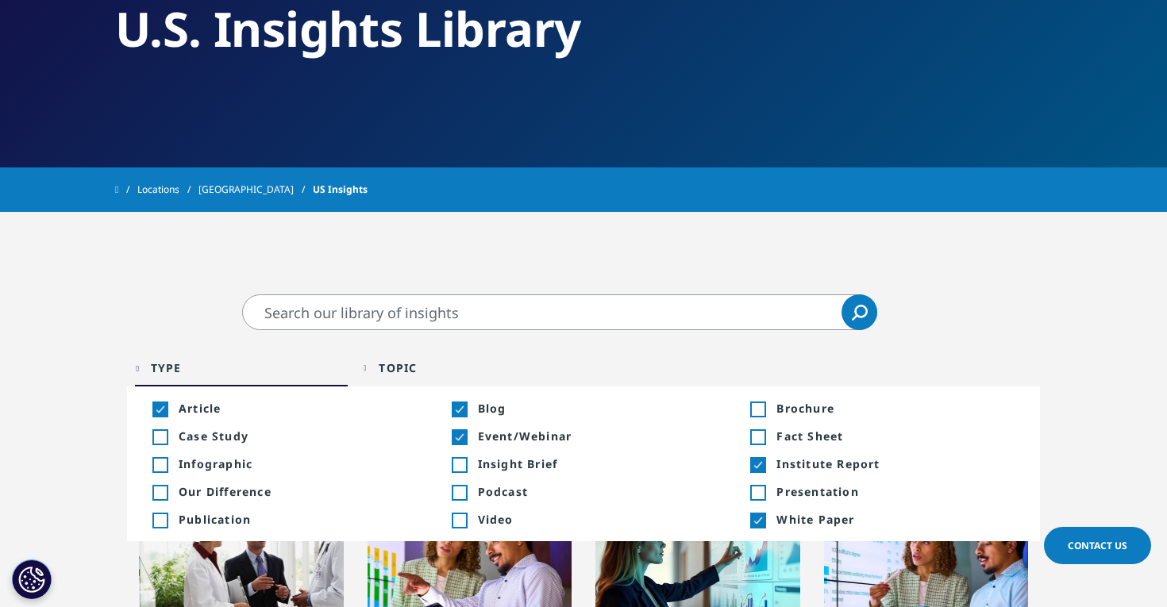
click at [406, 365] on div "Topic" at bounding box center [398, 367] width 38 height 15
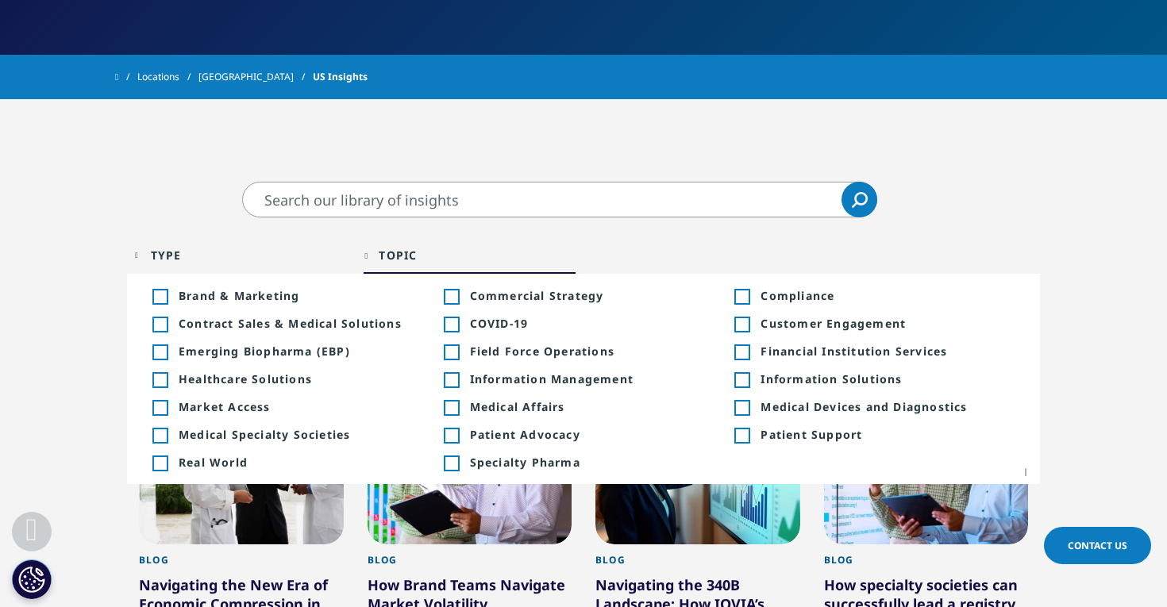
scroll to position [269, 0]
click at [773, 219] on div "Type Loading Clear Or/And Operator Toggle Article 58 Toggle Toggle Blog 410 Tog…" at bounding box center [583, 258] width 913 height 83
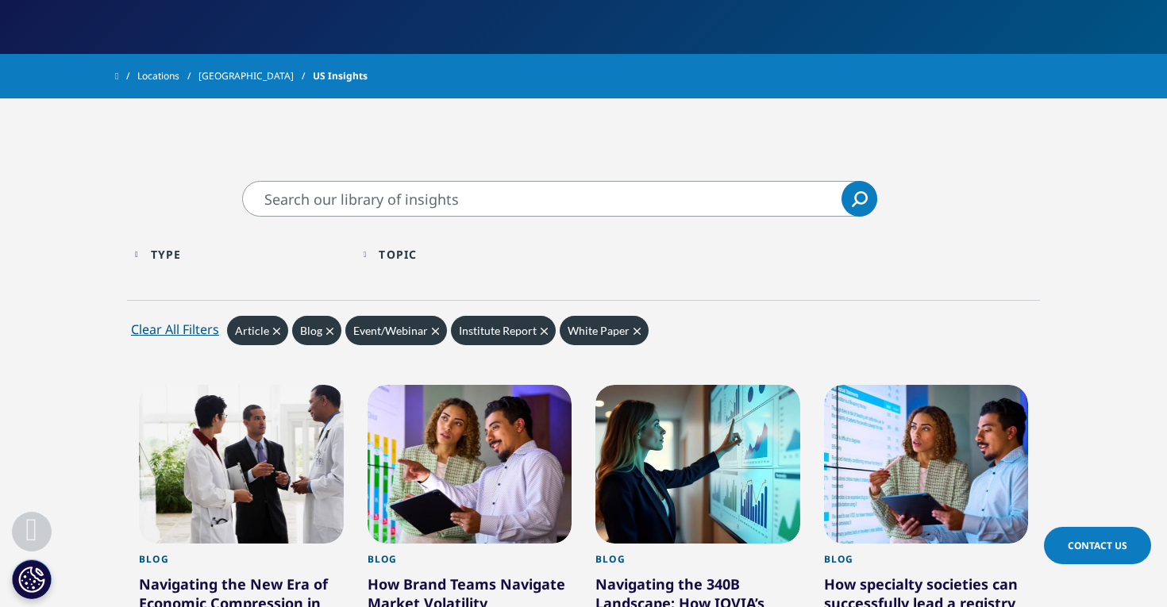
click at [726, 212] on input "Search" at bounding box center [559, 199] width 635 height 36
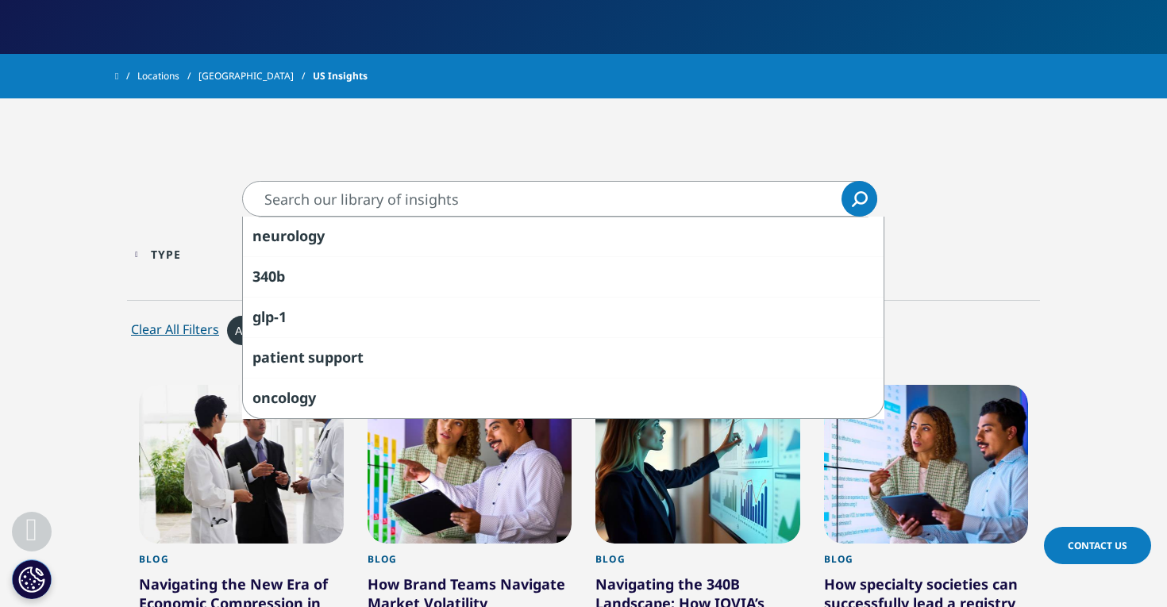
click at [961, 264] on div "Type Loading Clear Or/And Operator Toggle Article 58 Toggle Toggle Blog 410 Tog…" at bounding box center [583, 258] width 913 height 45
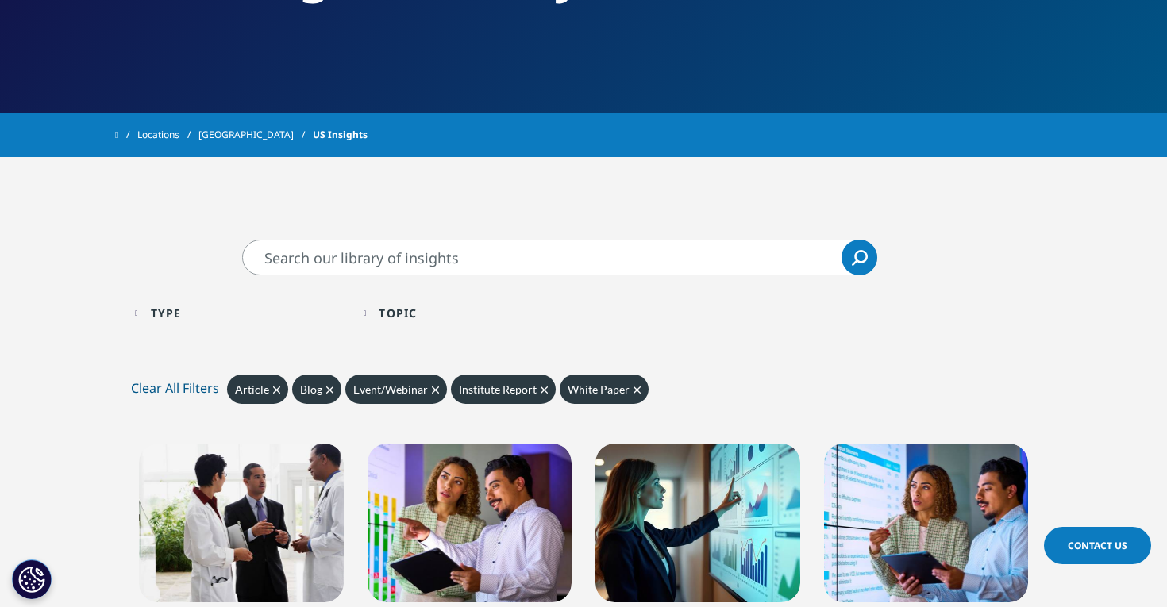
scroll to position [210, 0]
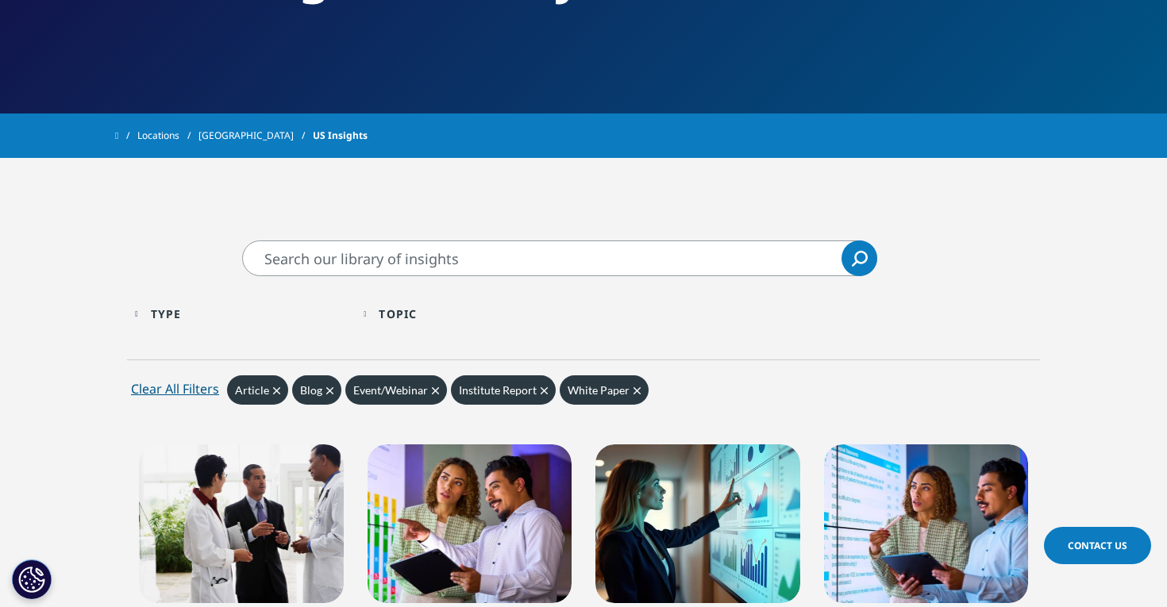
click at [413, 314] on div "Topic" at bounding box center [398, 313] width 38 height 15
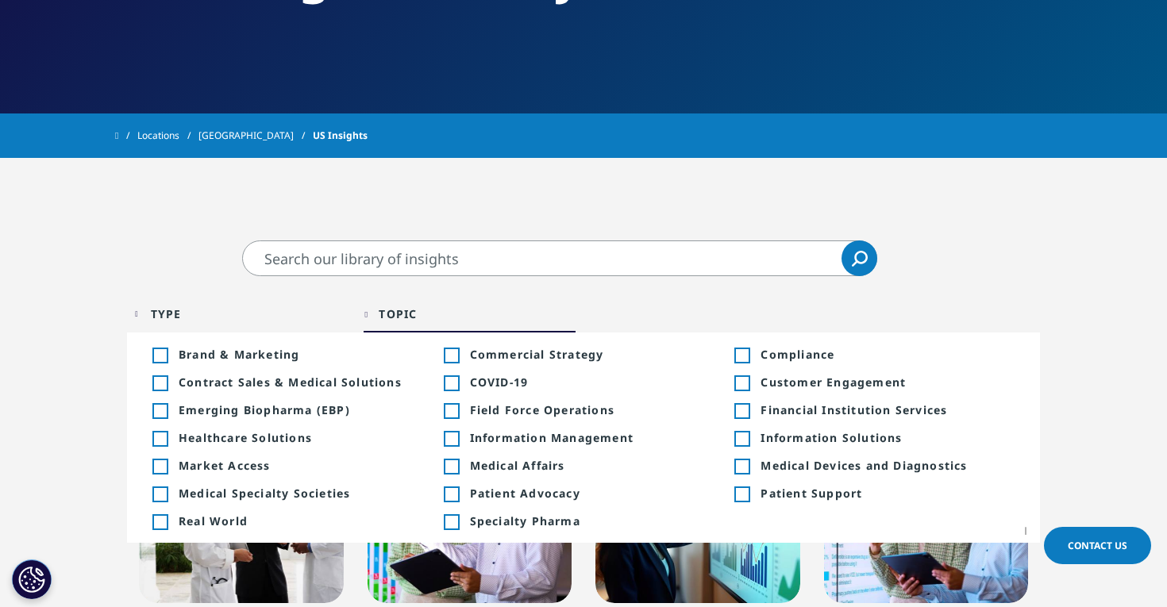
click at [852, 262] on icon "Search" at bounding box center [860, 259] width 16 height 16
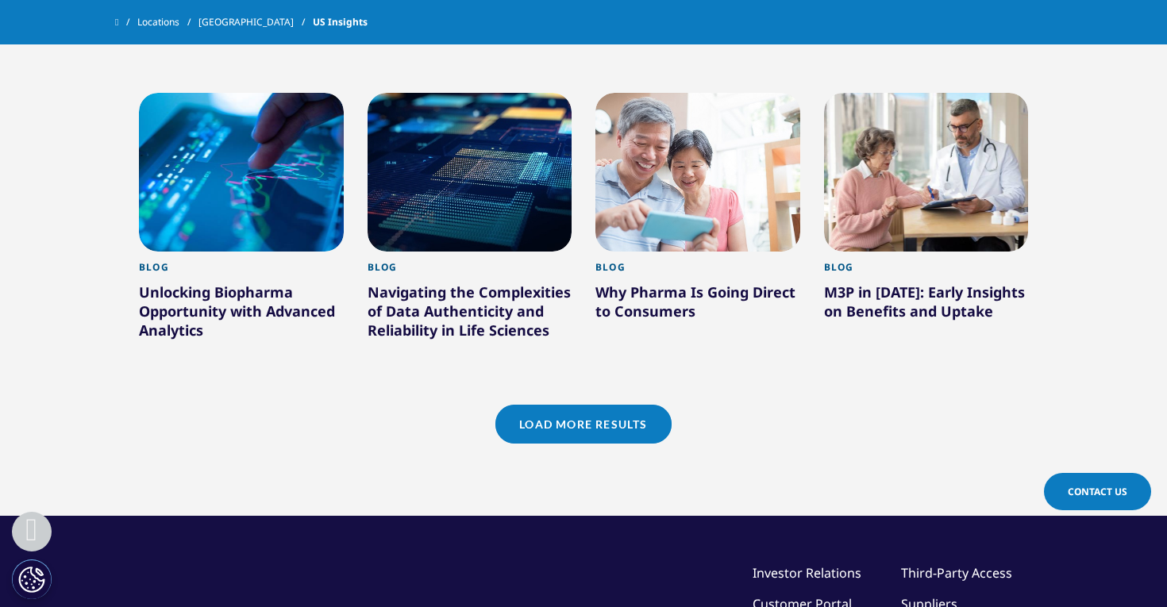
scroll to position [1184, 0]
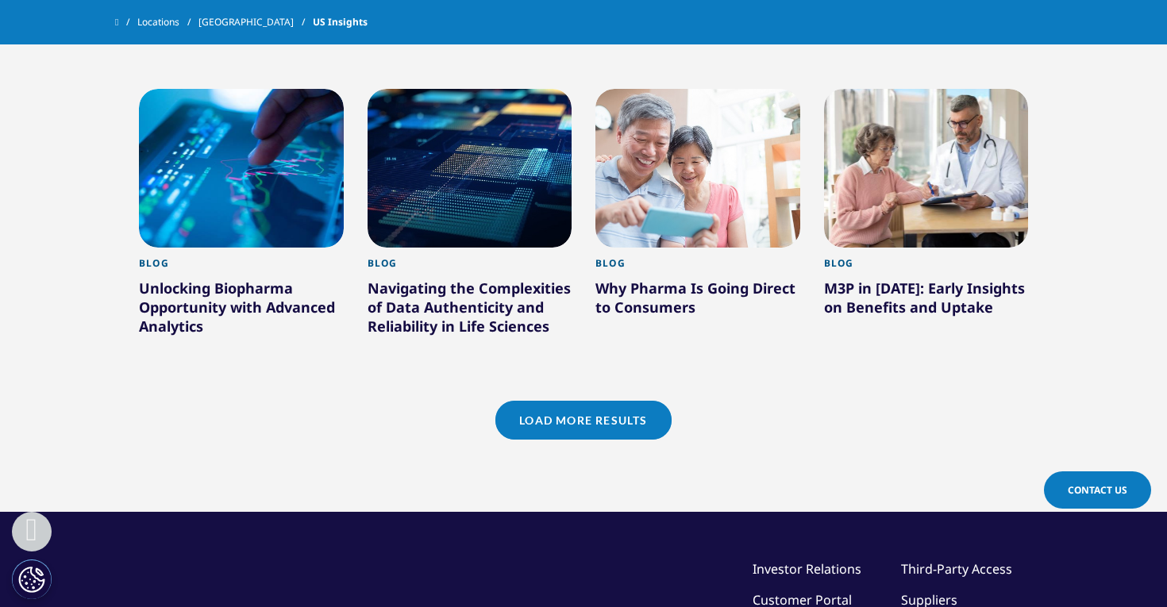
click at [595, 411] on link "Load More Results" at bounding box center [582, 420] width 175 height 39
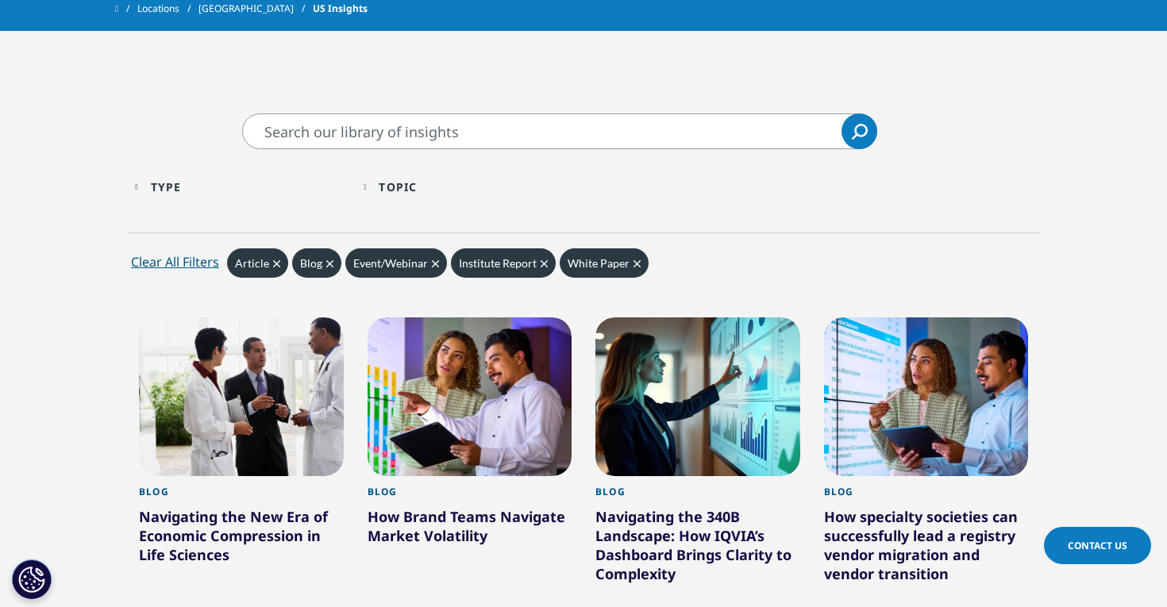
scroll to position [0, 0]
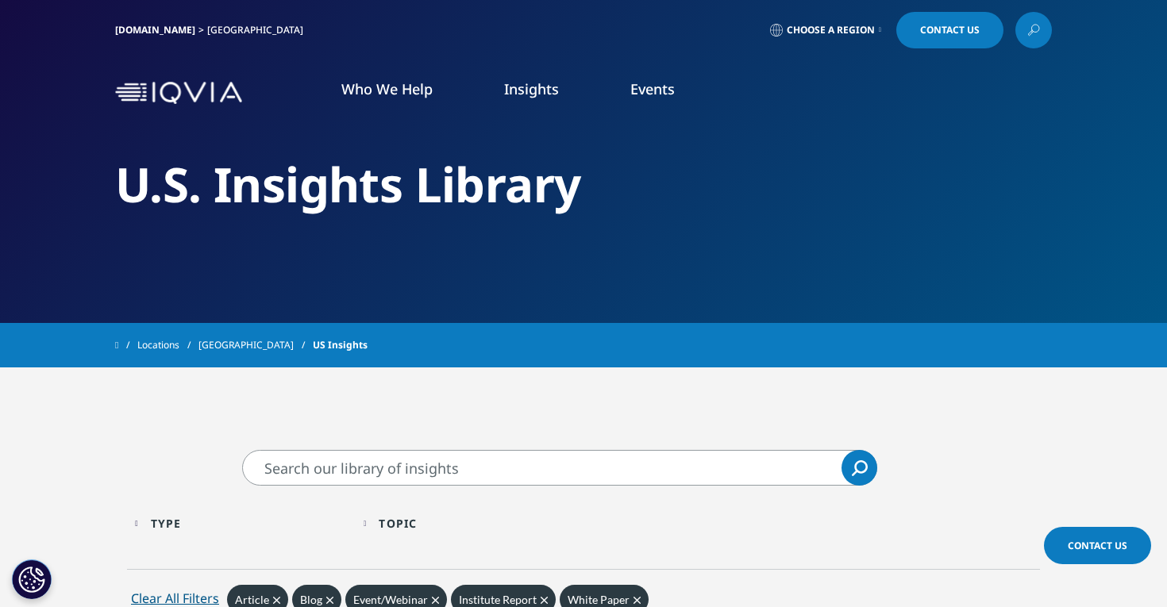
click at [207, 91] on img at bounding box center [178, 93] width 127 height 23
click at [863, 33] on span "Choose a Region" at bounding box center [831, 30] width 88 height 13
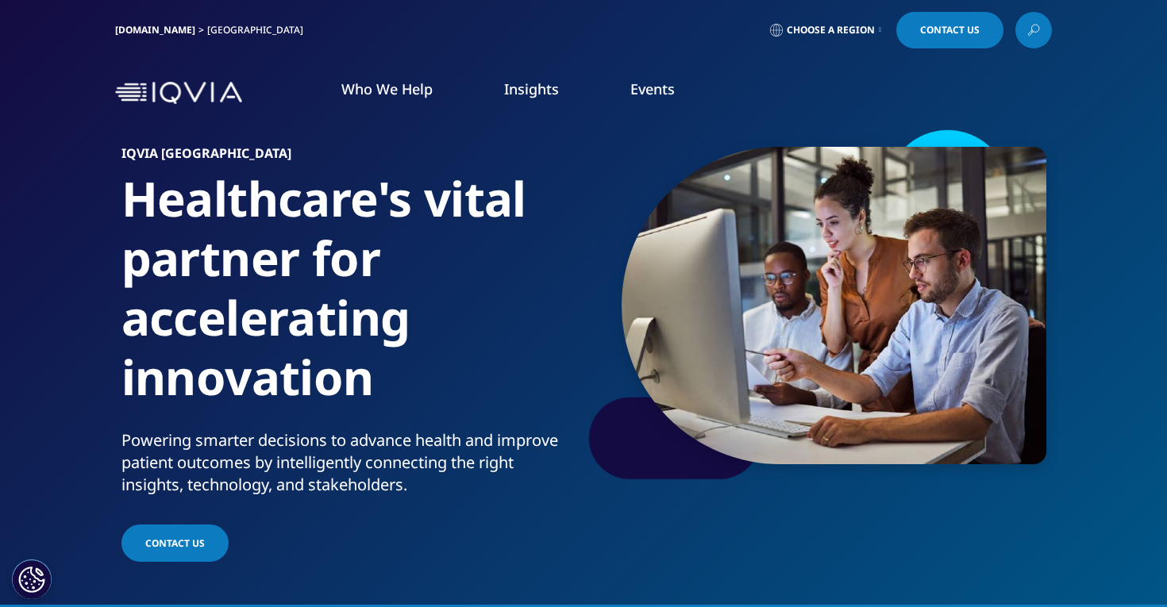
click at [662, 92] on link "Events" at bounding box center [652, 88] width 44 height 19
click at [409, 254] on link "DISCOVER EVENTS & WEBINARS" at bounding box center [396, 254] width 249 height 13
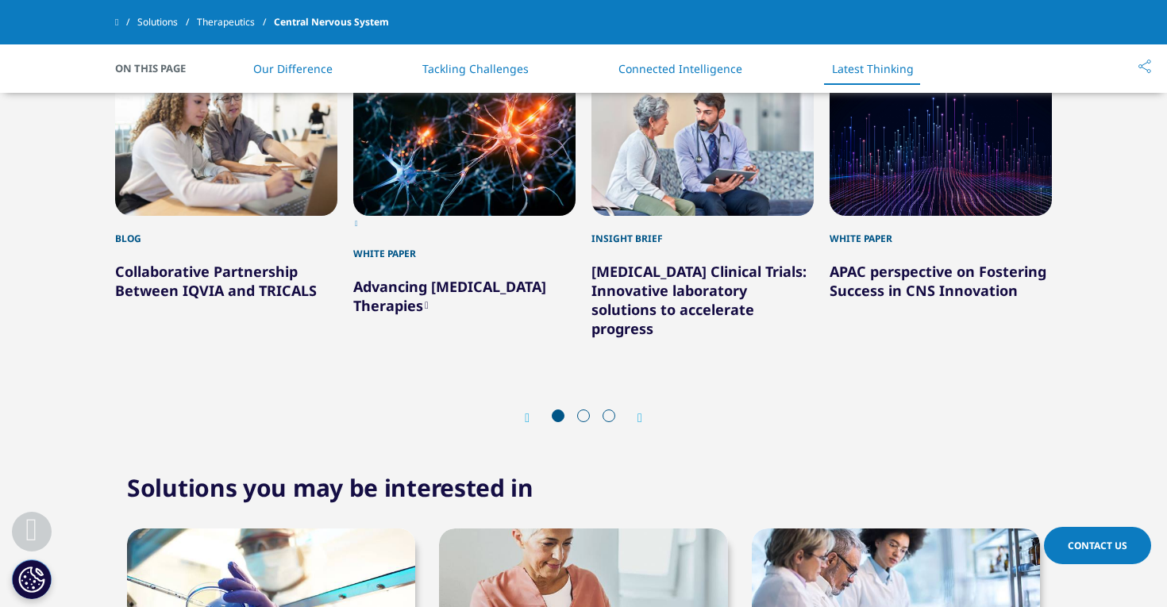
scroll to position [3261, 0]
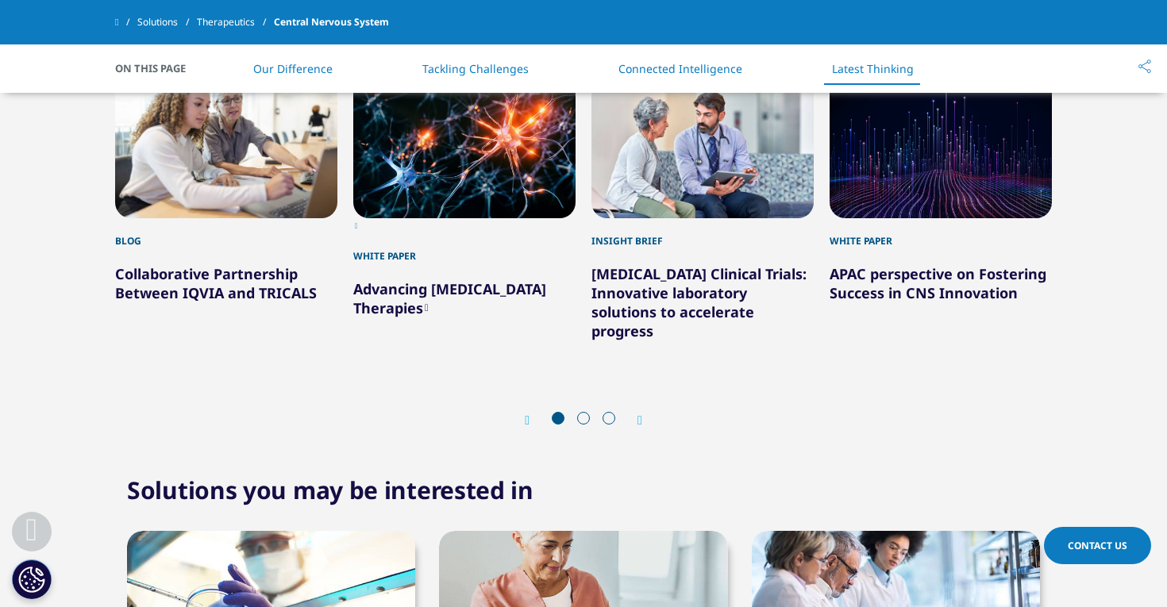
click at [935, 277] on link "APAC perspective on Fostering Success in CNS Innovation" at bounding box center [938, 283] width 217 height 38
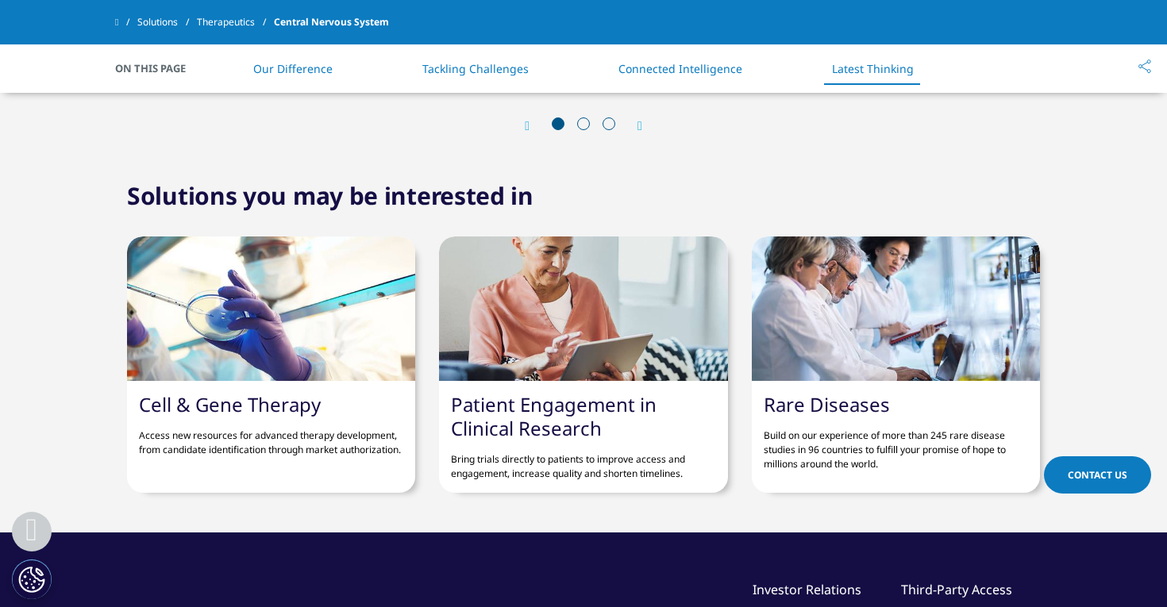
scroll to position [3569, 0]
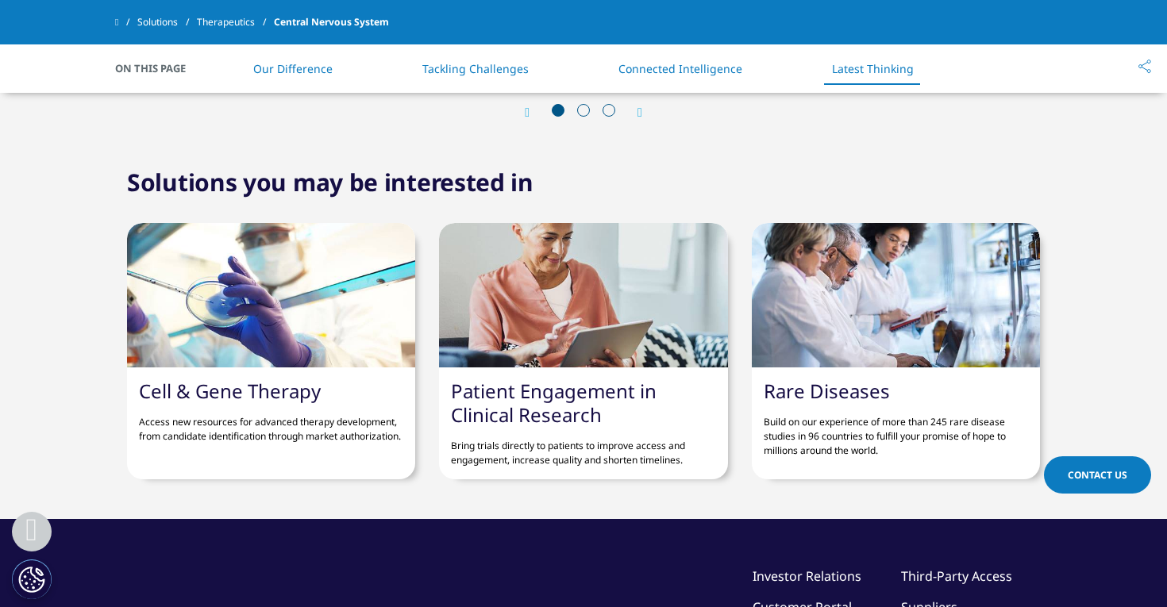
click at [291, 378] on link "Cell & Gene Therapy" at bounding box center [230, 391] width 182 height 26
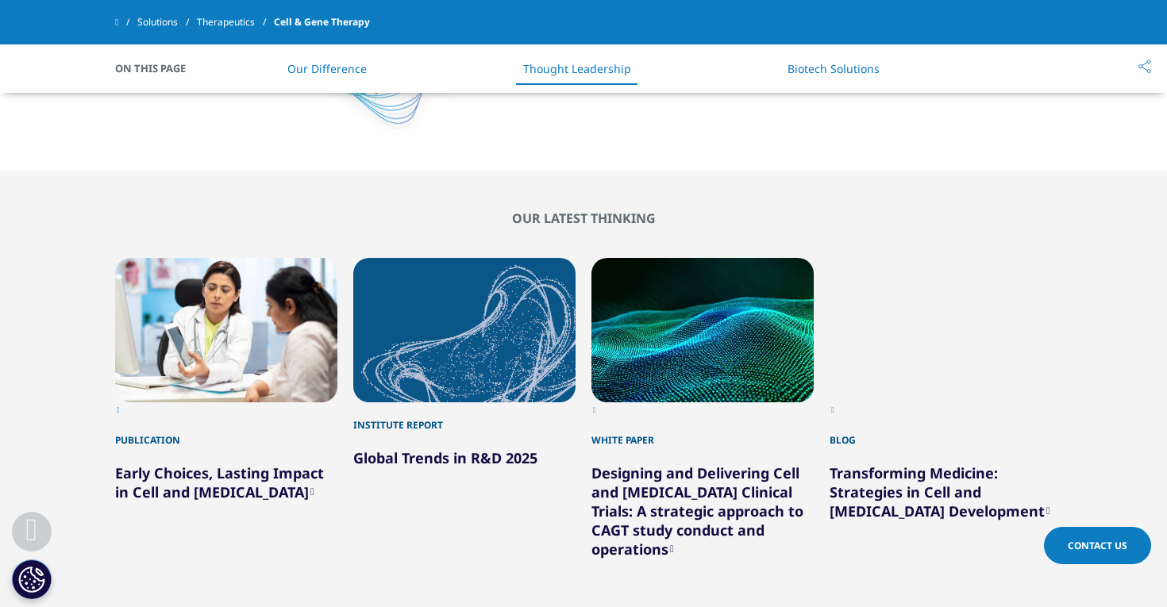
scroll to position [2114, 0]
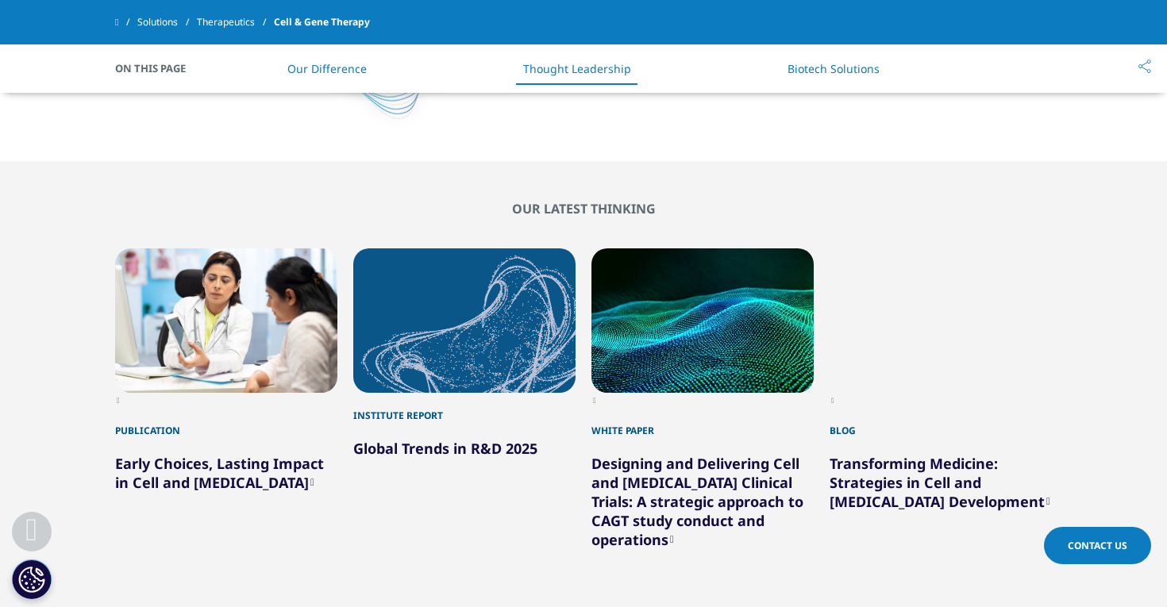
click at [279, 454] on link "Early Choices, Lasting Impact in Cell and [MEDICAL_DATA]" at bounding box center [219, 473] width 209 height 38
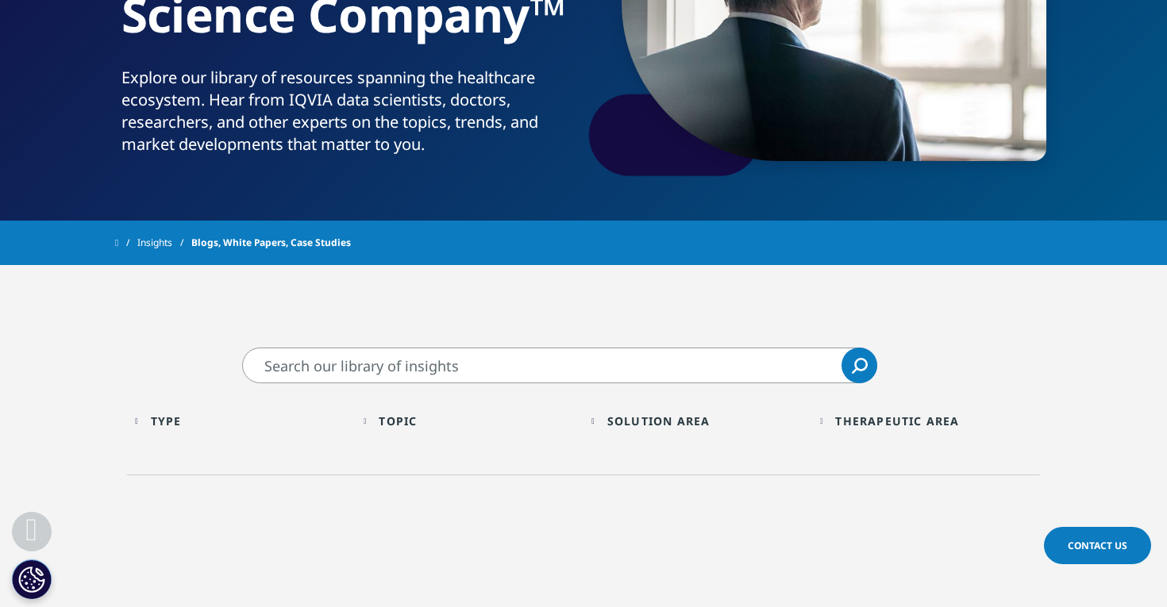
scroll to position [306, 0]
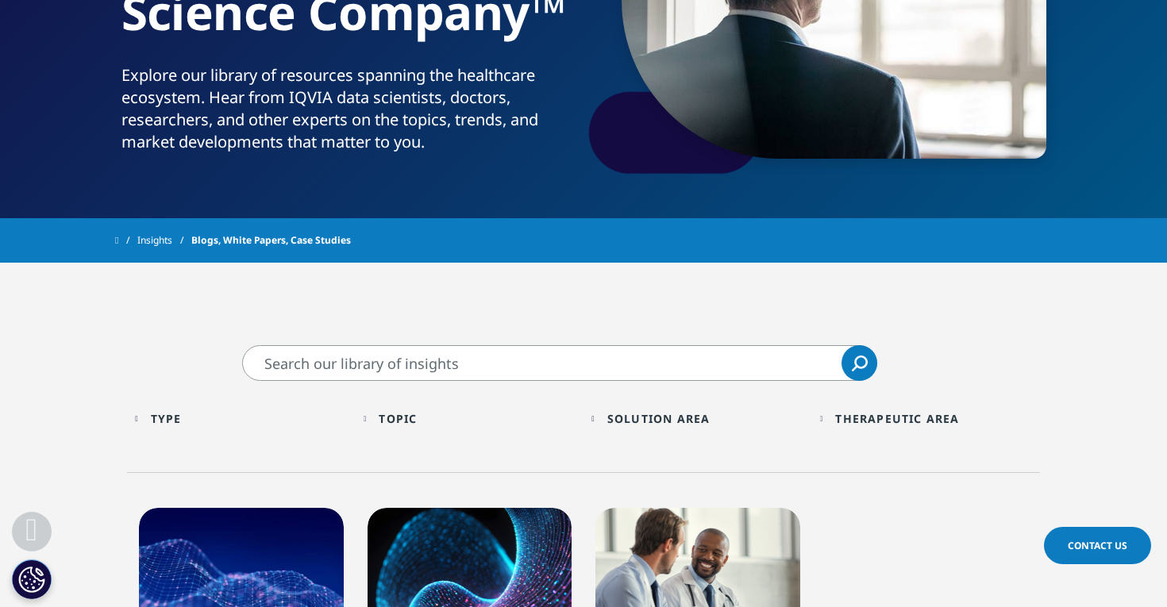
click at [373, 358] on input "Search" at bounding box center [559, 363] width 635 height 36
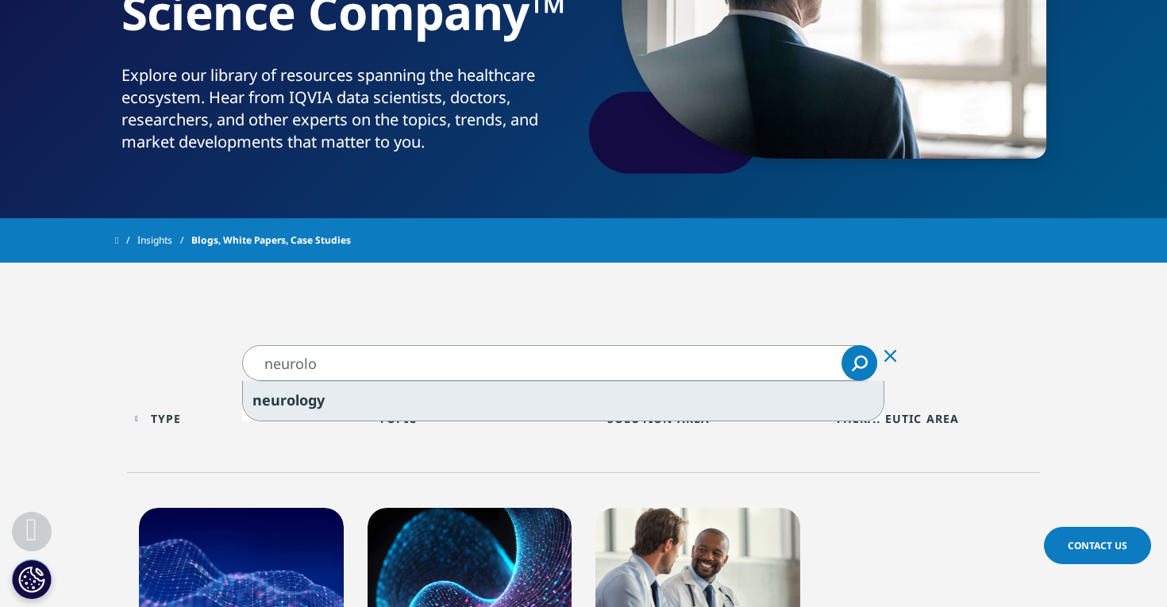
click at [376, 388] on div "neurolo gy" at bounding box center [563, 401] width 641 height 40
type input "neurology"
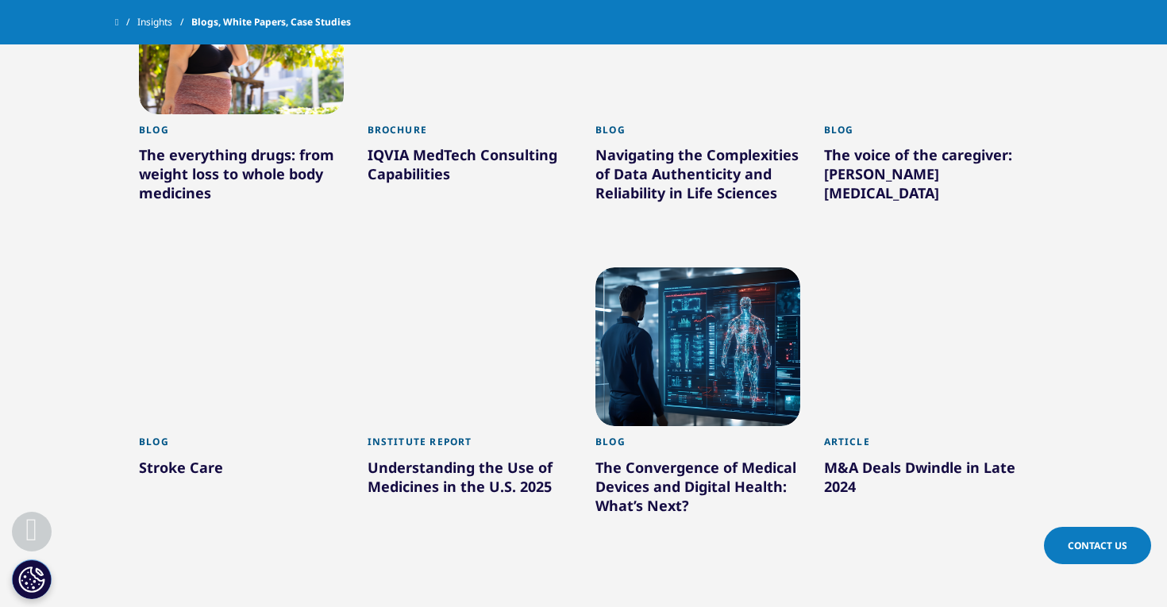
scroll to position [817, 0]
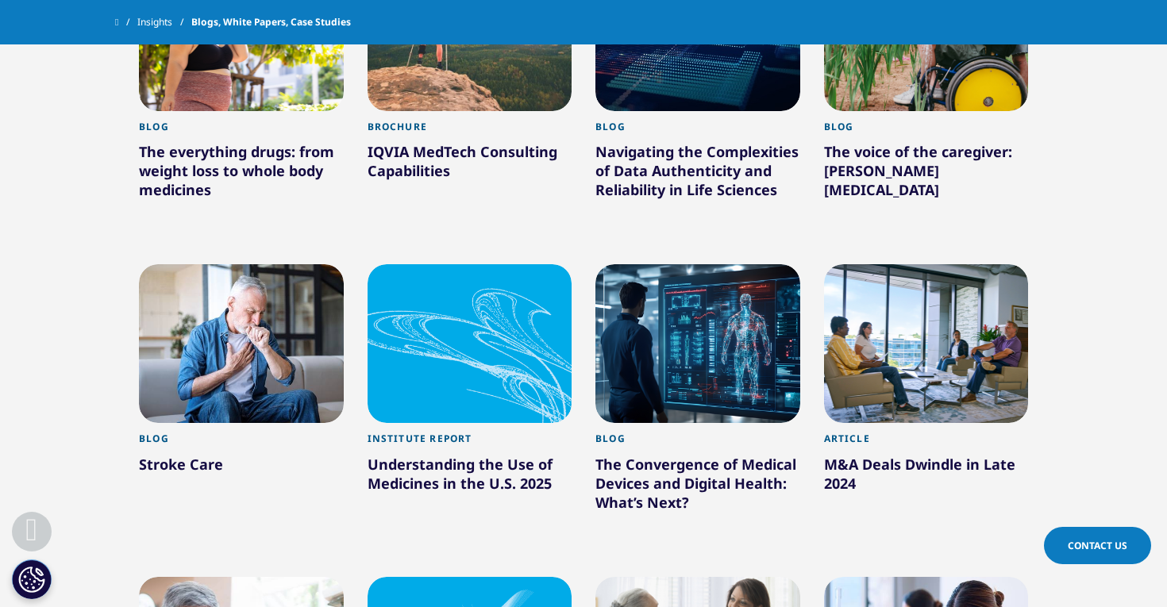
click at [854, 173] on div "The voice of the caregiver: [PERSON_NAME][MEDICAL_DATA]" at bounding box center [926, 174] width 205 height 64
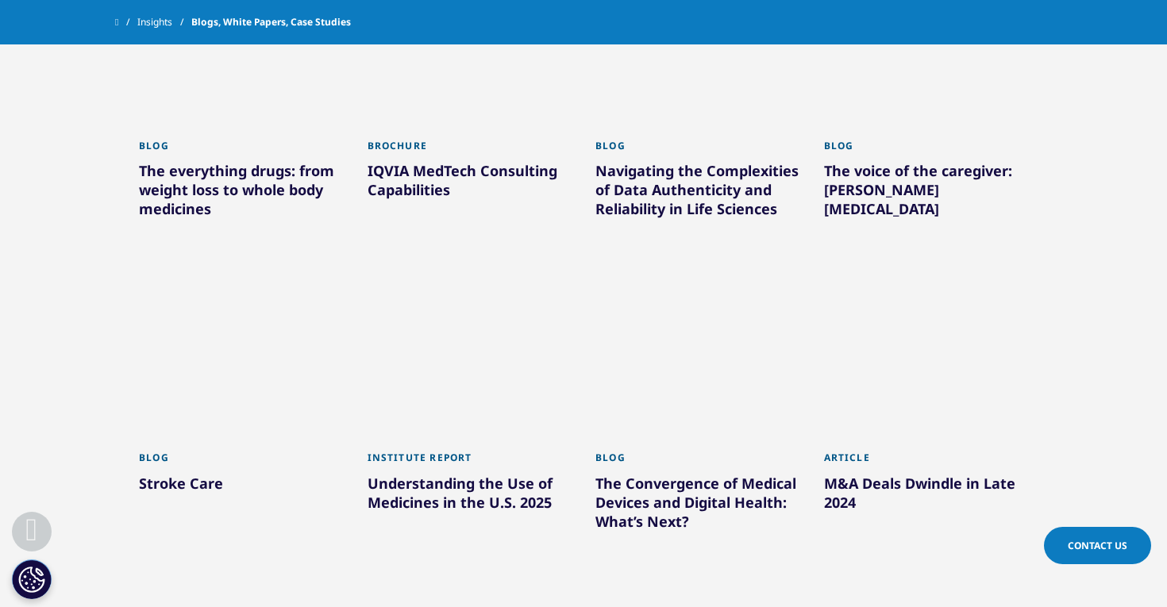
scroll to position [803, 0]
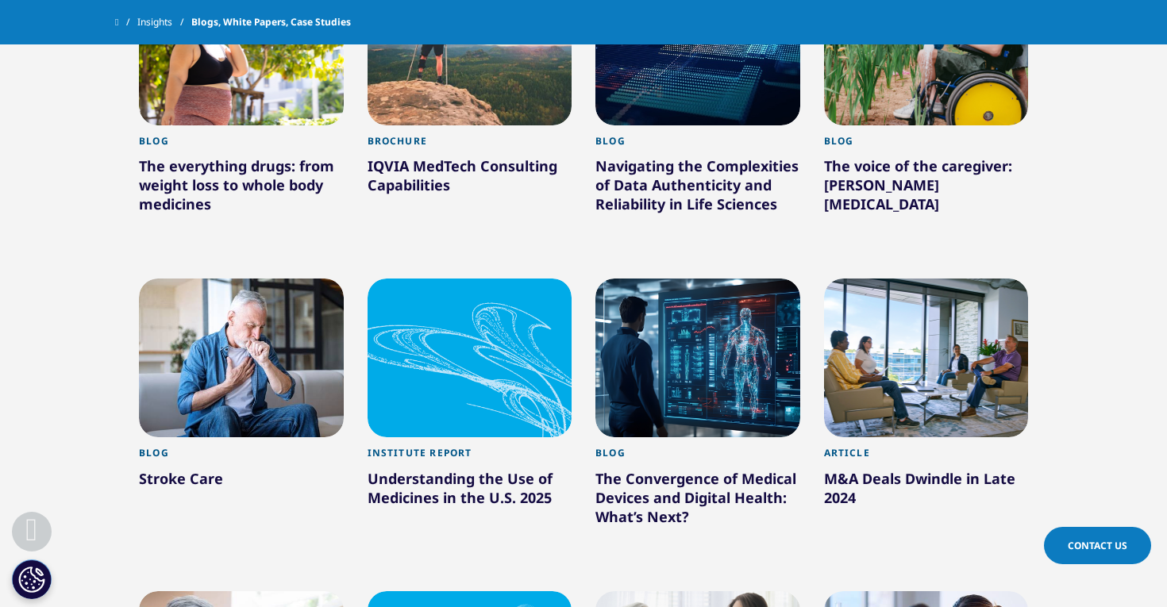
click at [220, 468] on div "Blog" at bounding box center [241, 457] width 205 height 21
click at [218, 475] on div "Stroke Care" at bounding box center [241, 481] width 205 height 25
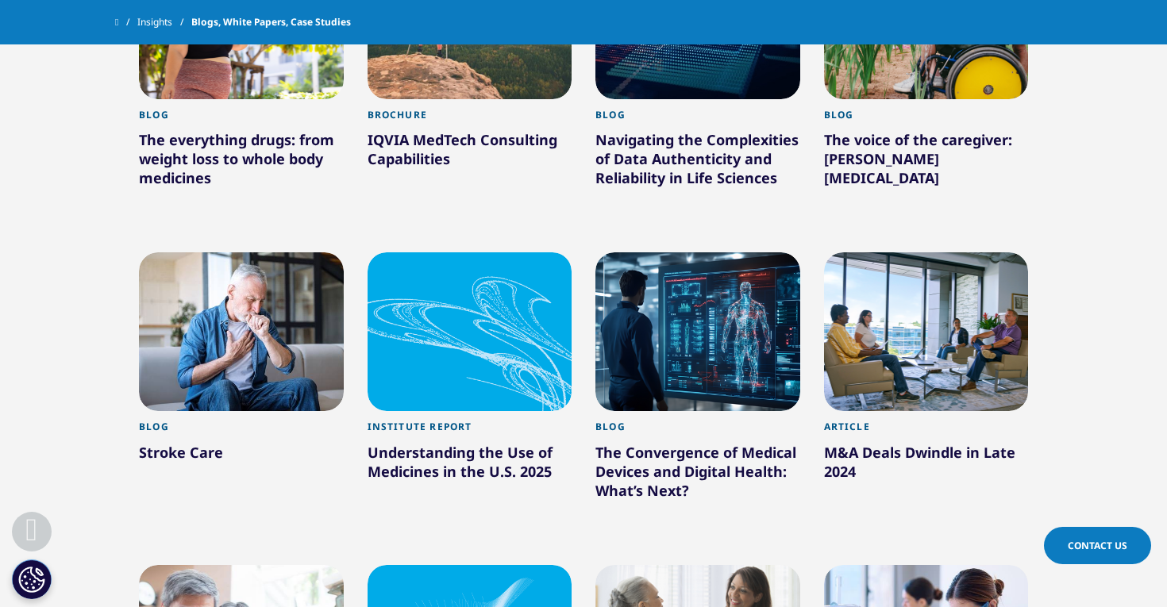
scroll to position [853, 0]
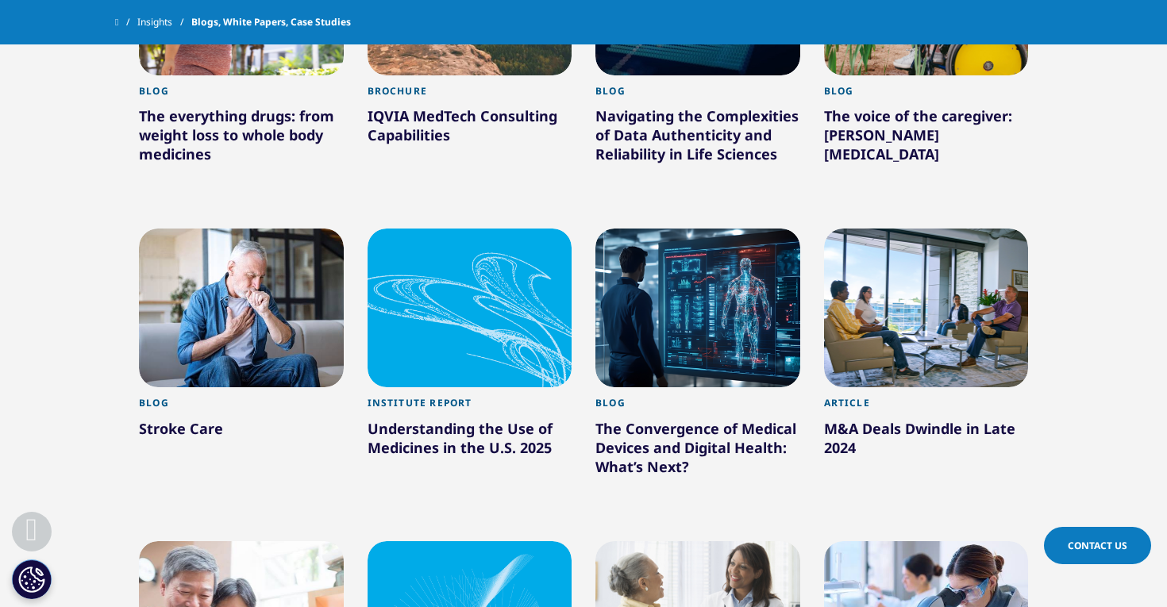
click at [202, 432] on div "Stroke Care" at bounding box center [241, 431] width 205 height 25
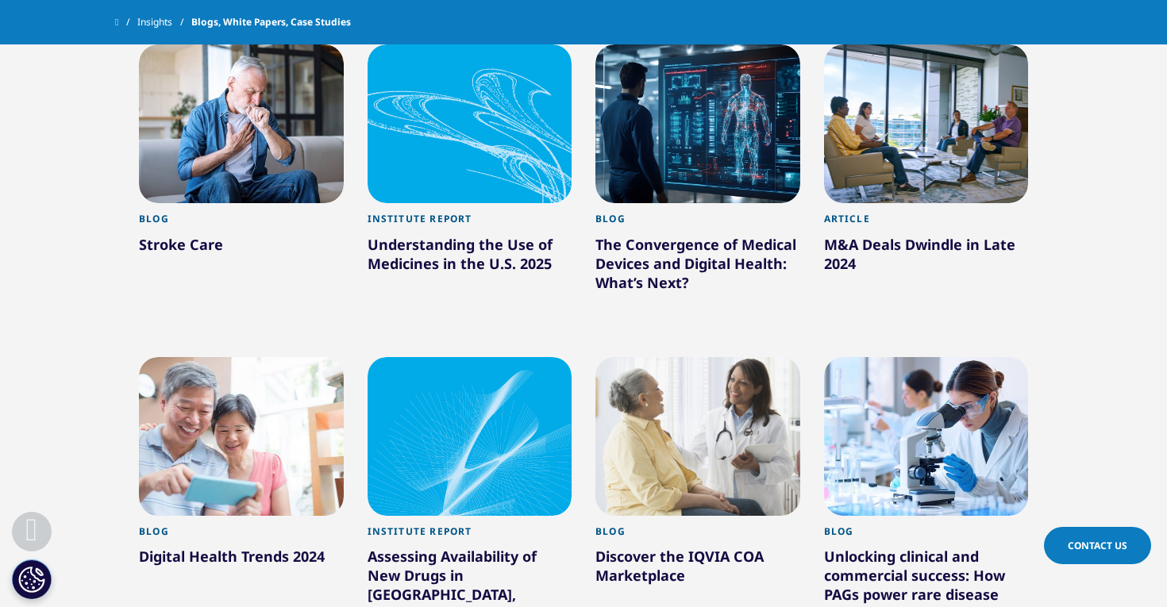
scroll to position [1033, 0]
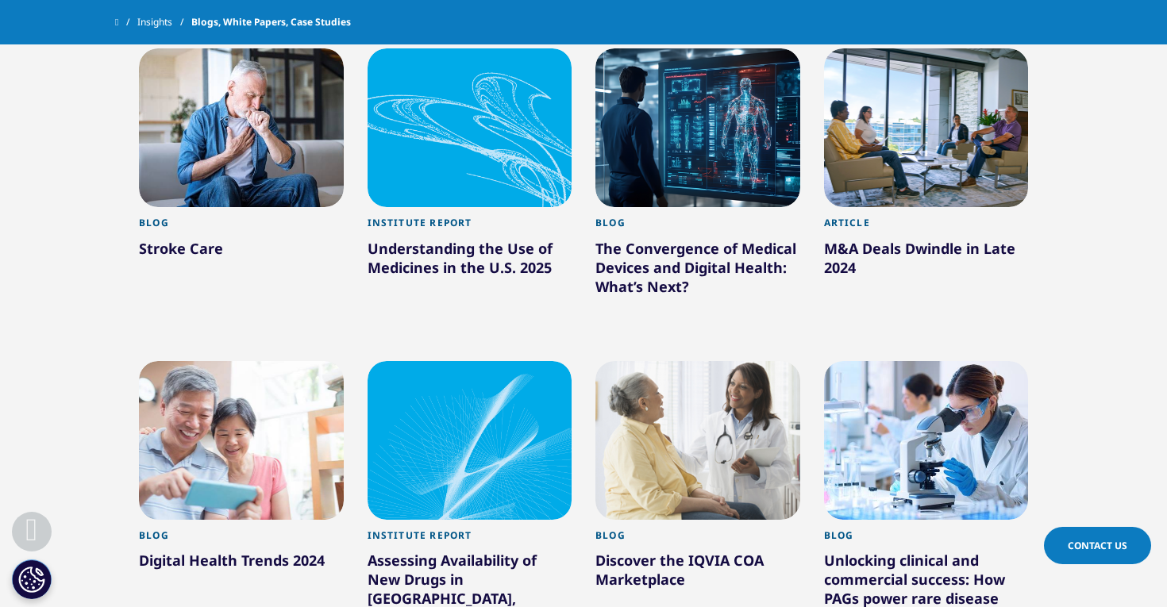
click at [246, 176] on div at bounding box center [241, 127] width 205 height 159
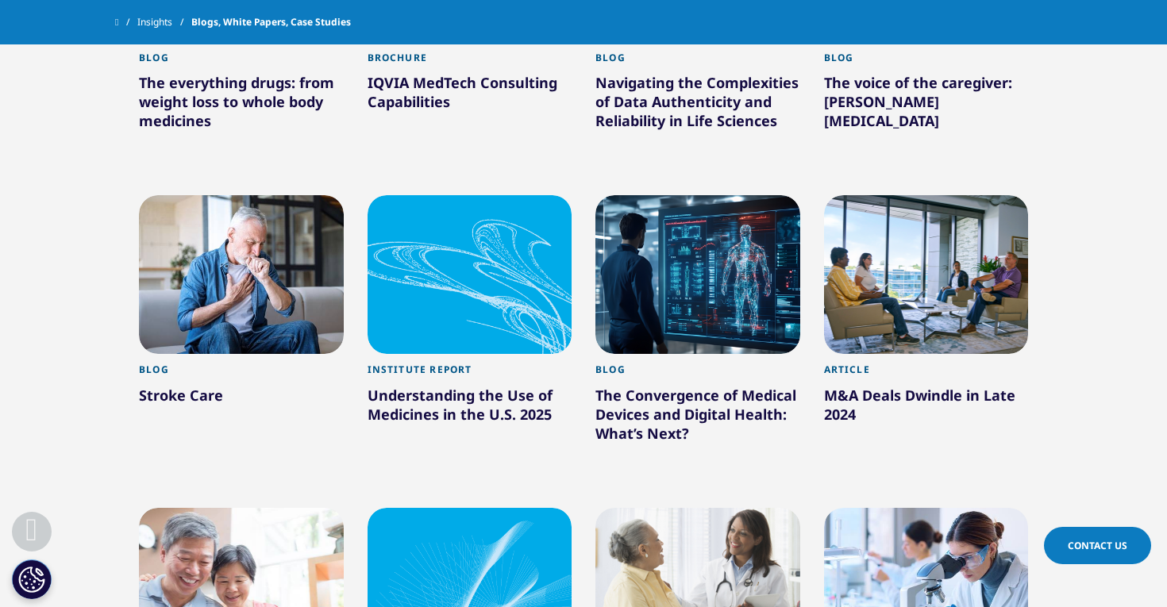
scroll to position [885, 0]
click at [204, 395] on div "Stroke Care" at bounding box center [241, 399] width 205 height 25
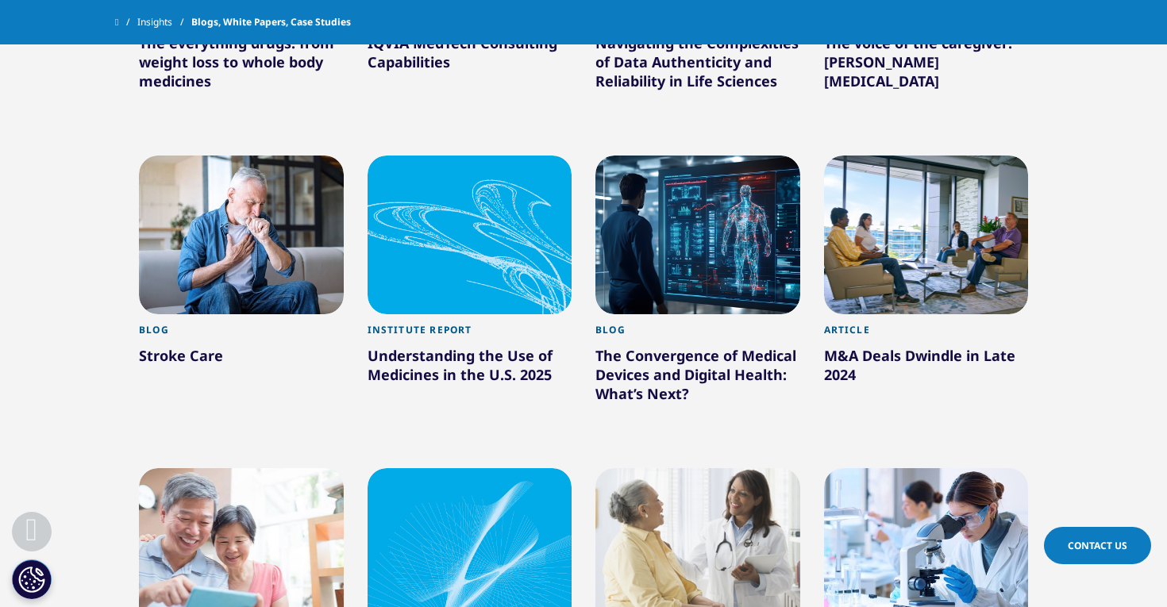
scroll to position [929, 0]
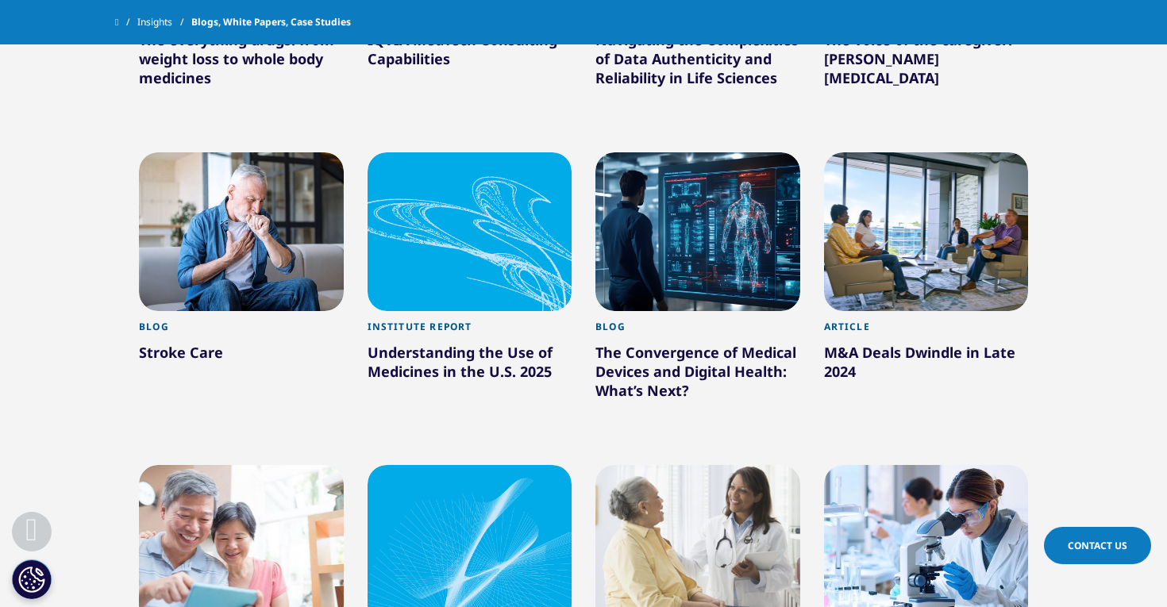
click at [211, 350] on div "Stroke Care" at bounding box center [241, 355] width 205 height 25
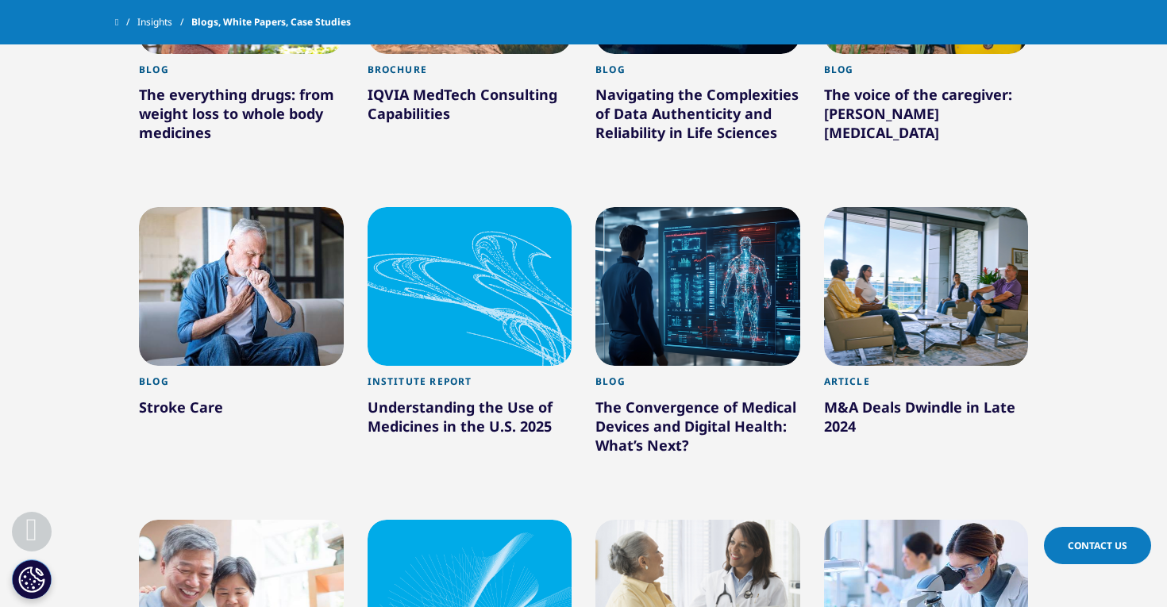
scroll to position [876, 0]
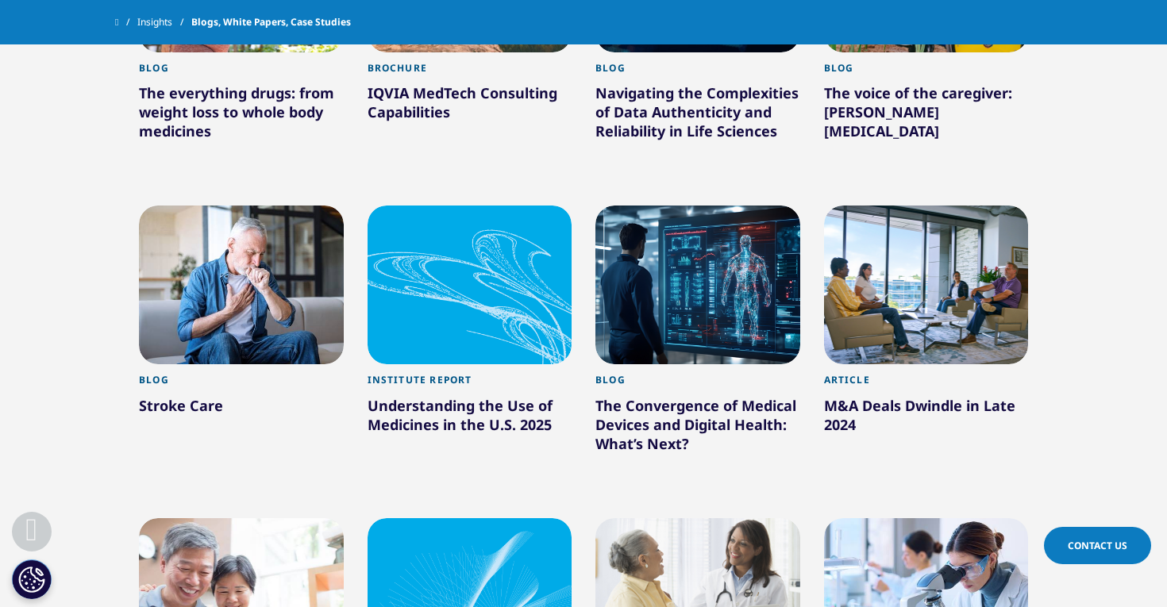
click at [242, 359] on div at bounding box center [241, 285] width 205 height 159
click at [199, 409] on div "Stroke Care" at bounding box center [241, 408] width 205 height 25
click at [657, 422] on div "The Convergence of Medical Devices and Digital Health: What’s Next?" at bounding box center [698, 428] width 205 height 64
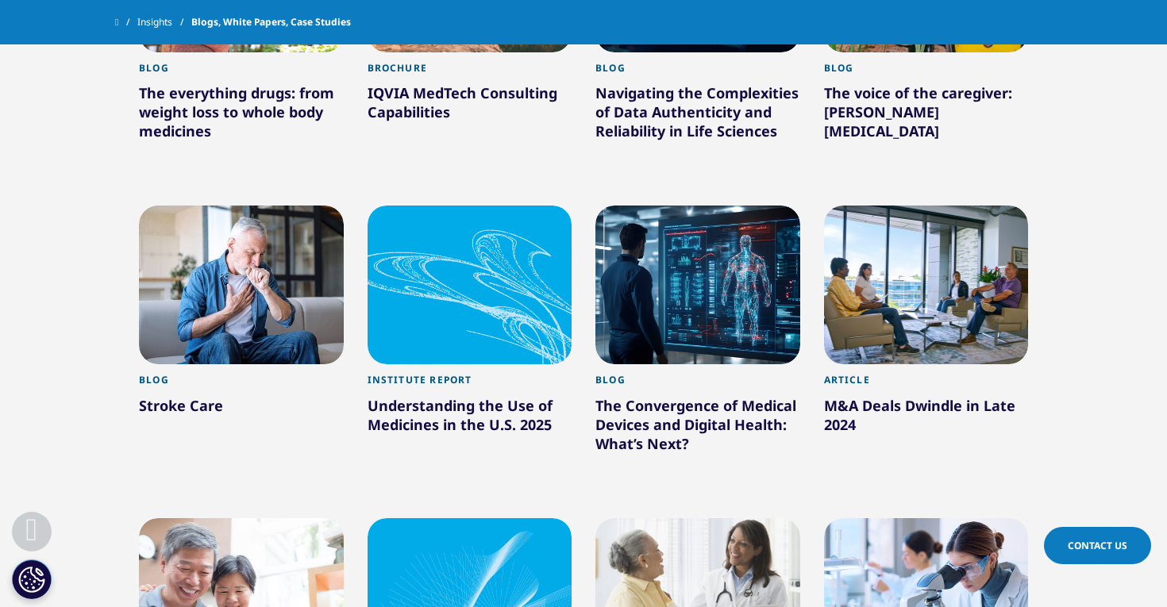
click at [693, 276] on div at bounding box center [698, 285] width 205 height 159
